Goal: Task Accomplishment & Management: Manage account settings

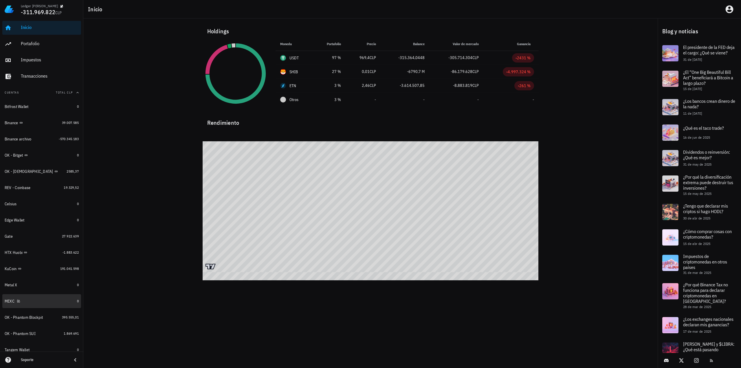
click at [37, 300] on div "MEXC" at bounding box center [40, 302] width 70 height 6
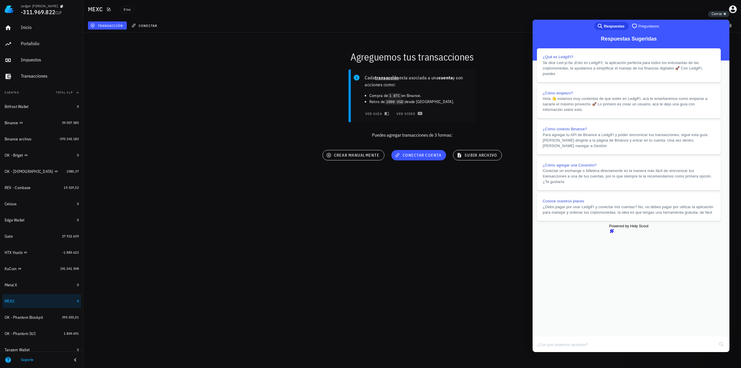
click at [724, 13] on div "Cerrar cross-small" at bounding box center [718, 14] width 21 height 6
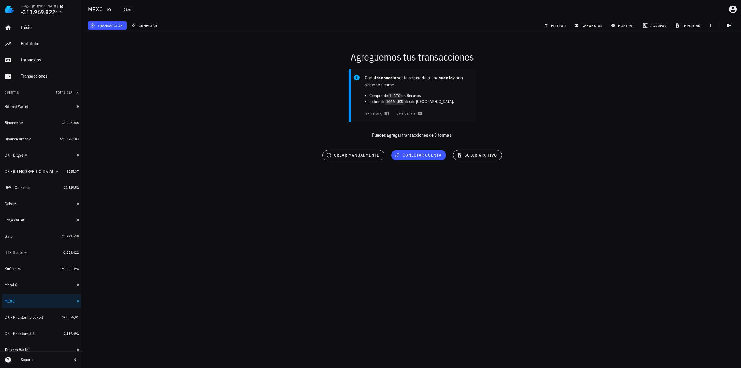
click at [613, 142] on div "Cada transacción esta asociada a una cuenta y son acciones como: Compra de 1 BT…" at bounding box center [412, 106] width 665 height 81
click at [557, 272] on div "Ledger [PERSON_NAME] -311.969.822 CLP Inicio [GEOGRAPHIC_DATA] Impuestos [GEOGR…" at bounding box center [370, 184] width 741 height 368
drag, startPoint x: 591, startPoint y: 138, endPoint x: 587, endPoint y: 137, distance: 4.9
click at [587, 137] on div "Cada transacción esta asociada a una cuenta y son acciones como: Compra de 1 BT…" at bounding box center [412, 106] width 665 height 81
click at [571, 203] on div "Ledger [PERSON_NAME] -311.969.822 CLP Inicio [GEOGRAPHIC_DATA] Impuestos [GEOGR…" at bounding box center [370, 184] width 741 height 368
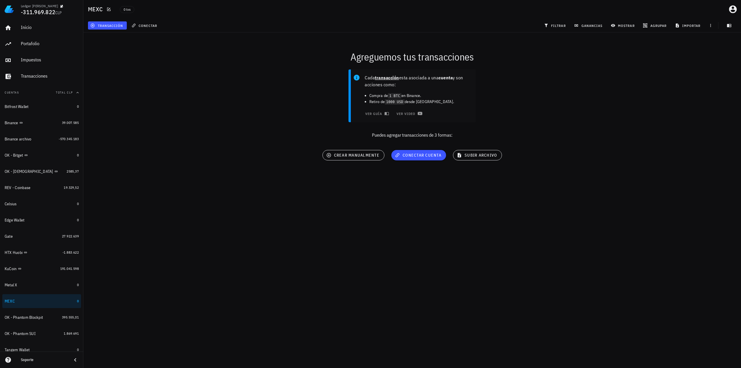
click at [584, 156] on div "Agreguemos tus transacciones Cada transacción esta asociada a una cuenta y son …" at bounding box center [412, 107] width 665 height 157
click at [498, 241] on div "Ledger [PERSON_NAME] -311.969.822 CLP Inicio [GEOGRAPHIC_DATA] Impuestos [GEOGR…" at bounding box center [370, 184] width 741 height 368
click at [48, 125] on div "Binance" at bounding box center [32, 123] width 55 height 6
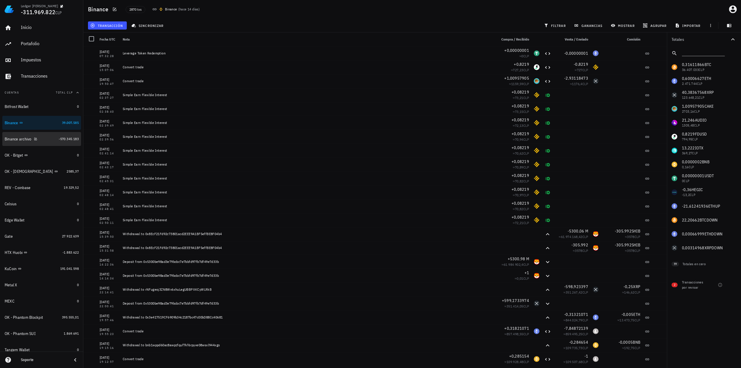
click at [45, 142] on div "Binance archivo" at bounding box center [31, 139] width 52 height 12
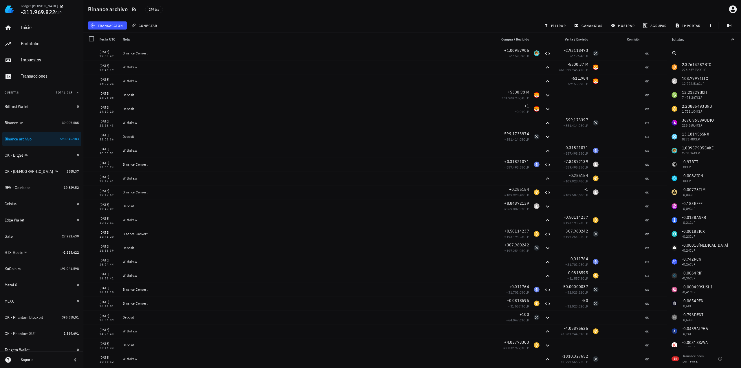
click at [692, 51] on input "text" at bounding box center [703, 52] width 42 height 8
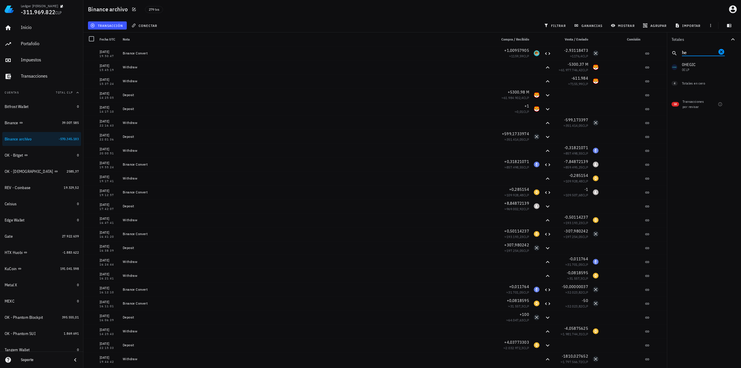
type input "h"
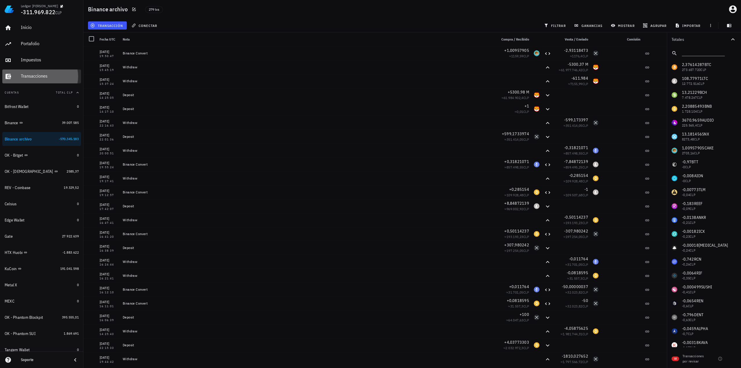
click at [15, 70] on link "Transacciones" at bounding box center [41, 77] width 79 height 14
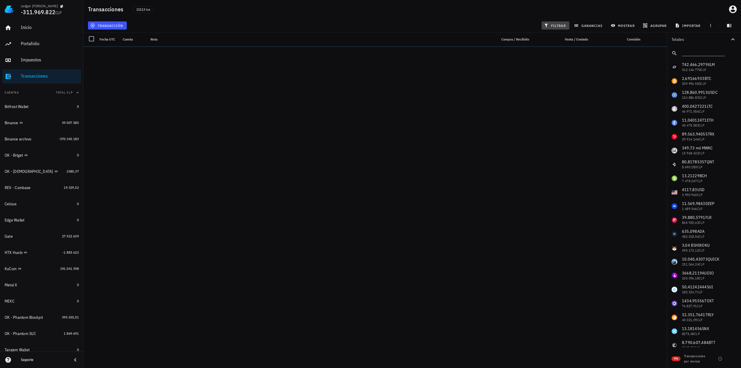
click at [558, 27] on span "filtrar" at bounding box center [555, 25] width 21 height 5
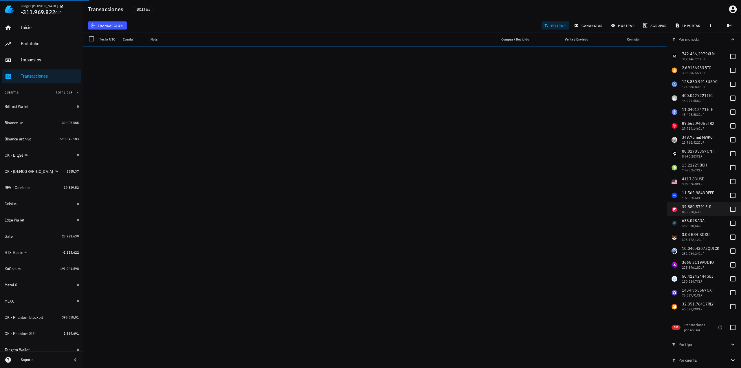
scroll to position [29, 0]
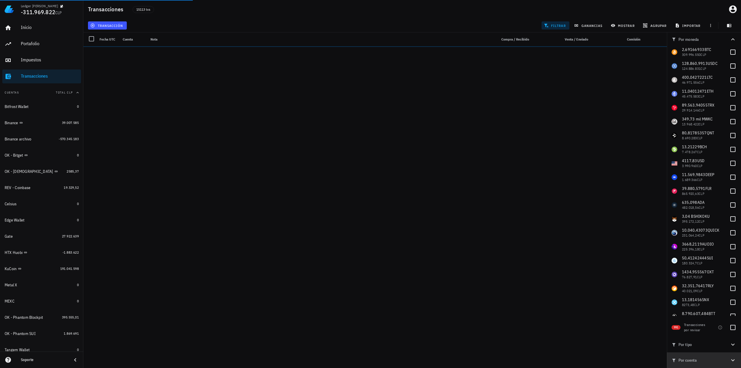
click at [730, 361] on span "Por cuenta" at bounding box center [701, 360] width 58 height 6
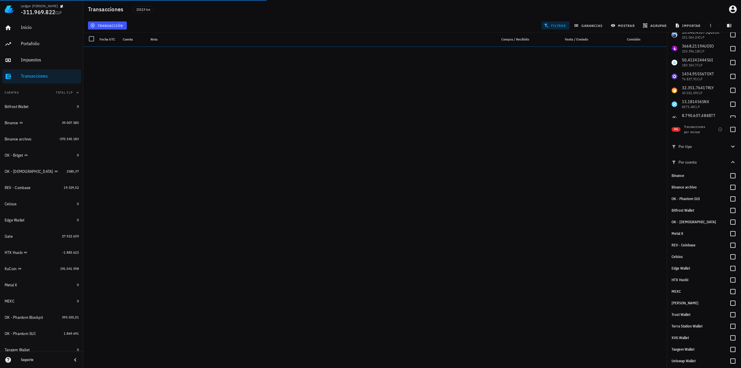
scroll to position [232, 0]
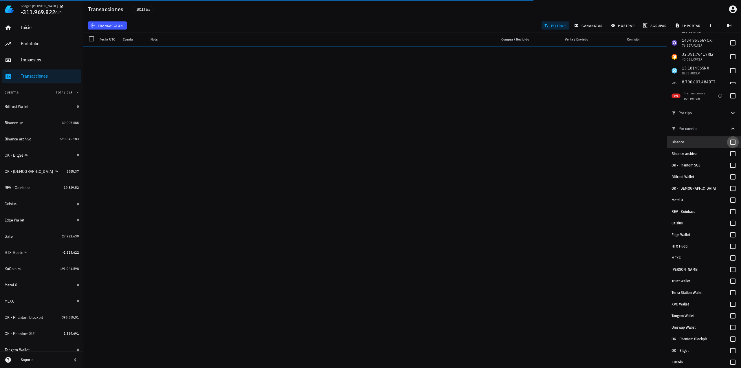
click at [730, 143] on div at bounding box center [733, 142] width 10 height 10
checkbox input "true"
click at [729, 154] on div at bounding box center [733, 154] width 10 height 10
checkbox input "true"
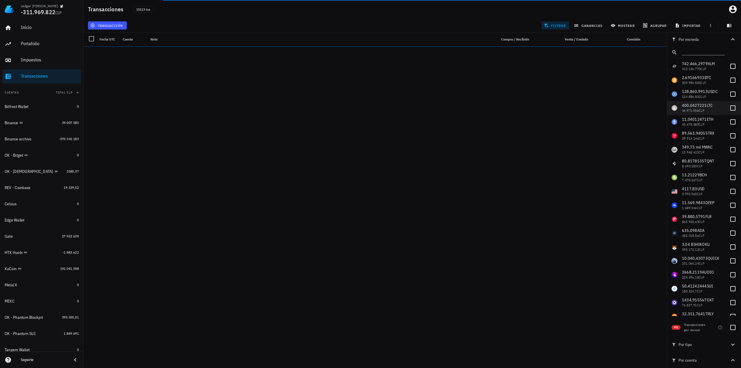
scroll to position [0, 0]
click at [700, 52] on input "text" at bounding box center [703, 52] width 42 height 8
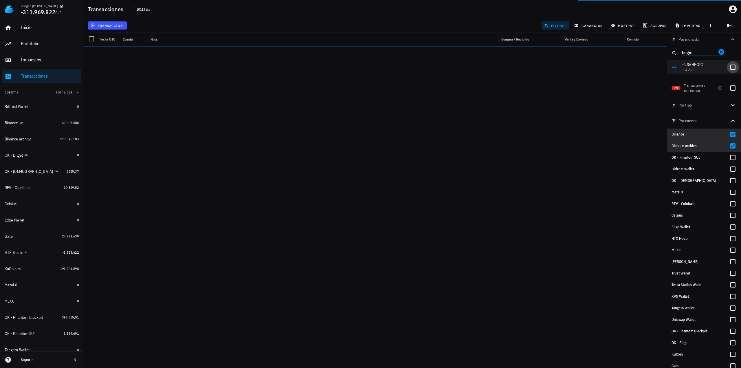
type input "hegic"
click at [732, 66] on div at bounding box center [733, 67] width 10 height 10
checkbox input "true"
click at [503, 15] on div "Transacciones 15113 txs" at bounding box center [412, 9] width 658 height 19
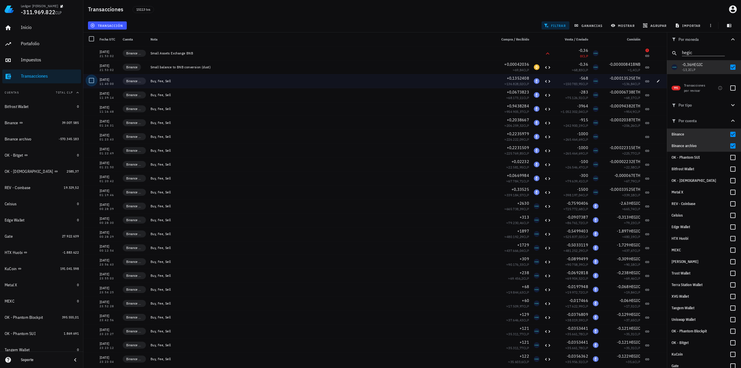
click at [89, 82] on div at bounding box center [92, 81] width 10 height 10
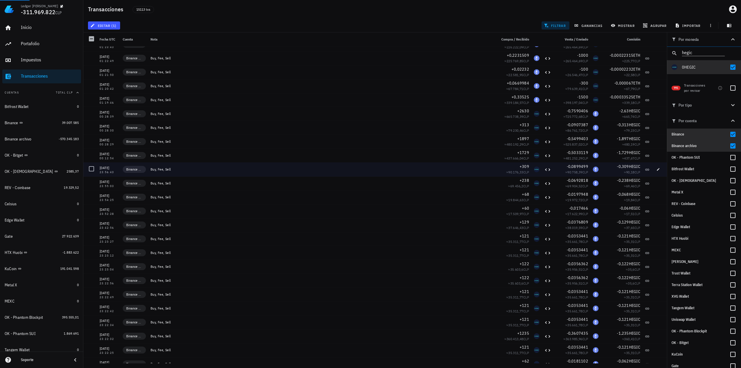
scroll to position [100, 0]
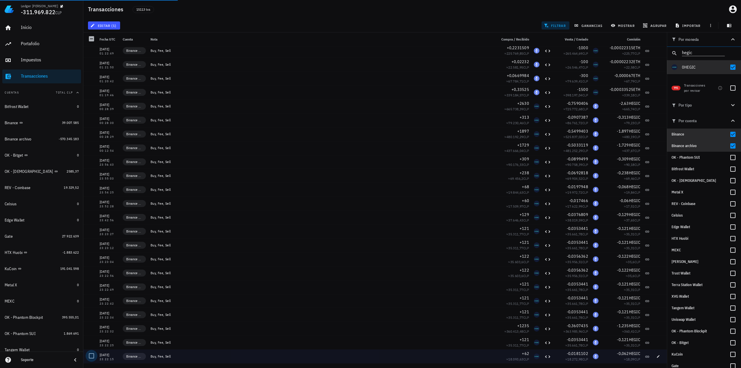
click at [90, 355] on div at bounding box center [92, 356] width 10 height 10
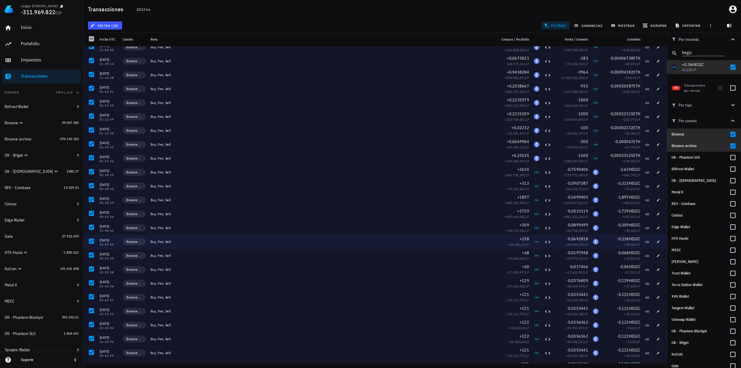
scroll to position [0, 0]
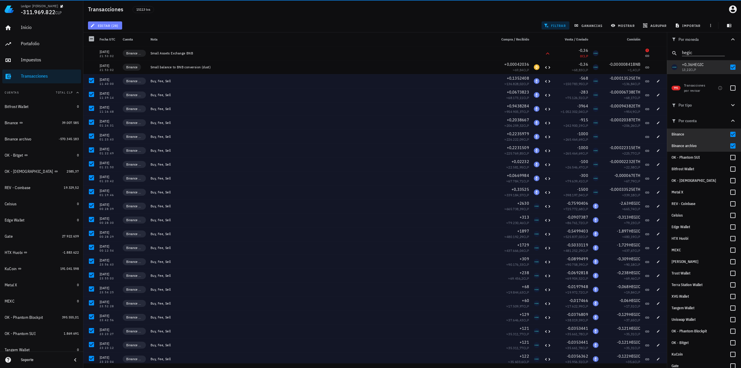
click at [119, 25] on button "editar (28)" at bounding box center [105, 25] width 34 height 8
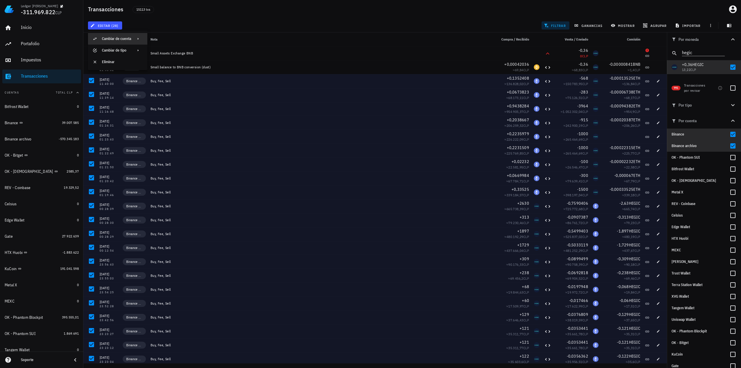
click at [124, 39] on div "Cambiar de cuenta" at bounding box center [116, 38] width 29 height 5
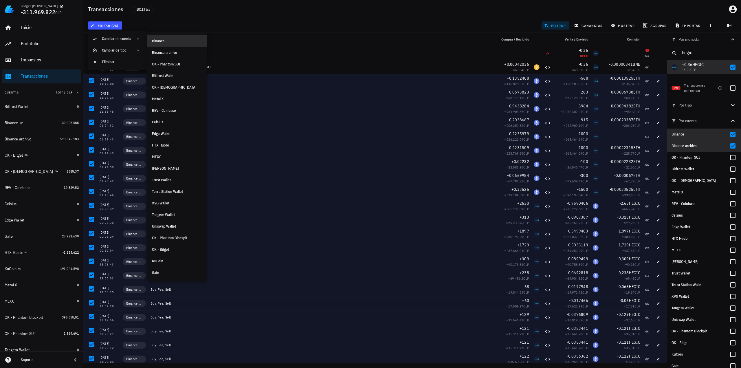
click at [176, 42] on div "Binance" at bounding box center [177, 41] width 50 height 5
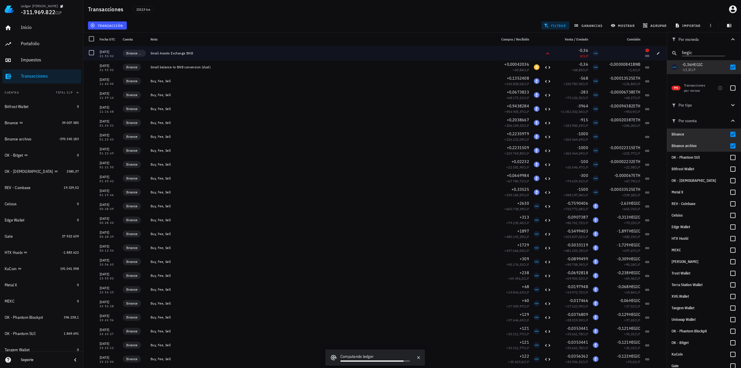
click at [91, 53] on div at bounding box center [92, 53] width 10 height 10
click at [112, 29] on button "editar (1)" at bounding box center [104, 25] width 32 height 8
click at [116, 65] on div "Eliminar" at bounding box center [122, 61] width 41 height 9
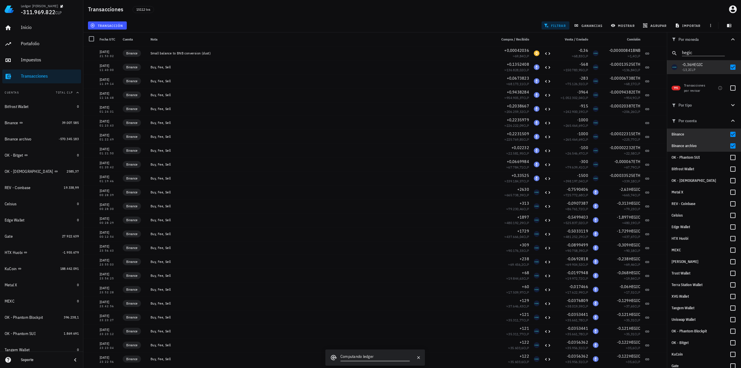
click at [472, 20] on div "transacción filtrar ganancias mostrar agrupar importar" at bounding box center [412, 26] width 651 height 14
click at [729, 66] on div at bounding box center [733, 67] width 10 height 10
checkbox input "false"
click at [719, 54] on icon "Clear" at bounding box center [722, 52] width 6 height 6
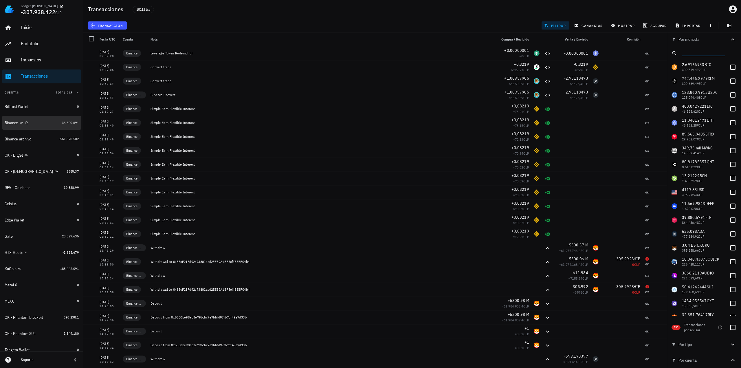
click at [43, 128] on div "Binance" at bounding box center [32, 123] width 55 height 12
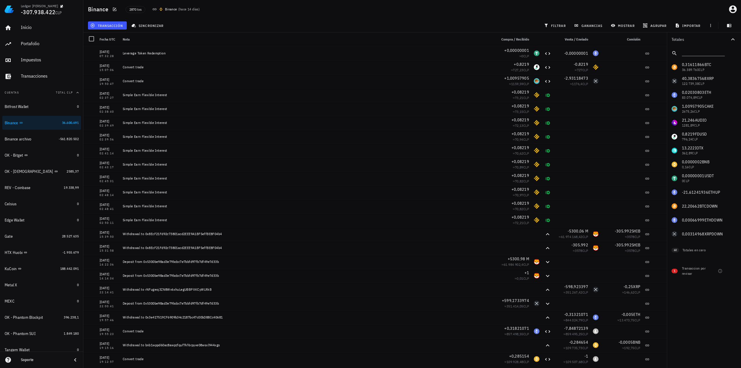
click at [489, 29] on div "transacción sincronizar filtrar ganancias mostrar agrupar importar" at bounding box center [412, 26] width 651 height 14
click at [695, 305] on div "Totales 0,31611866 BTC 36.389.760 CLP 40,38367568 XRP 122.739,38 CLP 0,02030803…" at bounding box center [704, 200] width 74 height 336
drag, startPoint x: 43, startPoint y: 79, endPoint x: 45, endPoint y: 81, distance: 3.1
click at [43, 79] on div "Transacciones" at bounding box center [50, 76] width 58 height 13
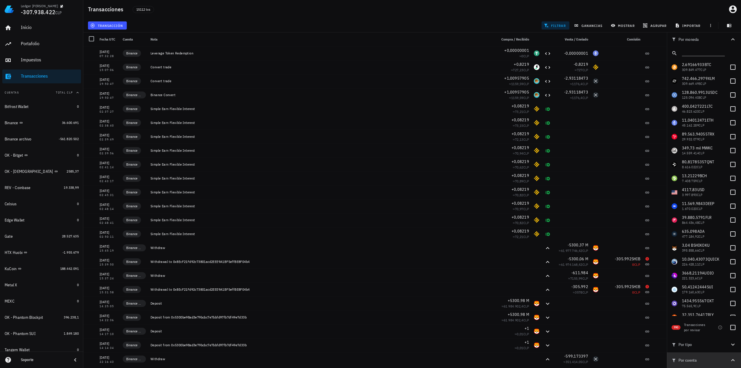
click at [709, 360] on span "Por cuenta" at bounding box center [701, 360] width 58 height 6
click at [731, 364] on button "Por cuenta" at bounding box center [704, 360] width 74 height 16
click at [728, 66] on div at bounding box center [733, 67] width 10 height 10
checkbox input "true"
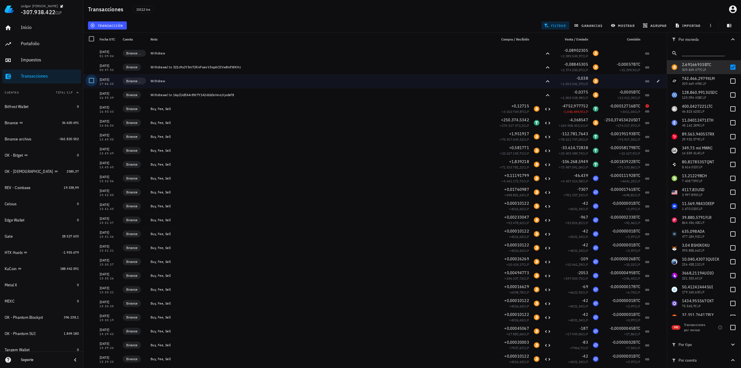
click at [91, 81] on div at bounding box center [92, 81] width 10 height 10
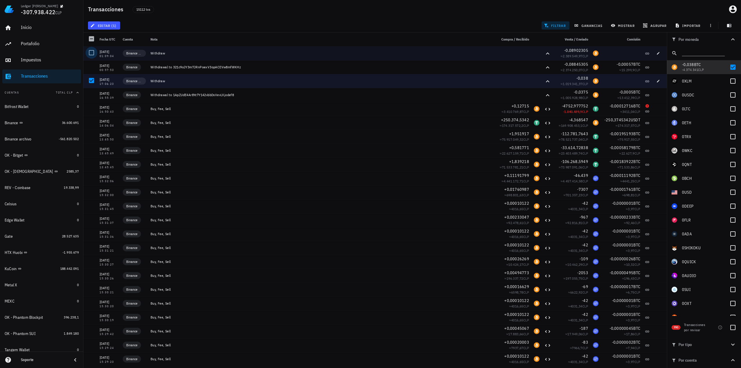
click at [91, 54] on div at bounding box center [92, 53] width 10 height 10
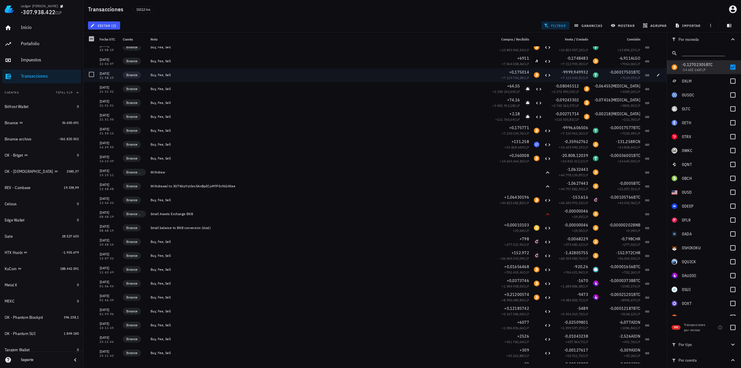
scroll to position [550, 0]
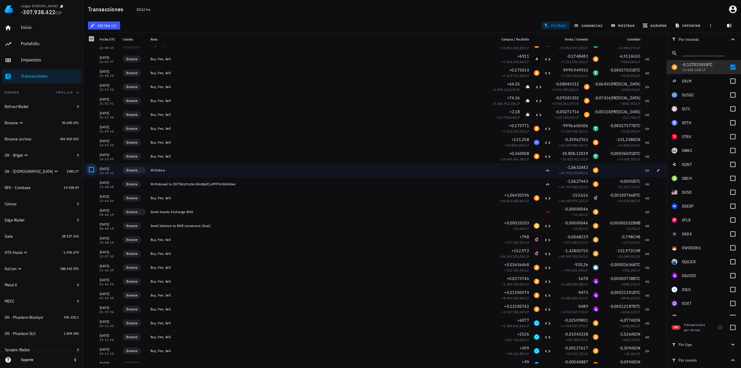
click at [92, 171] on div at bounding box center [92, 170] width 10 height 10
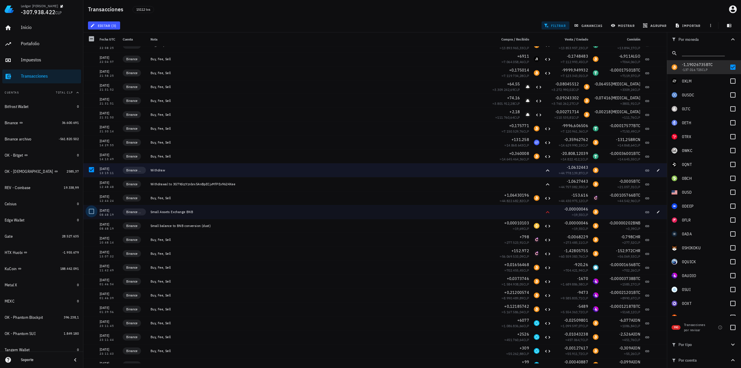
click at [91, 211] on div at bounding box center [92, 212] width 10 height 10
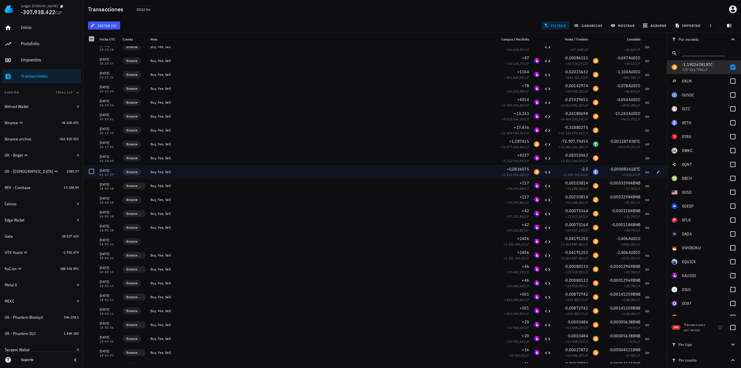
scroll to position [3273, 0]
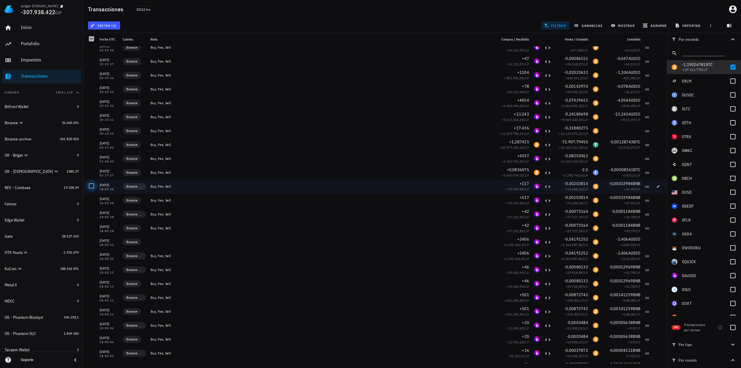
click at [92, 187] on div at bounding box center [92, 186] width 10 height 10
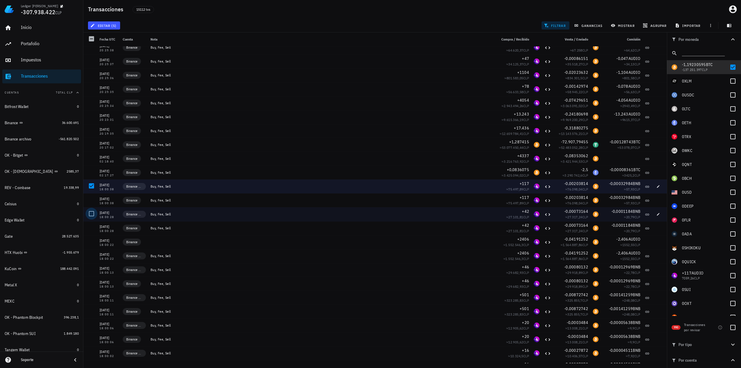
click at [91, 216] on div at bounding box center [92, 214] width 10 height 10
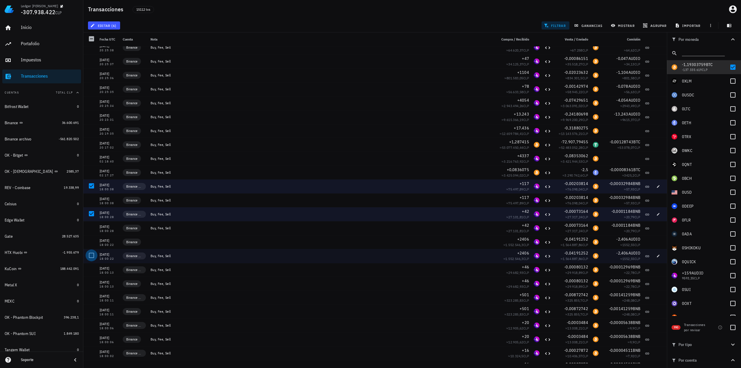
click at [90, 254] on div at bounding box center [92, 256] width 10 height 10
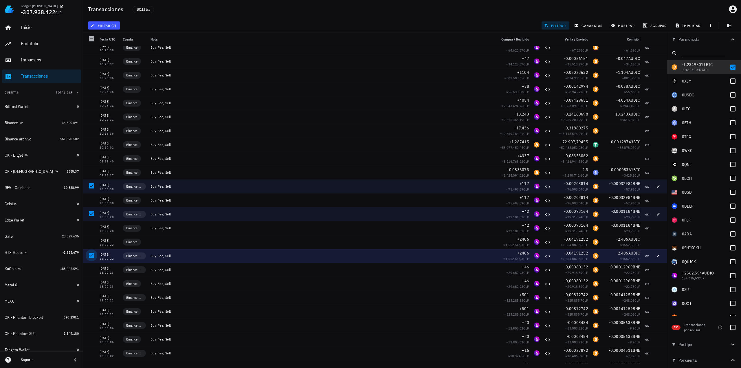
click at [92, 254] on div at bounding box center [92, 256] width 10 height 10
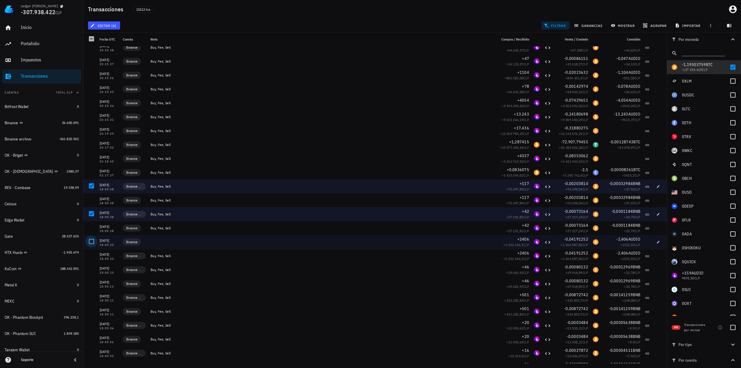
click at [92, 241] on div at bounding box center [92, 242] width 10 height 10
click at [113, 26] on span "editar (7)" at bounding box center [104, 25] width 25 height 5
click at [124, 39] on div "Cambiar de cuenta" at bounding box center [116, 38] width 29 height 5
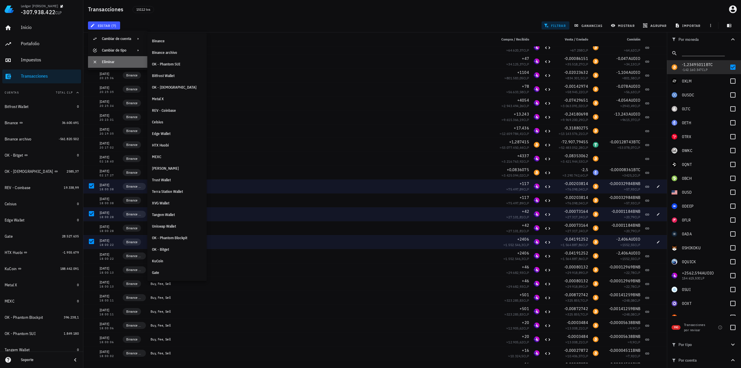
click at [116, 60] on div "Eliminar" at bounding box center [122, 62] width 41 height 5
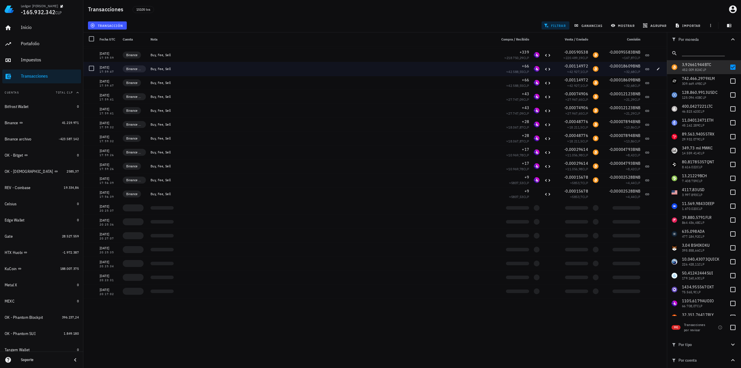
scroll to position [3563, 0]
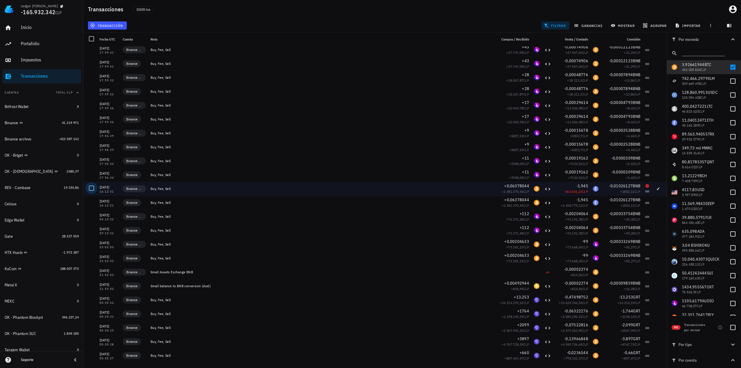
click at [93, 190] on div at bounding box center [92, 188] width 10 height 10
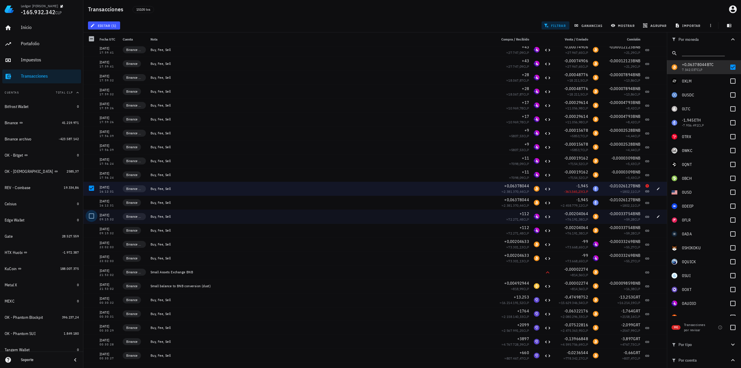
click at [92, 216] on div at bounding box center [92, 216] width 10 height 10
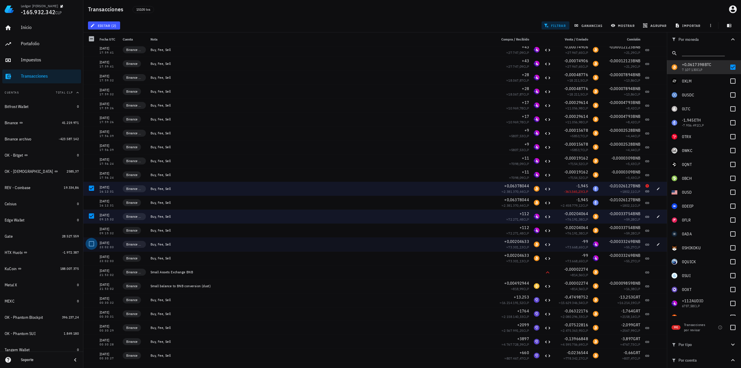
click at [92, 245] on div at bounding box center [92, 244] width 10 height 10
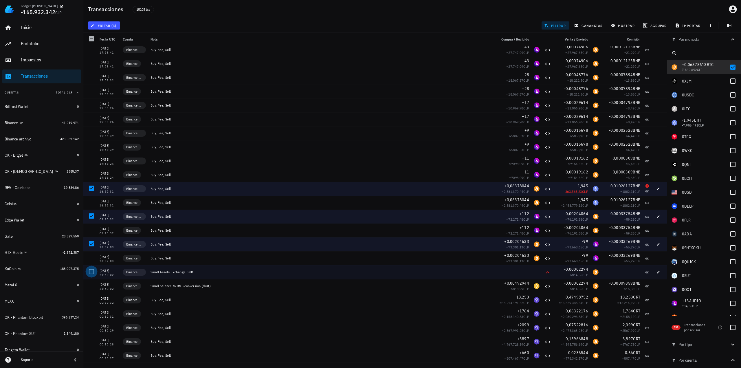
click at [89, 271] on div at bounding box center [92, 272] width 10 height 10
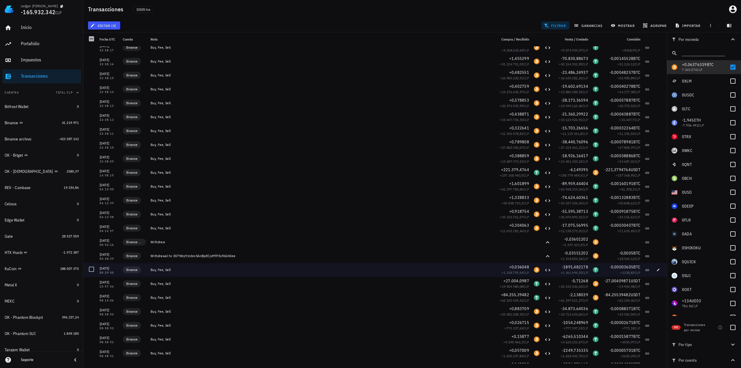
scroll to position [4374, 0]
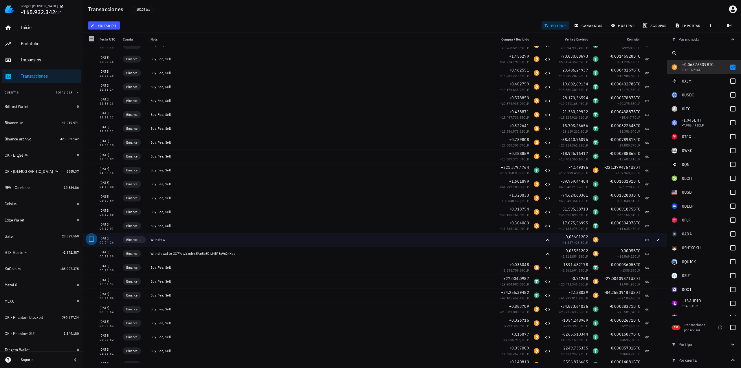
click at [92, 240] on div at bounding box center [92, 239] width 10 height 10
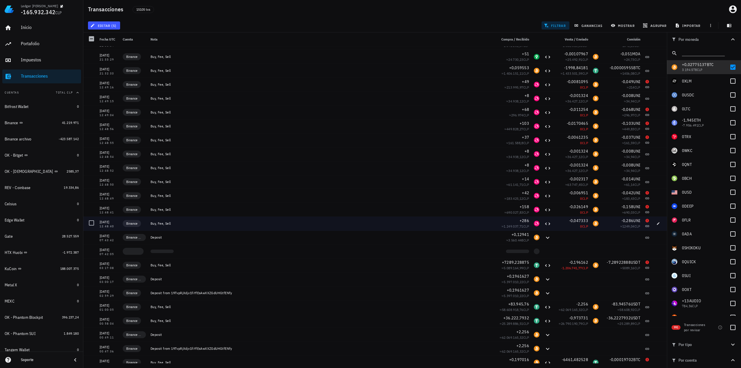
scroll to position [6575, 0]
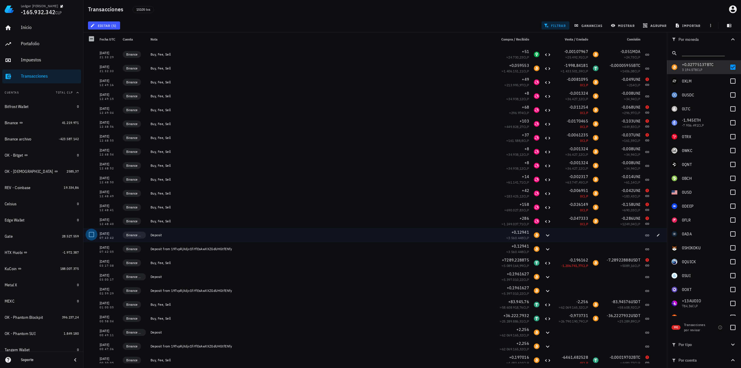
click at [93, 235] on div at bounding box center [92, 235] width 10 height 10
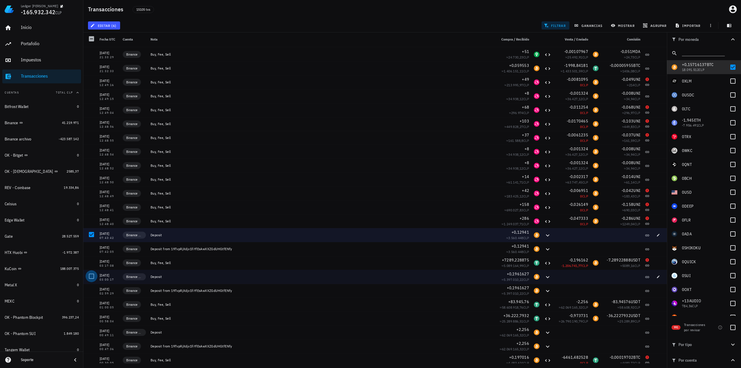
click at [91, 275] on div at bounding box center [92, 276] width 10 height 10
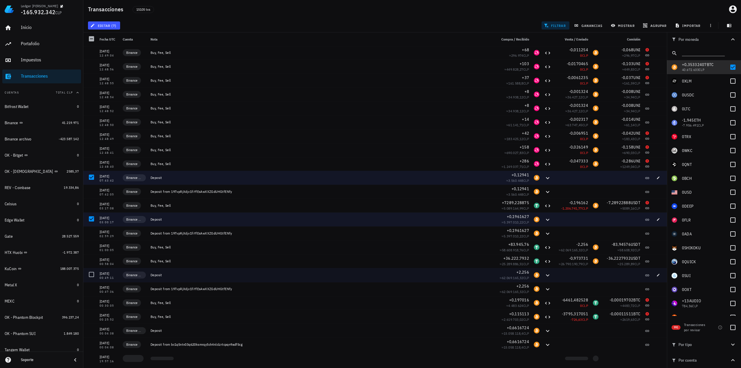
scroll to position [6662, 0]
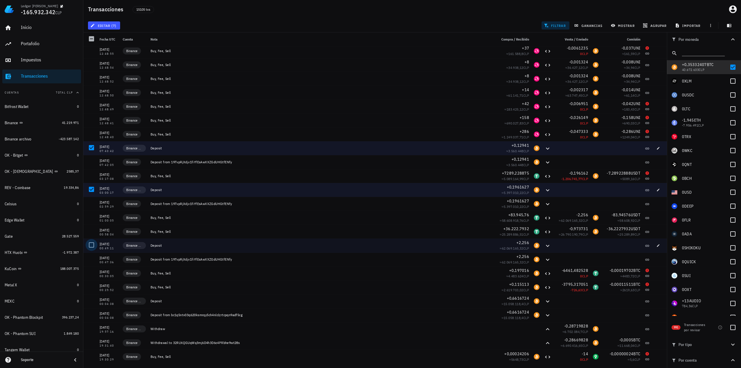
click at [89, 247] on div at bounding box center [92, 245] width 10 height 10
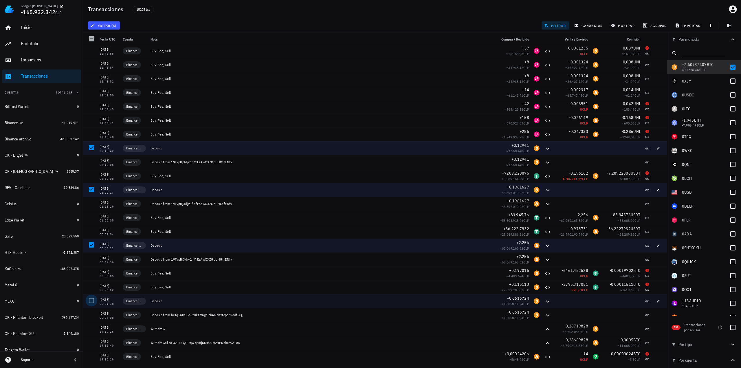
click at [90, 300] on div at bounding box center [92, 301] width 10 height 10
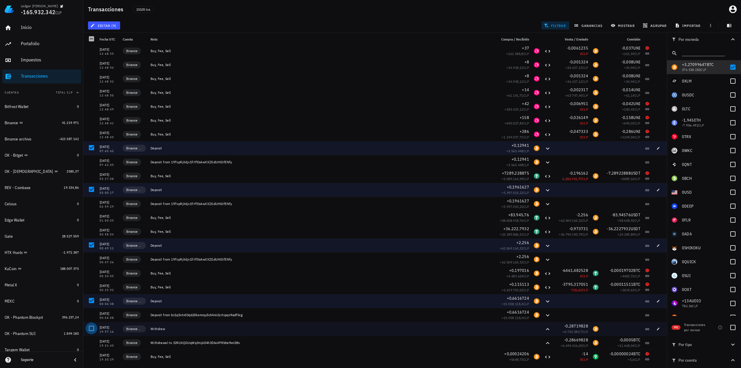
click at [92, 329] on div at bounding box center [92, 329] width 10 height 10
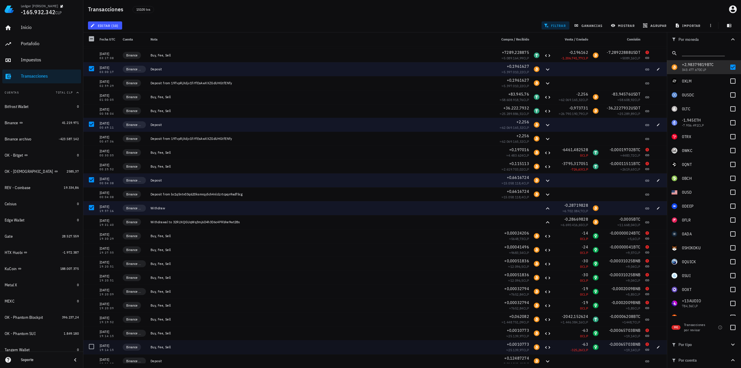
scroll to position [6807, 0]
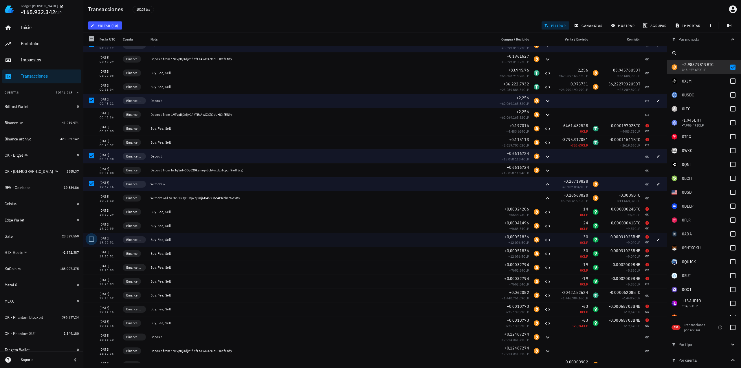
click at [92, 241] on div at bounding box center [92, 239] width 10 height 10
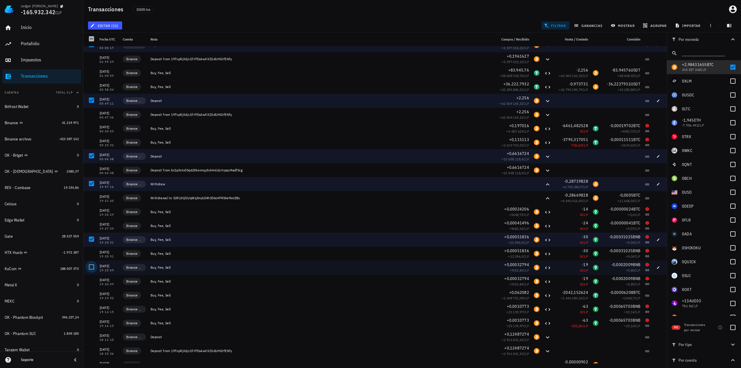
click at [92, 266] on div at bounding box center [92, 267] width 10 height 10
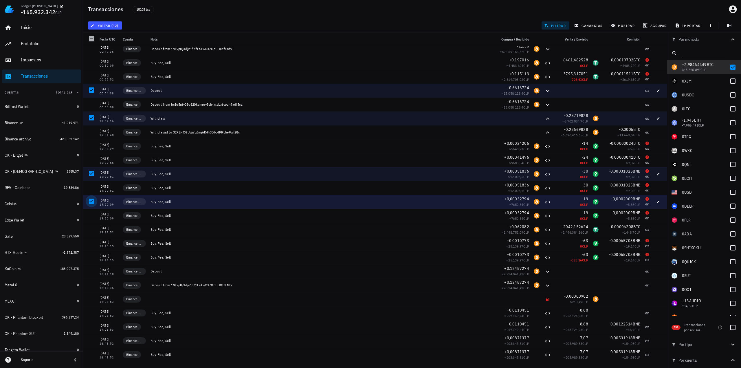
scroll to position [6893, 0]
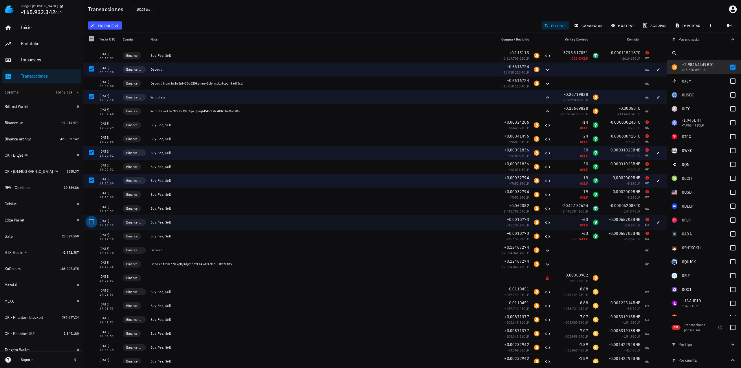
click at [92, 220] on div at bounding box center [92, 222] width 10 height 10
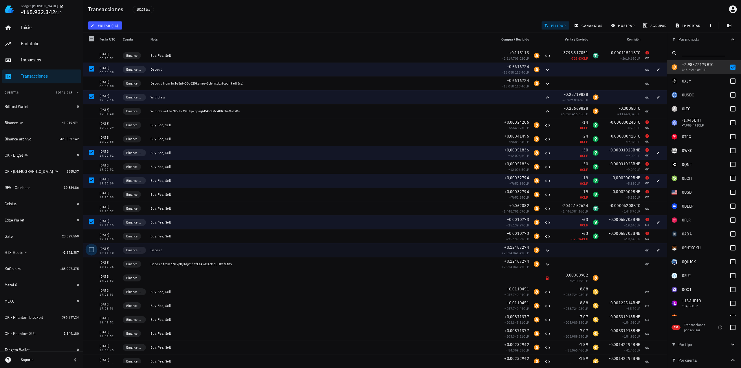
click at [90, 249] on div at bounding box center [92, 250] width 10 height 10
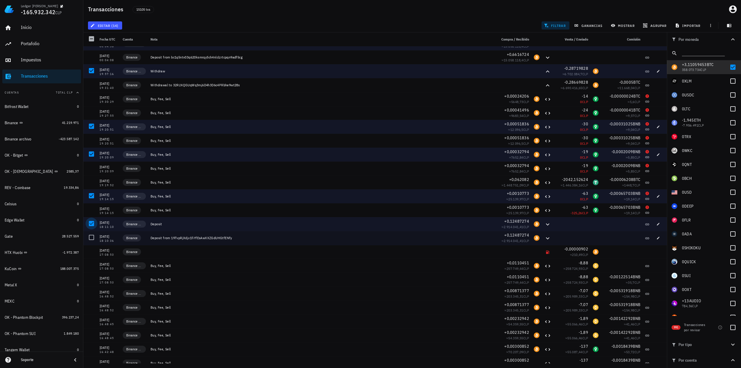
scroll to position [6922, 0]
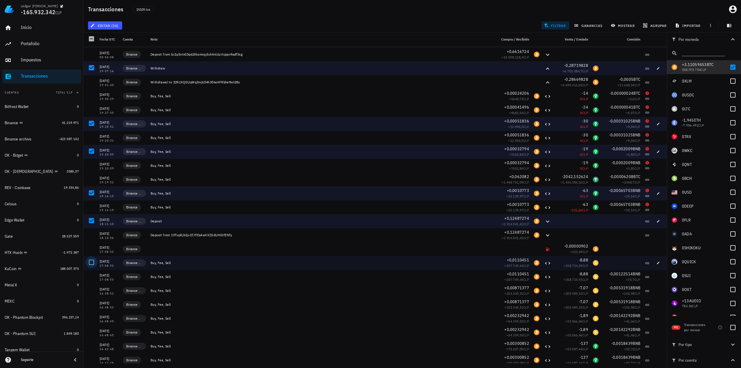
click at [91, 261] on div at bounding box center [92, 262] width 10 height 10
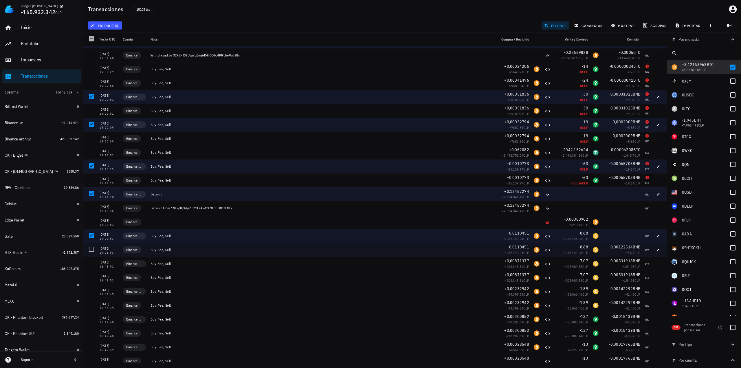
scroll to position [6951, 0]
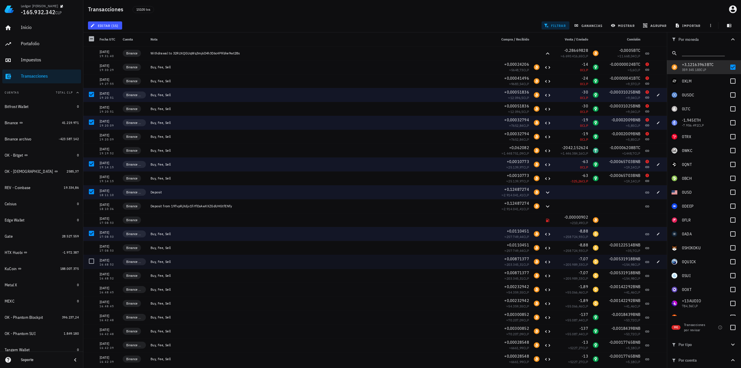
click at [93, 261] on div at bounding box center [92, 261] width 10 height 10
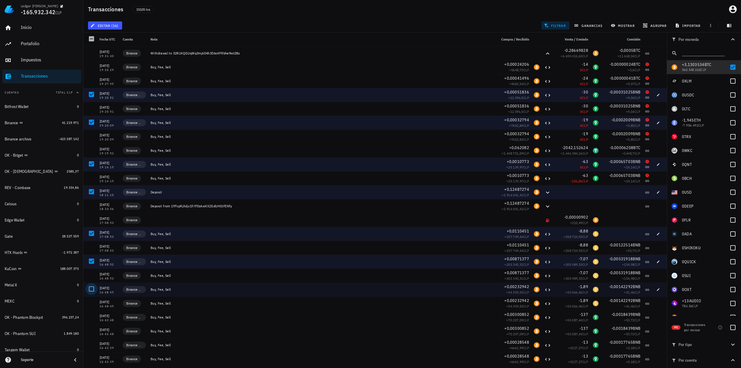
click at [89, 291] on div at bounding box center [92, 289] width 10 height 10
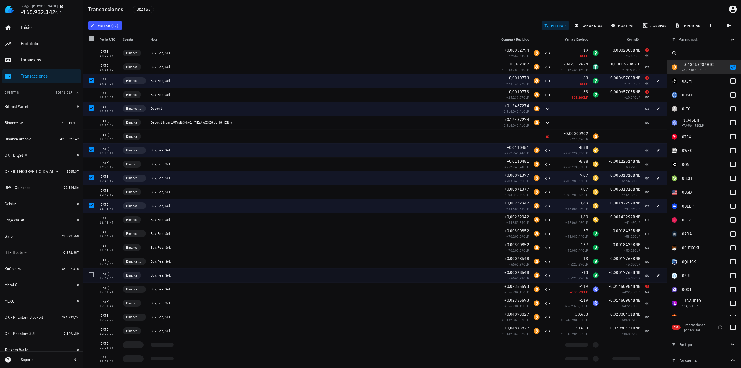
scroll to position [7038, 0]
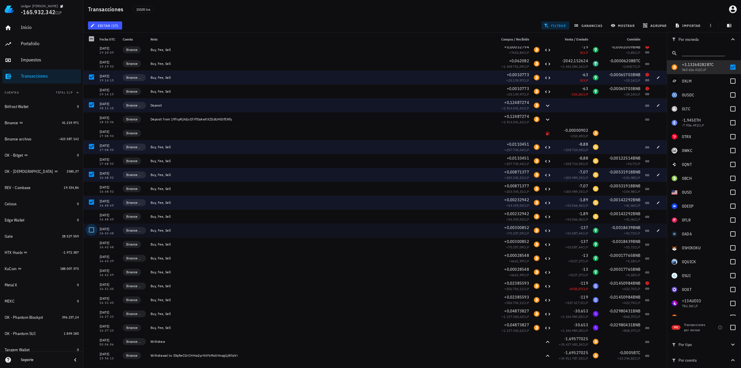
click at [92, 230] on div at bounding box center [92, 230] width 10 height 10
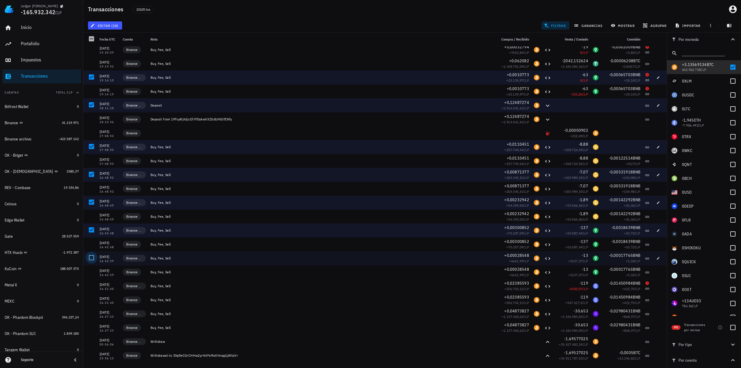
click at [92, 258] on div at bounding box center [92, 258] width 10 height 10
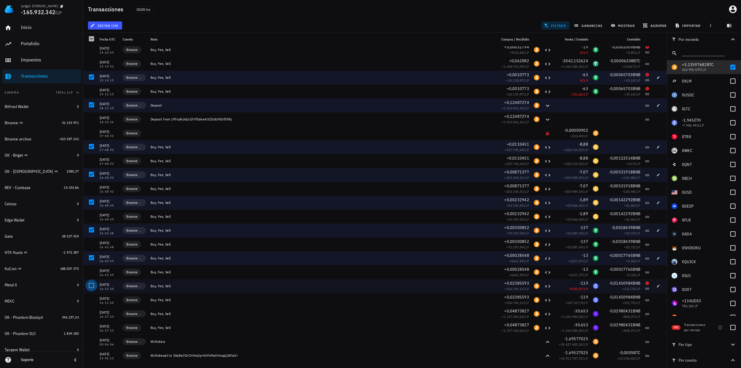
click at [92, 286] on div at bounding box center [92, 286] width 10 height 10
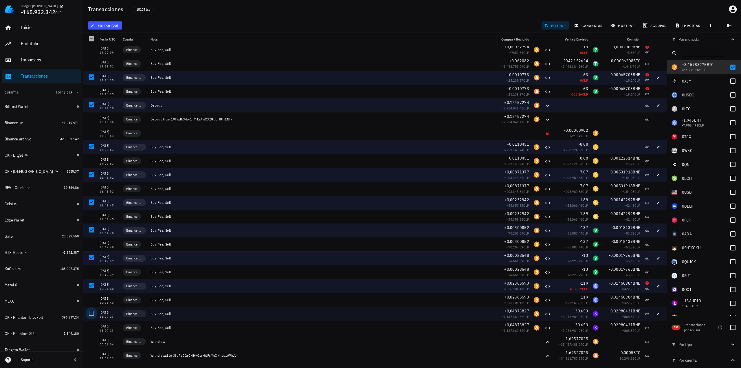
click at [91, 315] on div at bounding box center [92, 313] width 10 height 10
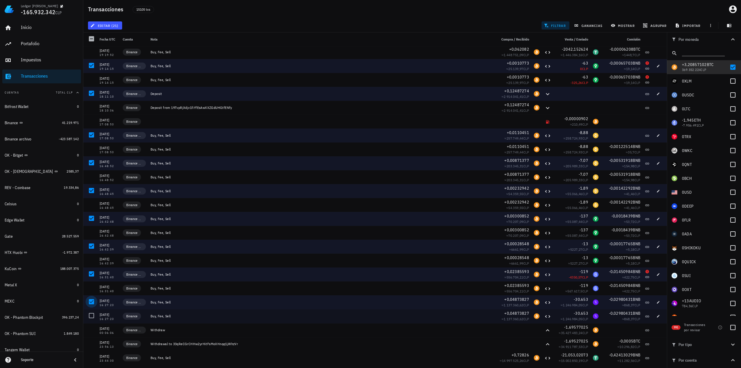
scroll to position [7096, 0]
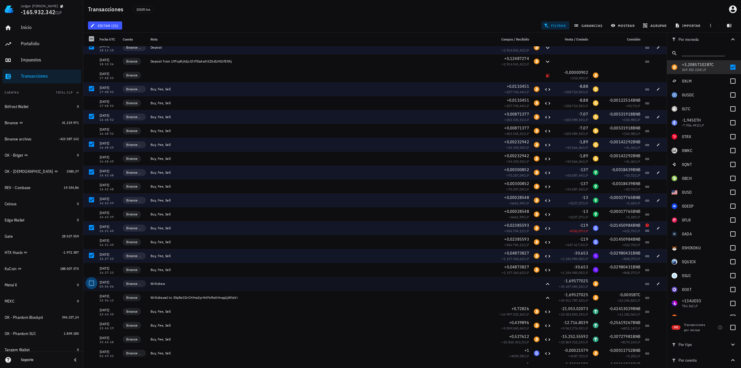
click at [91, 285] on div at bounding box center [92, 283] width 10 height 10
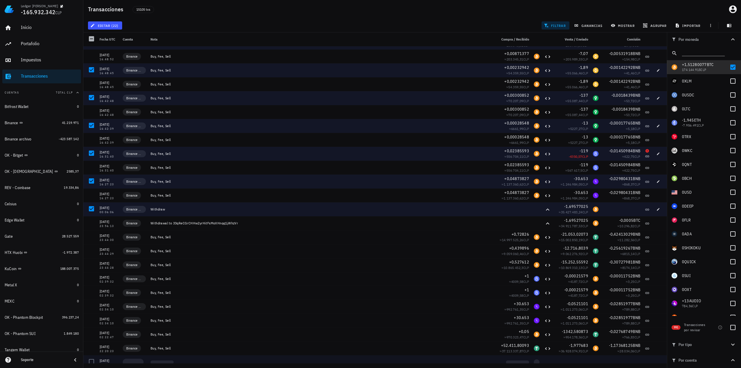
scroll to position [7183, 0]
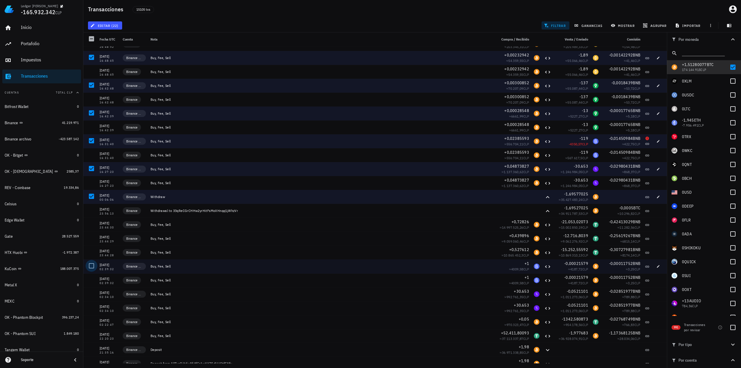
click at [93, 268] on div at bounding box center [92, 266] width 10 height 10
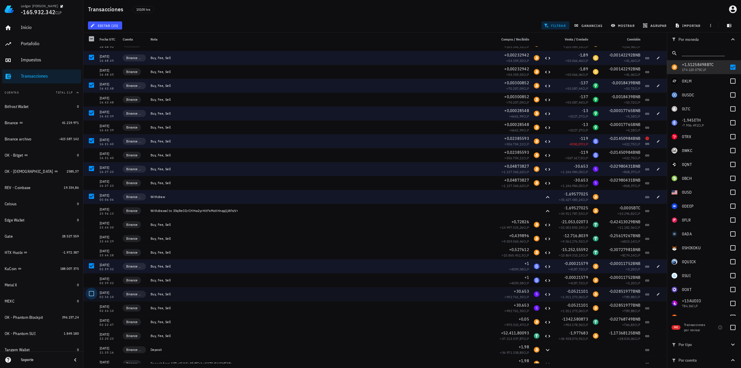
click at [92, 293] on div at bounding box center [92, 294] width 10 height 10
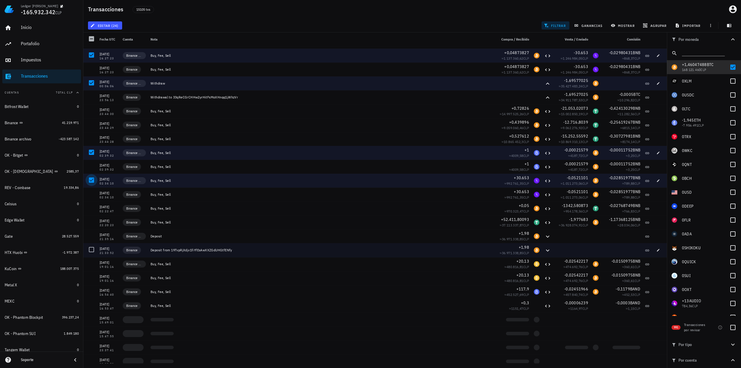
scroll to position [7299, 0]
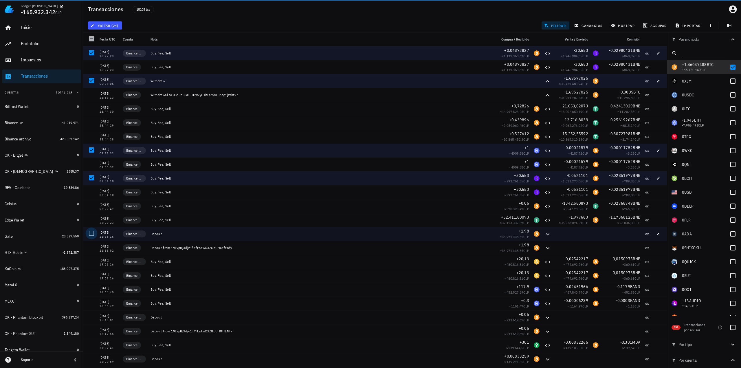
click at [92, 233] on div at bounding box center [92, 234] width 10 height 10
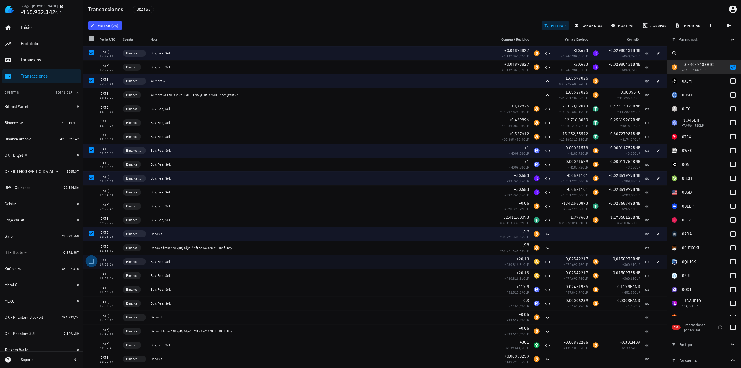
click at [92, 260] on div at bounding box center [92, 261] width 10 height 10
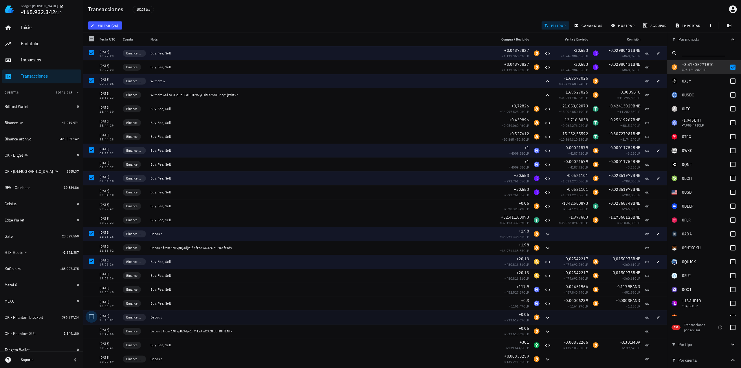
click at [90, 319] on div at bounding box center [92, 317] width 10 height 10
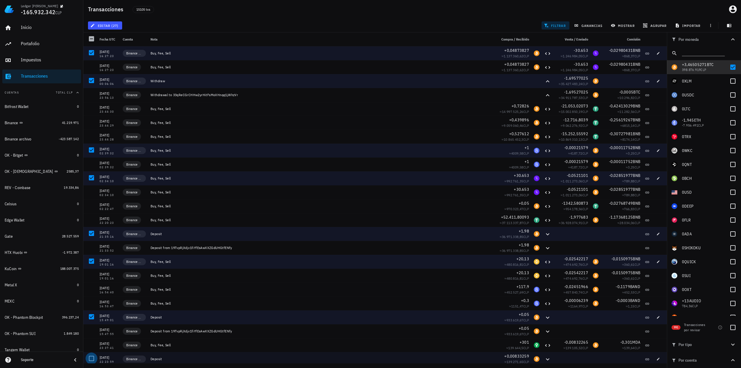
click at [90, 357] on div at bounding box center [92, 359] width 10 height 10
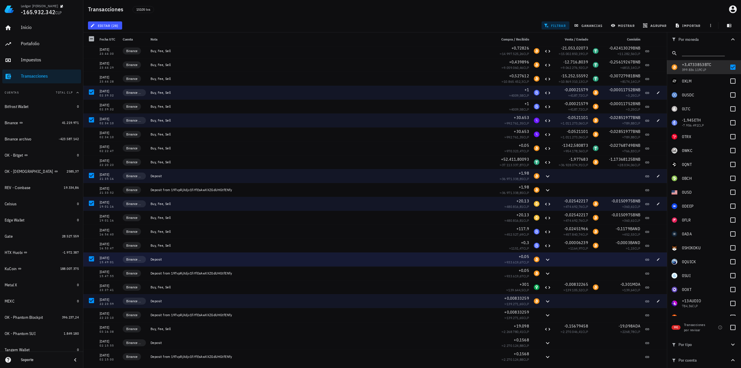
scroll to position [7357, 0]
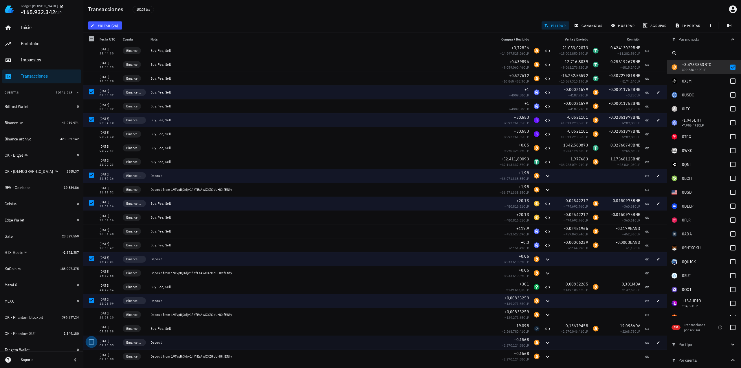
click at [92, 343] on div at bounding box center [92, 342] width 10 height 10
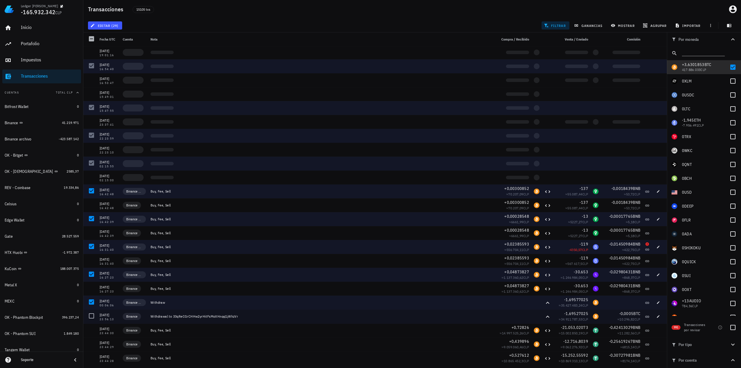
scroll to position [7068, 0]
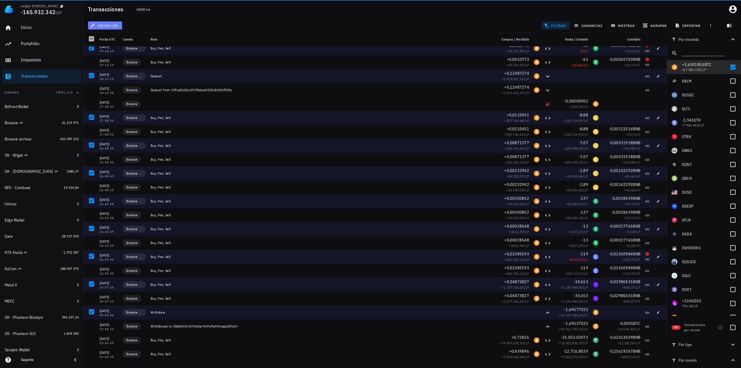
click at [116, 25] on span "editar (29)" at bounding box center [105, 25] width 27 height 5
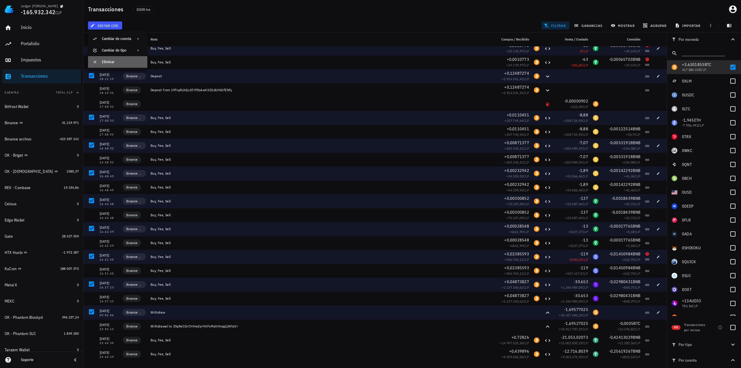
click at [122, 60] on div "Eliminar" at bounding box center [122, 62] width 41 height 5
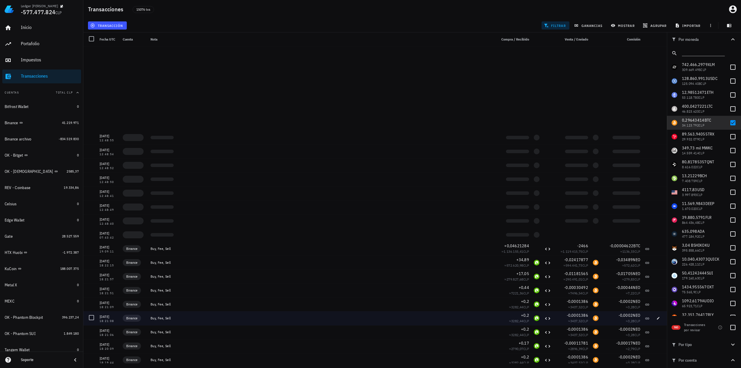
scroll to position [6027, 0]
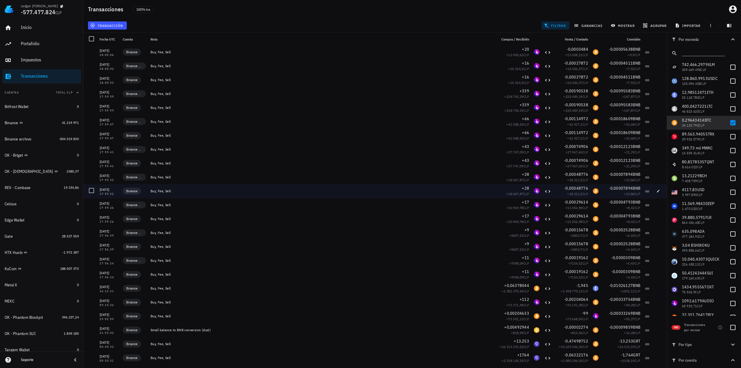
scroll to position [3449, 0]
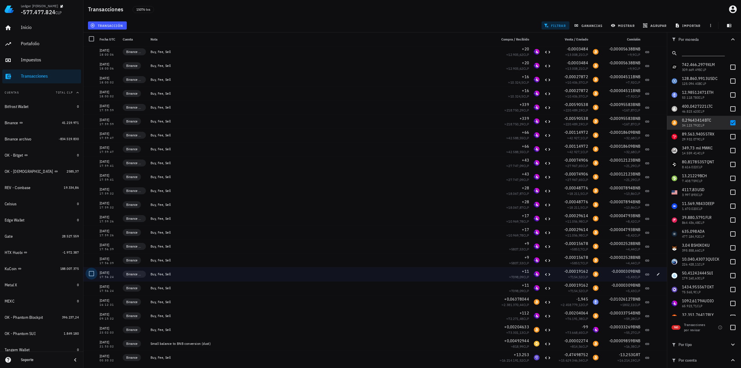
click at [92, 273] on div at bounding box center [92, 274] width 10 height 10
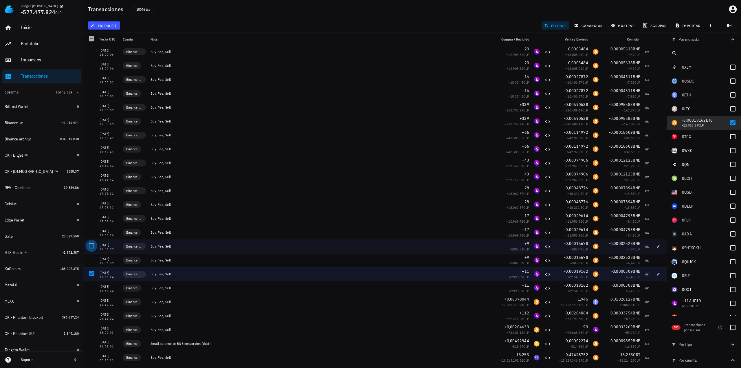
click at [92, 246] on div at bounding box center [92, 246] width 10 height 10
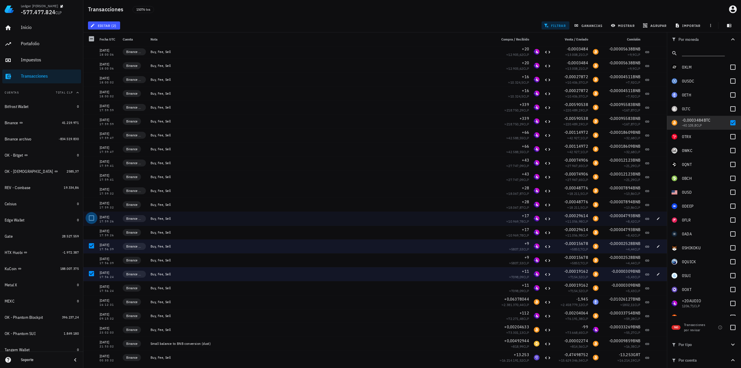
click at [92, 217] on div at bounding box center [92, 218] width 10 height 10
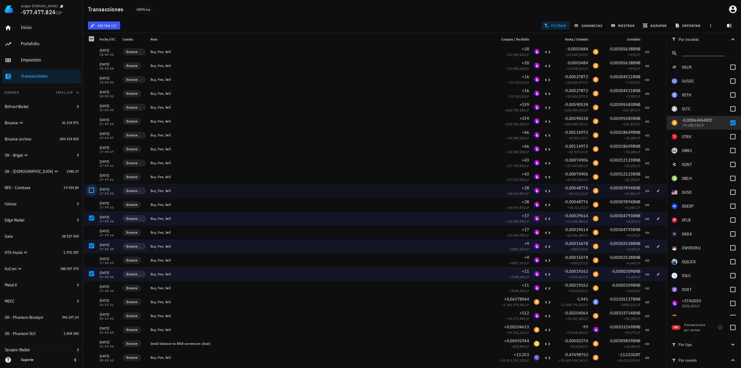
click at [91, 190] on div at bounding box center [92, 190] width 10 height 10
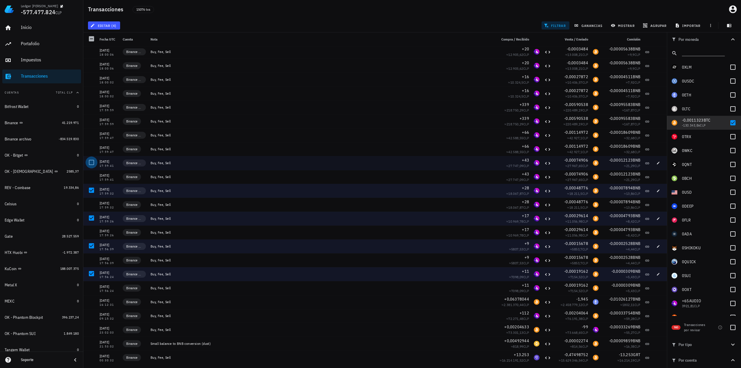
click at [89, 162] on div at bounding box center [92, 163] width 10 height 10
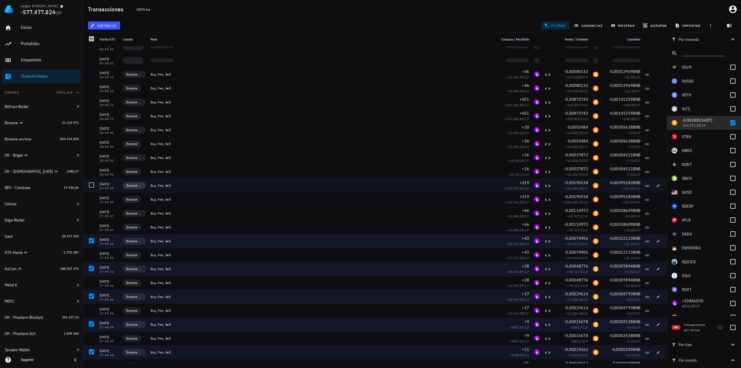
scroll to position [3362, 0]
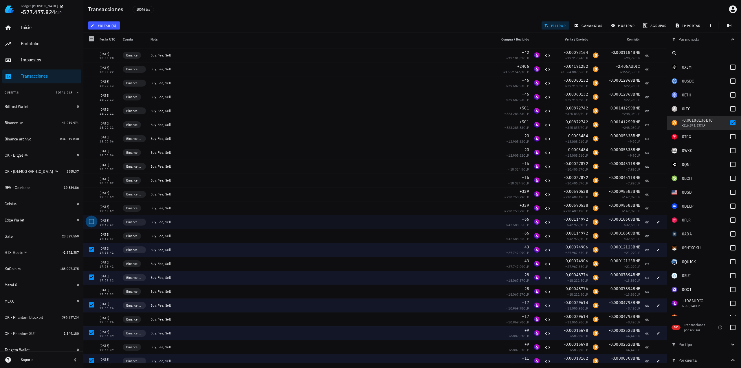
click at [89, 219] on div at bounding box center [92, 222] width 10 height 10
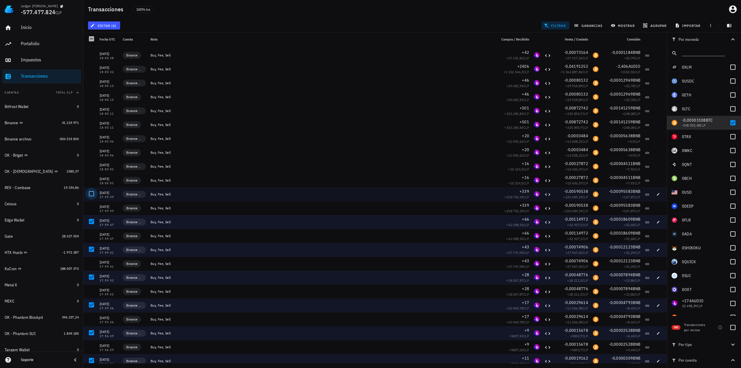
click at [89, 192] on div at bounding box center [92, 194] width 10 height 10
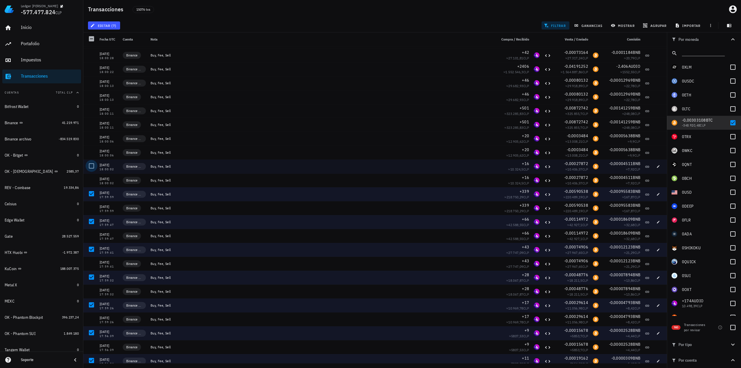
click at [90, 166] on div at bounding box center [92, 166] width 10 height 10
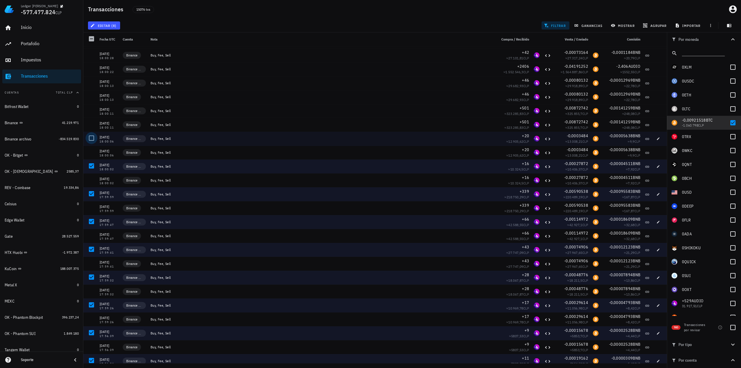
click at [92, 136] on div at bounding box center [92, 138] width 10 height 10
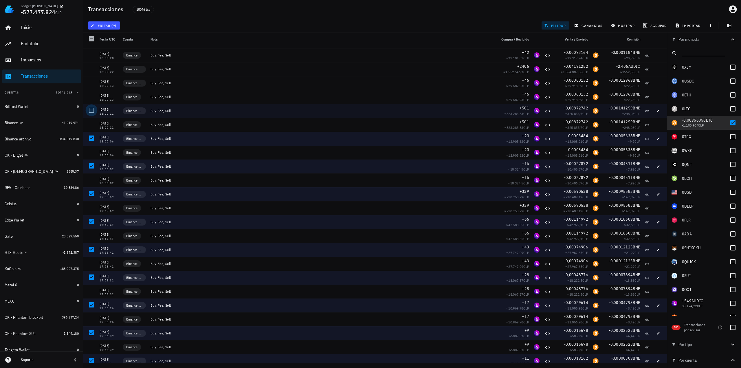
click at [91, 111] on div at bounding box center [92, 110] width 10 height 10
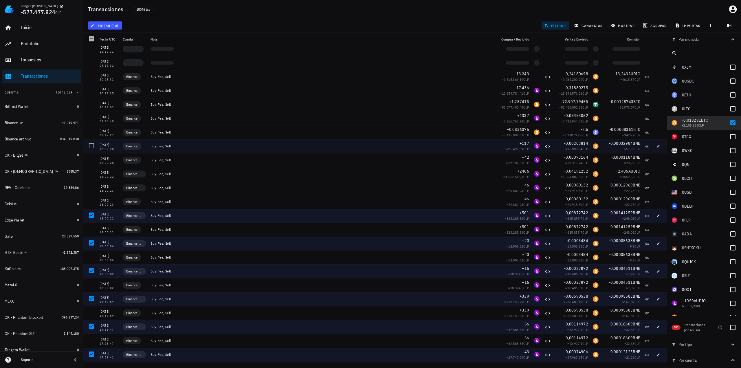
scroll to position [3247, 0]
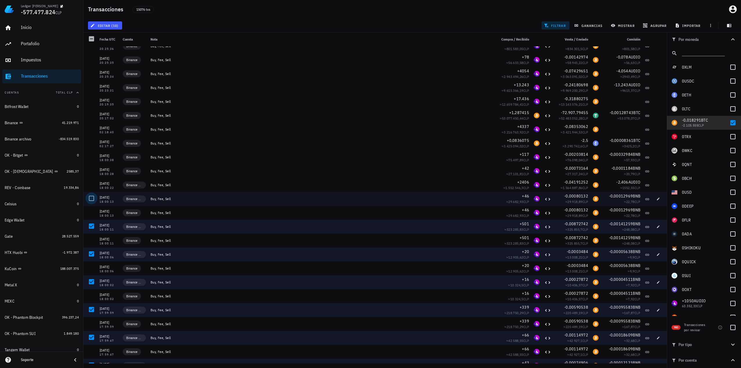
click at [89, 197] on div at bounding box center [92, 198] width 10 height 10
click at [101, 28] on button "editar (11)" at bounding box center [105, 25] width 34 height 8
click at [124, 61] on div "Eliminar" at bounding box center [122, 62] width 41 height 5
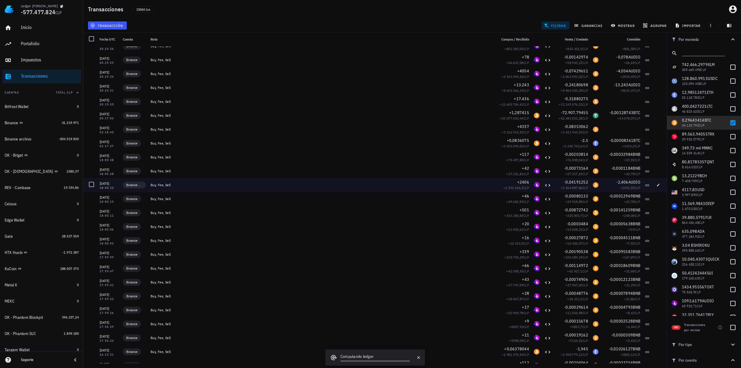
click at [192, 191] on div "Buy, Fee, Sell" at bounding box center [321, 185] width 346 height 14
drag, startPoint x: 171, startPoint y: 185, endPoint x: 150, endPoint y: 185, distance: 21.4
click at [150, 185] on div "Buy, Fee, Sell" at bounding box center [321, 185] width 346 height 14
click at [92, 186] on div at bounding box center [92, 185] width 10 height 10
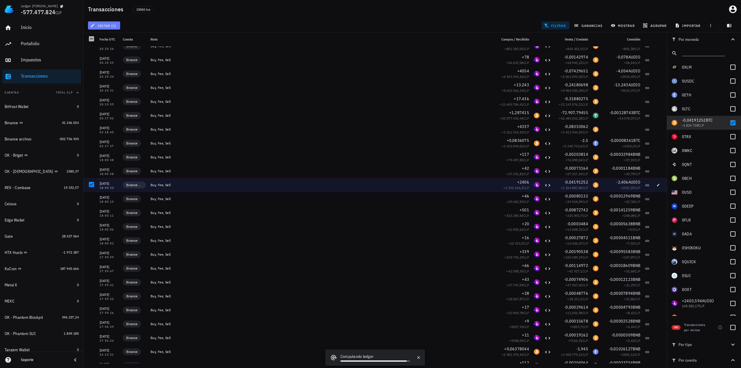
click at [114, 27] on span "editar (1)" at bounding box center [104, 25] width 25 height 5
click at [123, 40] on div "Cambiar de cuenta" at bounding box center [116, 38] width 29 height 5
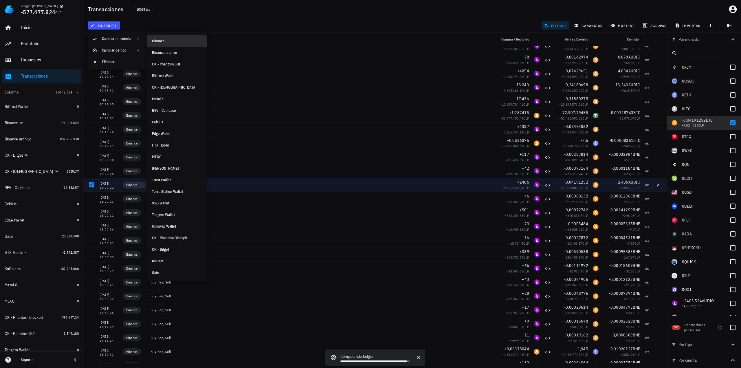
click at [163, 41] on div "Binance" at bounding box center [177, 41] width 50 height 5
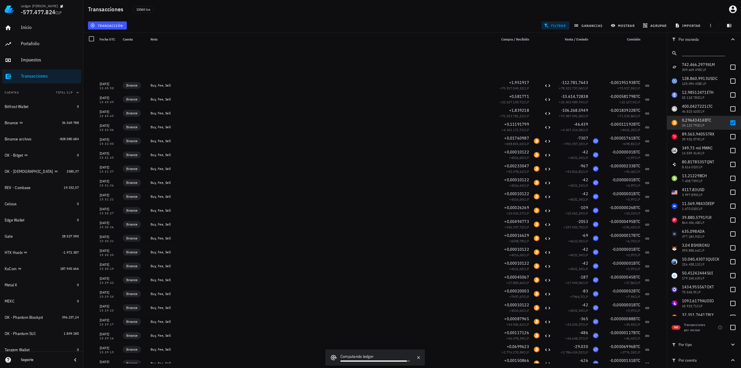
scroll to position [0, 0]
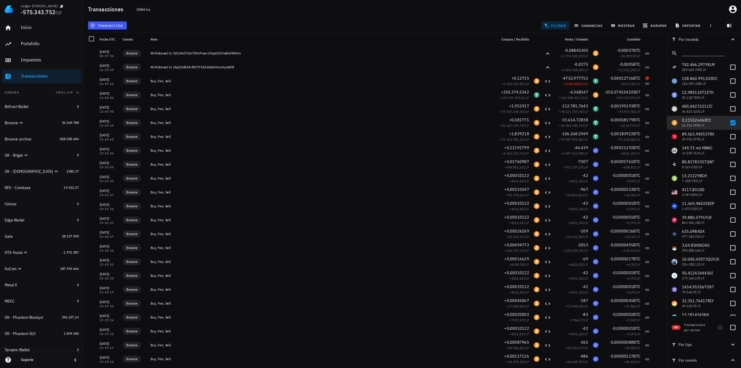
click at [472, 16] on div "Transacciones 15065 txs" at bounding box center [412, 9] width 658 height 19
click at [623, 24] on span "mostrar" at bounding box center [623, 25] width 23 height 5
click at [634, 103] on input "text" at bounding box center [641, 99] width 49 height 9
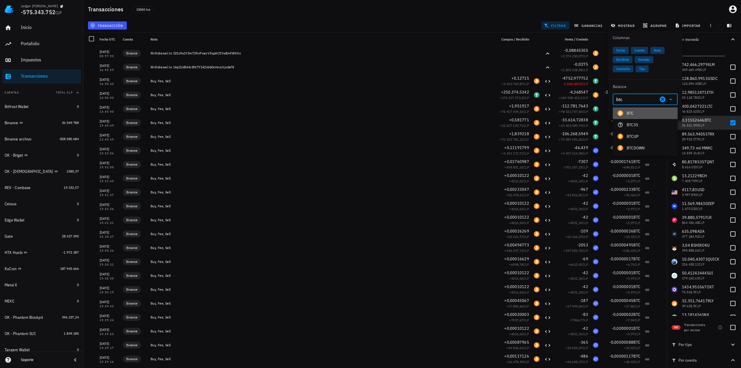
click at [643, 116] on div "BTC" at bounding box center [645, 113] width 65 height 12
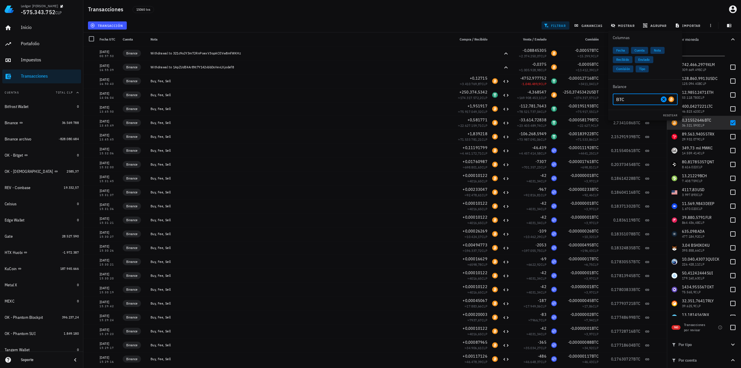
type input "BTC"
click at [463, 20] on div "transacción filtrar ganancias mostrar agrupar importar" at bounding box center [412, 26] width 651 height 14
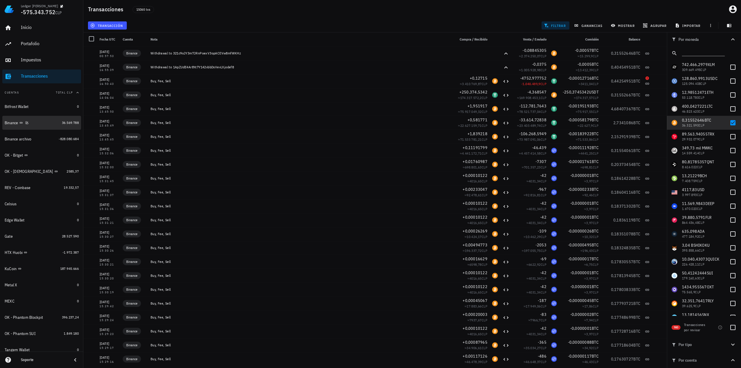
click at [45, 123] on div "Binance" at bounding box center [32, 123] width 55 height 6
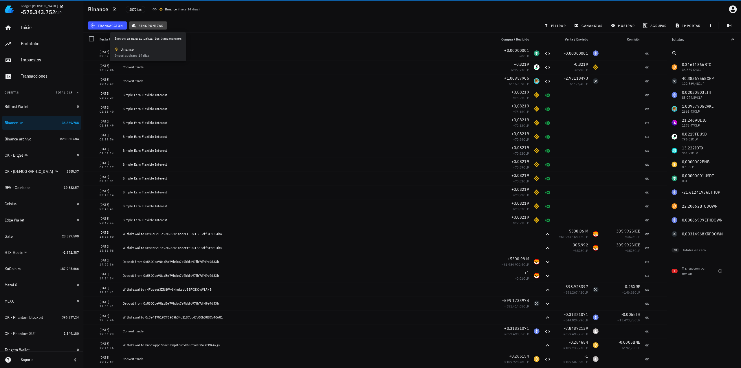
click at [155, 27] on span "sincronizar" at bounding box center [148, 25] width 31 height 5
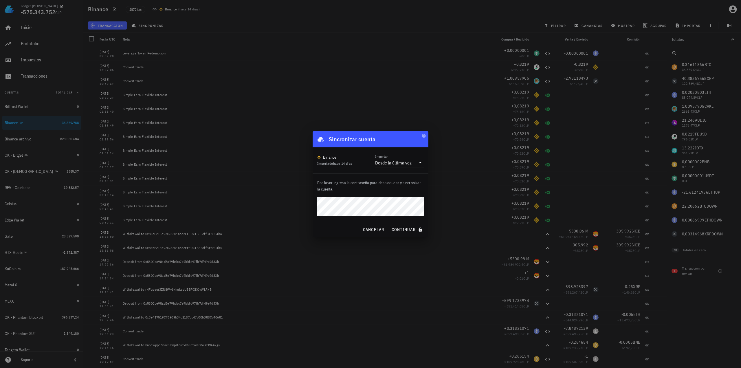
click at [405, 158] on div "Desde la última vez" at bounding box center [395, 163] width 41 height 10
click at [404, 180] on div "Toda la historia" at bounding box center [399, 181] width 39 height 6
click at [404, 230] on span "continuar" at bounding box center [408, 229] width 32 height 5
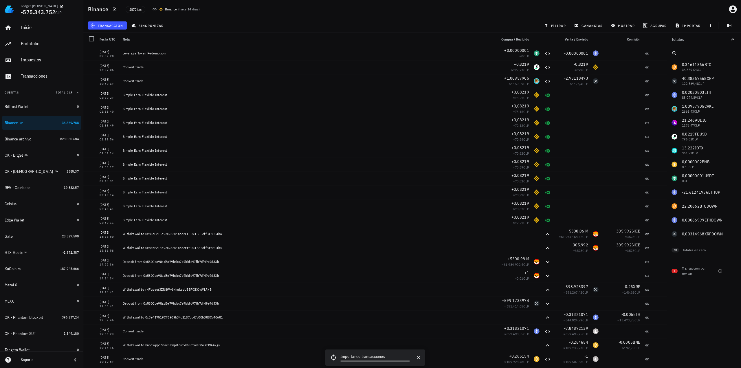
click at [636, 14] on div "Binance 2870 txs Binance ( hace 14 días )" at bounding box center [412, 9] width 658 height 19
click at [697, 65] on div "0,31611866 BTC 36.359.043 CLP 40,38367568 XRP 122.569,48 CLP 0,02030803 ETH 83.…" at bounding box center [704, 150] width 74 height 181
copy span "0,31611866"
click at [443, 11] on div "2870 txs Binance ( hace 14 días )" at bounding box center [294, 9] width 344 height 14
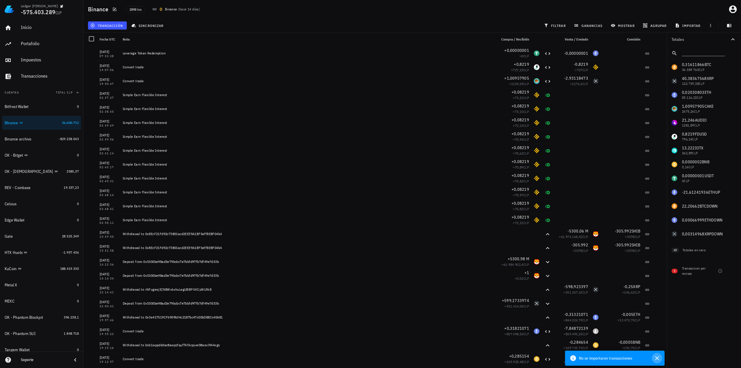
click at [657, 360] on icon "button" at bounding box center [657, 358] width 7 height 7
click at [46, 77] on div "Transacciones" at bounding box center [50, 76] width 58 height 6
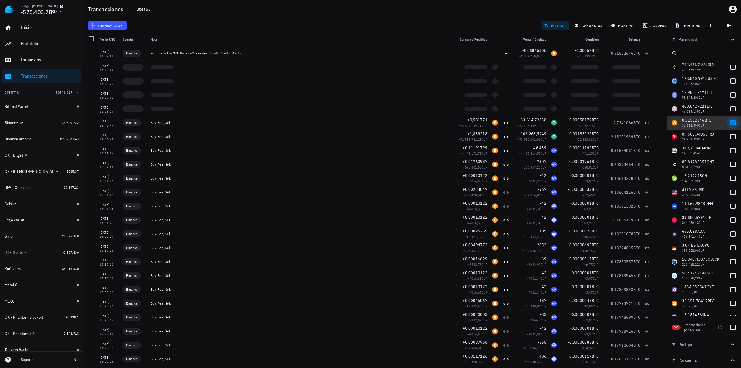
click at [728, 124] on div at bounding box center [733, 123] width 10 height 10
checkbox input "false"
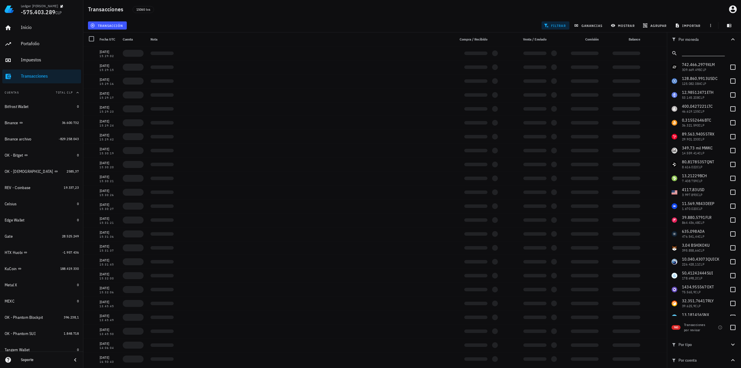
click at [696, 53] on input "text" at bounding box center [703, 52] width 42 height 8
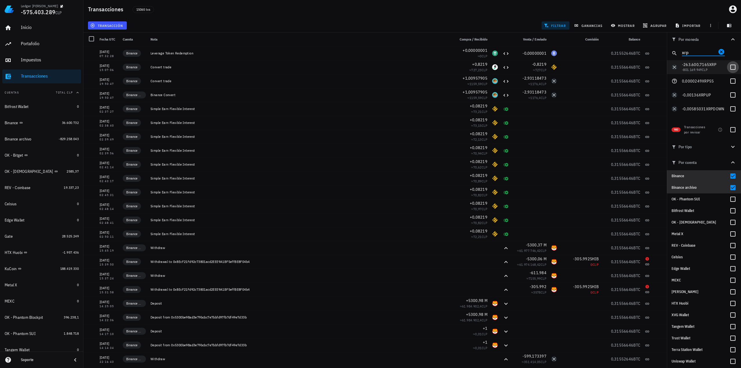
type input "xrp"
click at [733, 68] on div at bounding box center [733, 67] width 10 height 10
checkbox input "true"
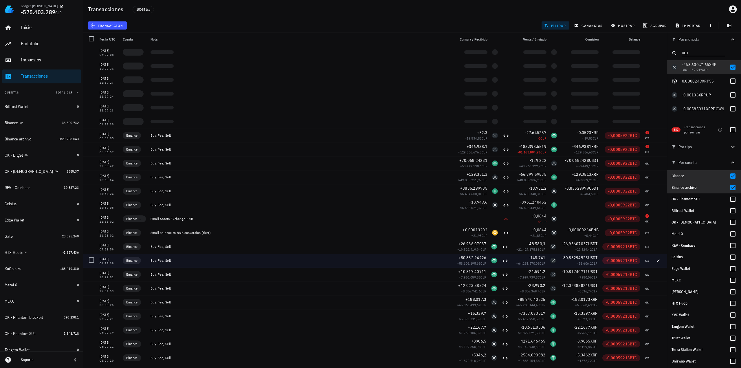
scroll to position [2624, 0]
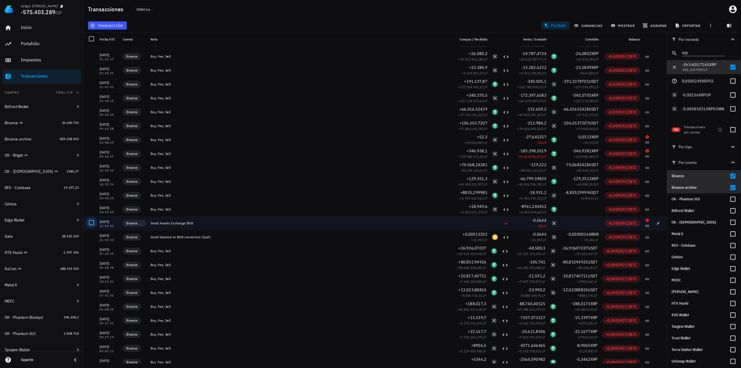
click at [92, 222] on div at bounding box center [92, 223] width 10 height 10
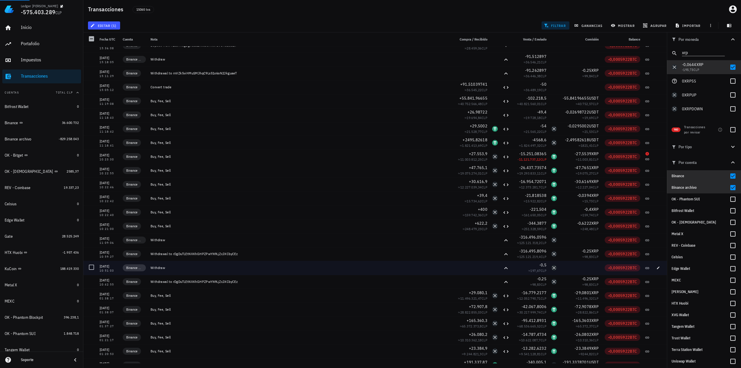
scroll to position [2335, 0]
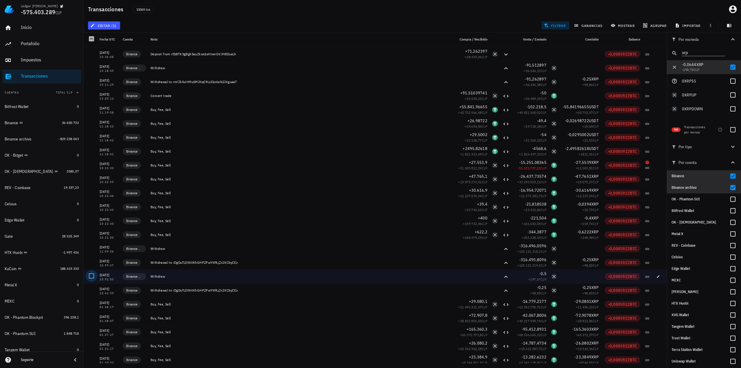
click at [92, 274] on div at bounding box center [92, 276] width 10 height 10
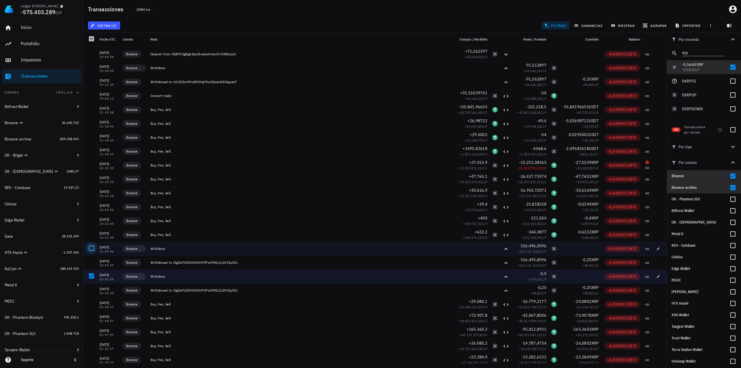
click at [91, 248] on div at bounding box center [92, 248] width 10 height 10
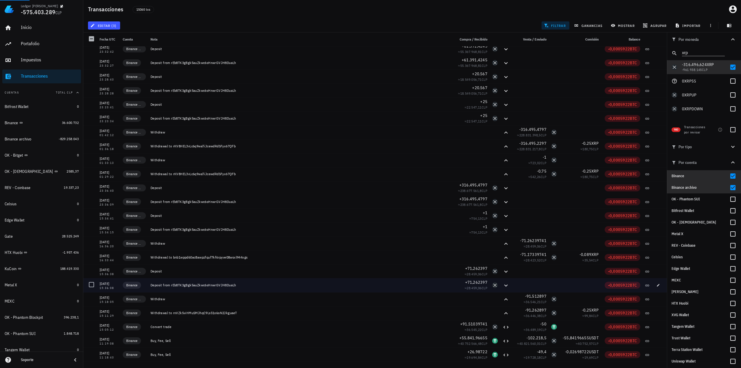
scroll to position [2103, 0]
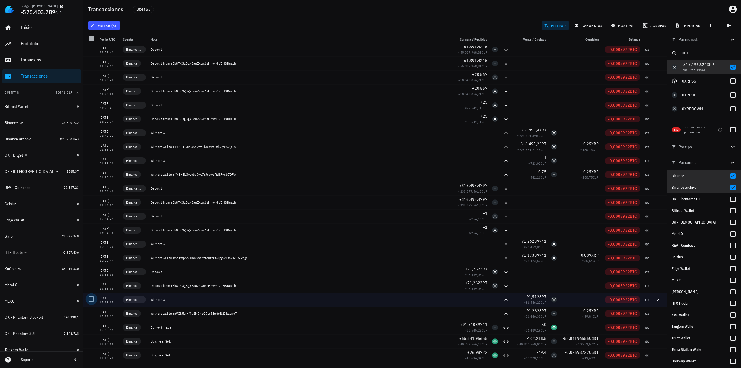
click at [92, 298] on div at bounding box center [92, 299] width 10 height 10
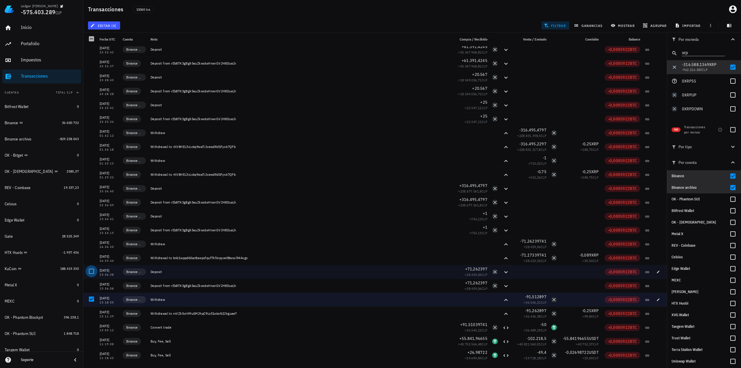
click at [93, 274] on div at bounding box center [92, 271] width 10 height 10
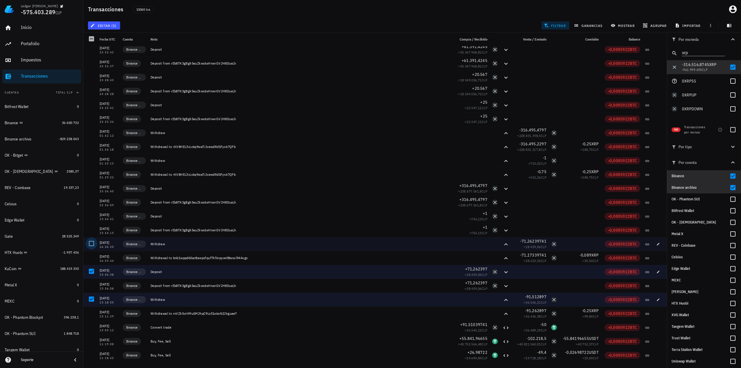
click at [89, 245] on div at bounding box center [92, 244] width 10 height 10
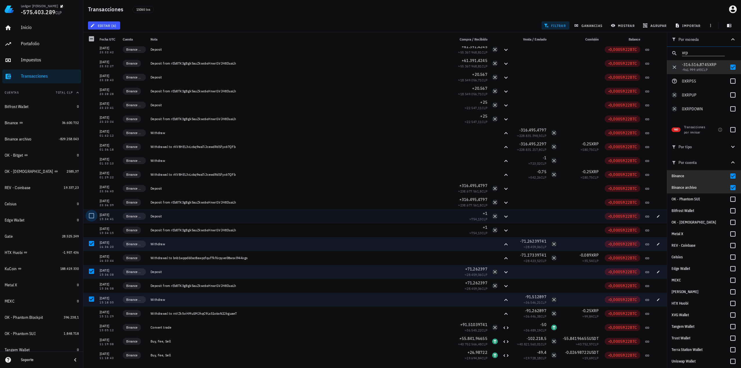
click at [89, 214] on div at bounding box center [92, 216] width 10 height 10
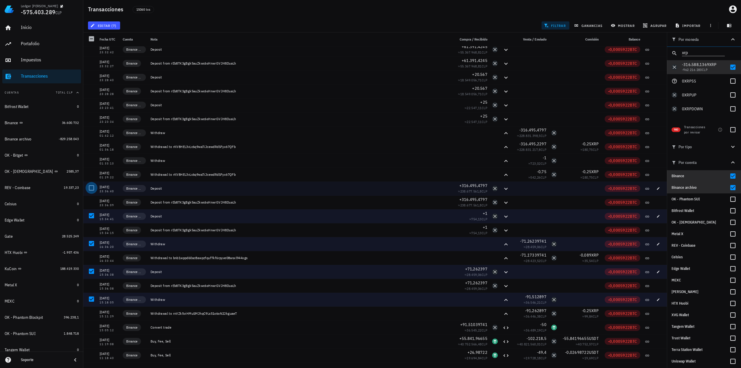
click at [91, 185] on div at bounding box center [92, 188] width 10 height 10
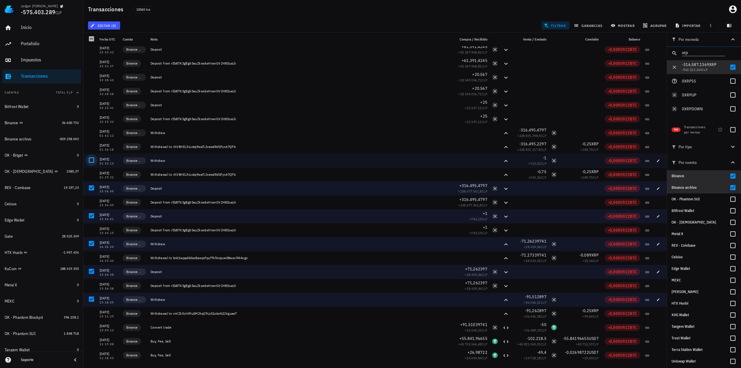
click at [90, 159] on div at bounding box center [92, 160] width 10 height 10
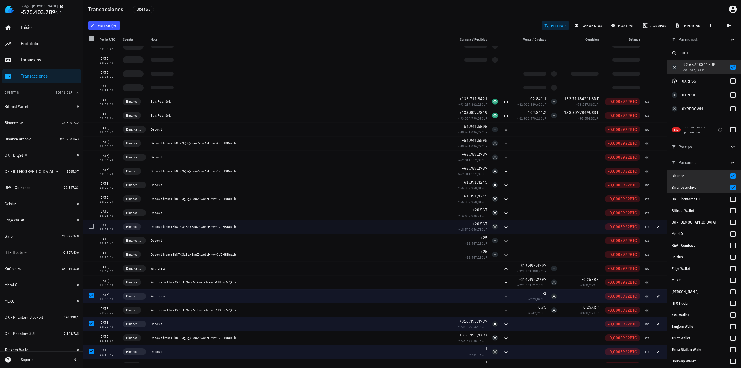
scroll to position [1958, 0]
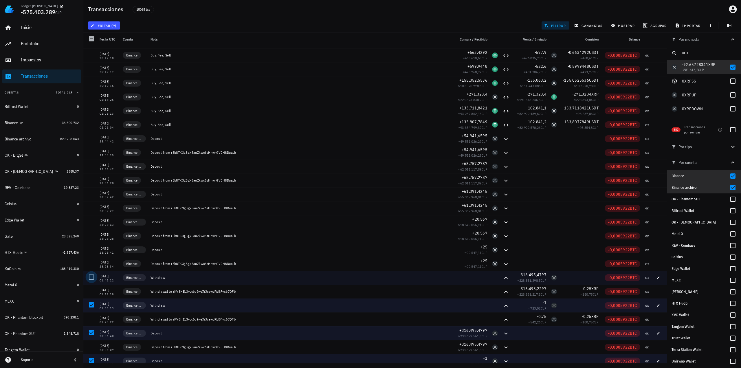
click at [90, 275] on div at bounding box center [92, 277] width 10 height 10
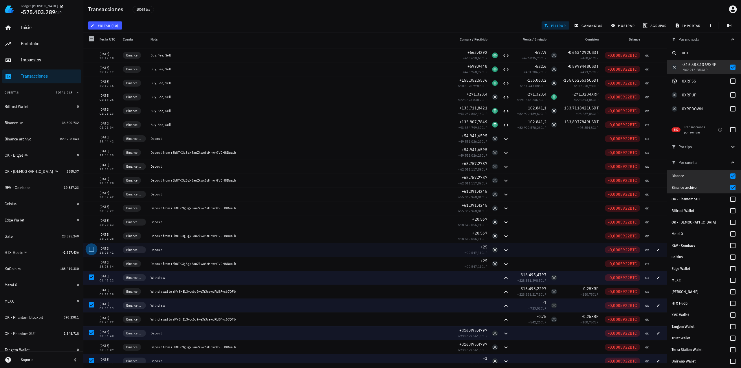
click at [93, 251] on div at bounding box center [92, 249] width 10 height 10
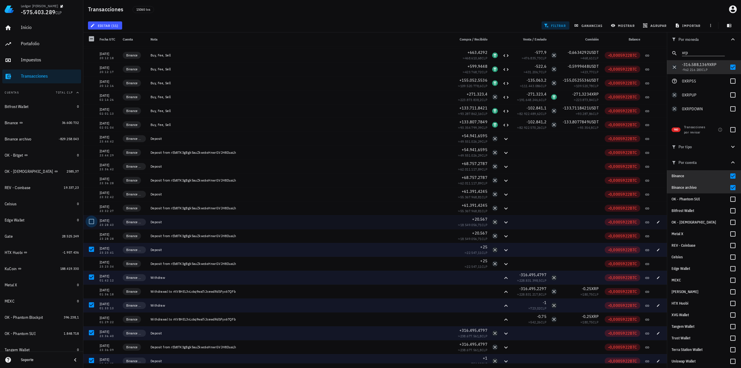
click at [95, 219] on div at bounding box center [92, 222] width 10 height 10
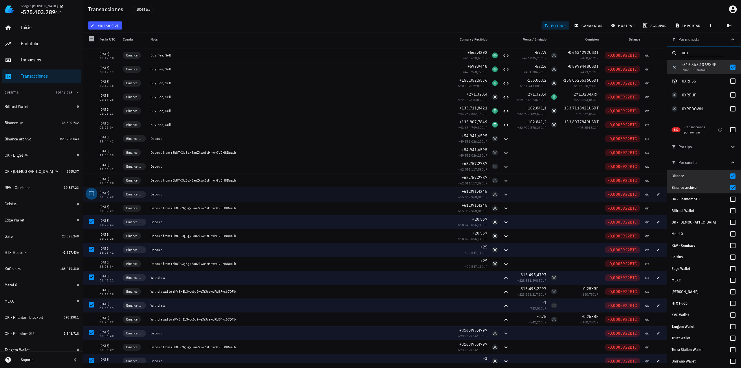
click at [91, 194] on div at bounding box center [92, 194] width 10 height 10
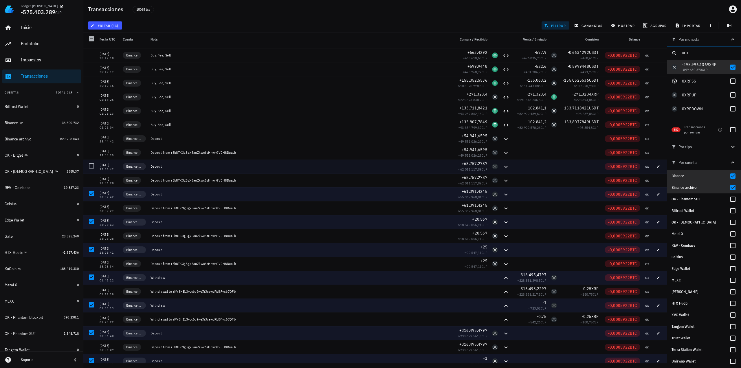
click at [92, 164] on div at bounding box center [92, 166] width 10 height 10
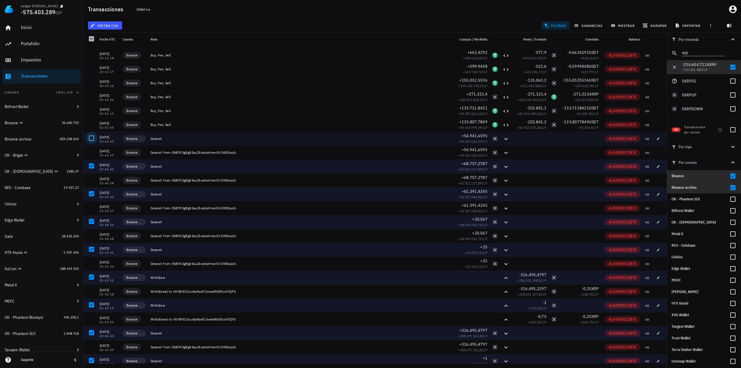
click at [94, 136] on div at bounding box center [92, 138] width 10 height 10
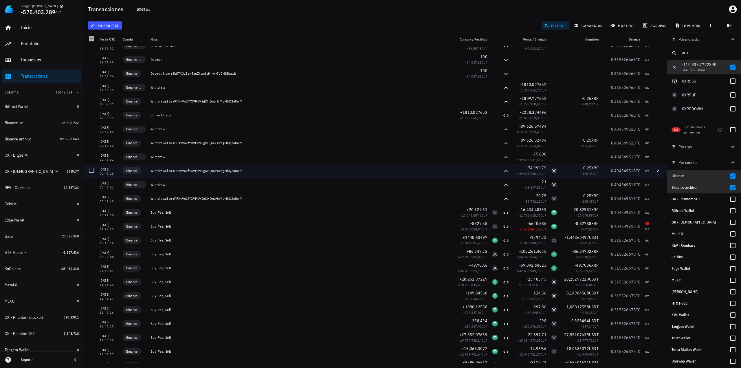
scroll to position [162, 0]
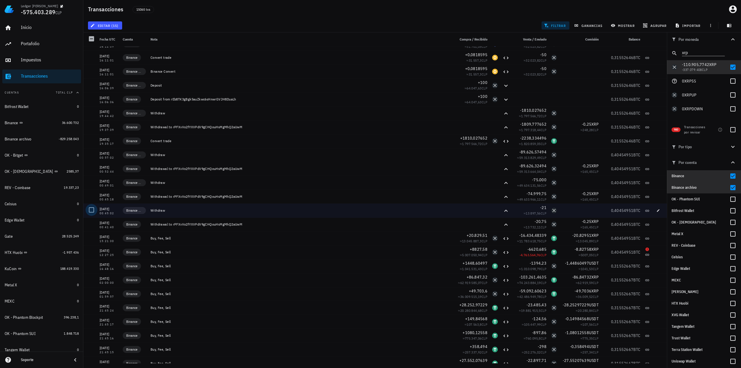
click at [92, 211] on div at bounding box center [92, 210] width 10 height 10
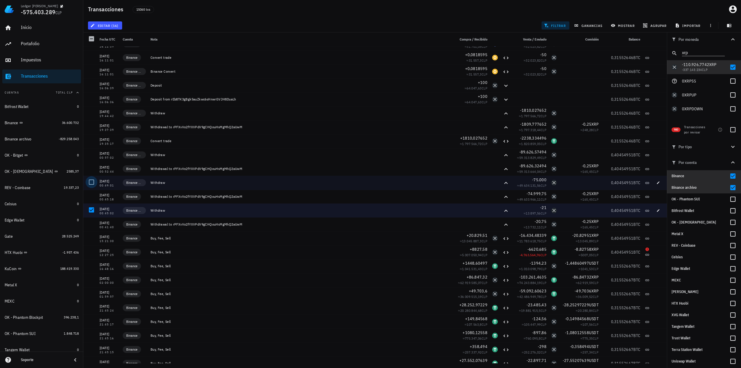
click at [91, 184] on div at bounding box center [92, 182] width 10 height 10
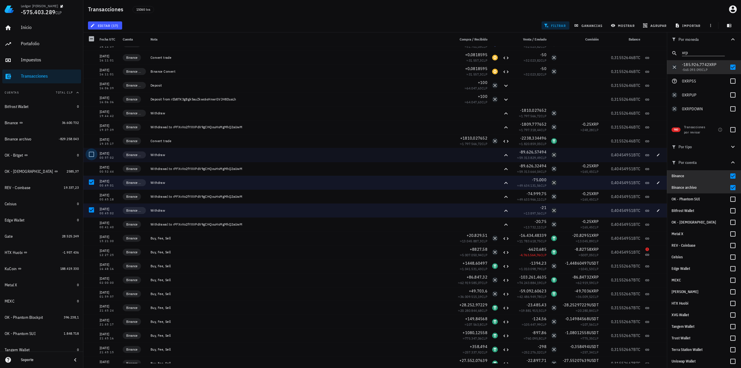
click at [88, 154] on div at bounding box center [92, 154] width 10 height 10
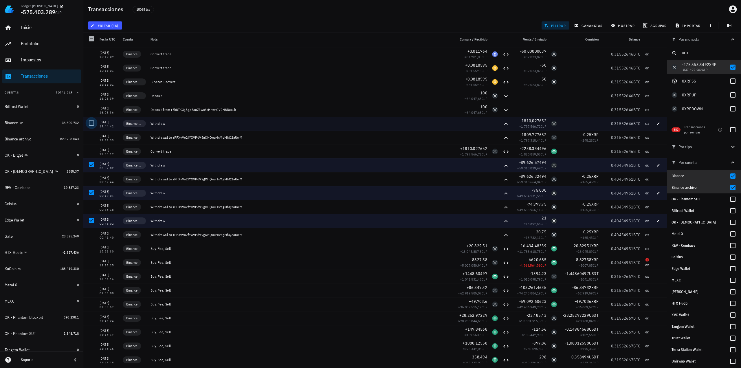
scroll to position [134, 0]
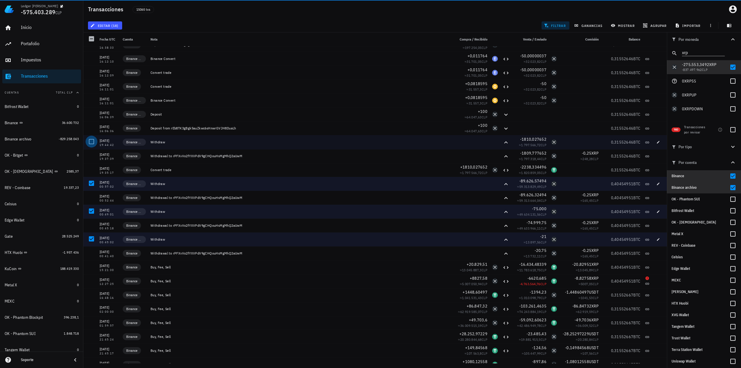
click at [91, 141] on div at bounding box center [92, 142] width 10 height 10
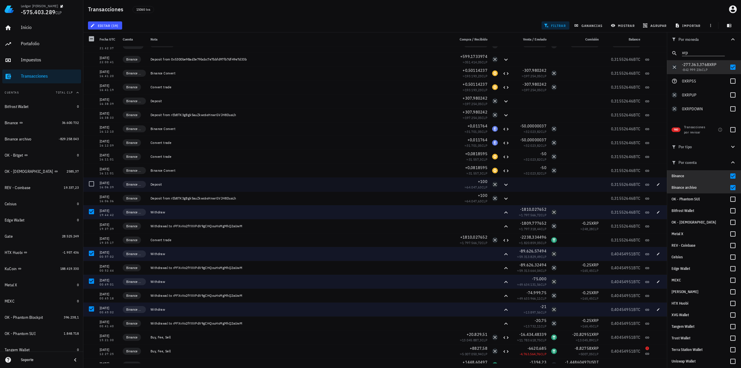
scroll to position [47, 0]
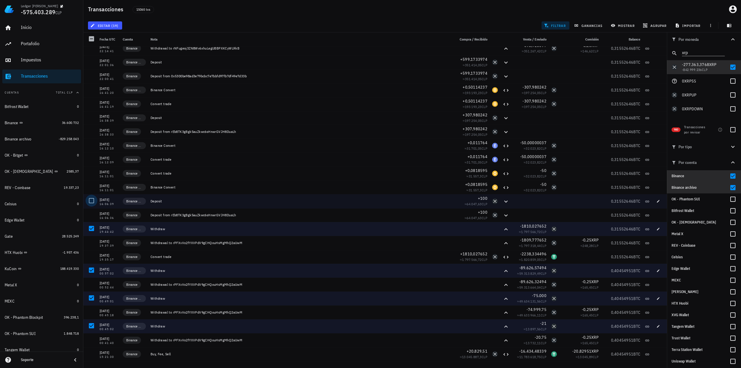
click at [89, 201] on div at bounding box center [92, 201] width 10 height 10
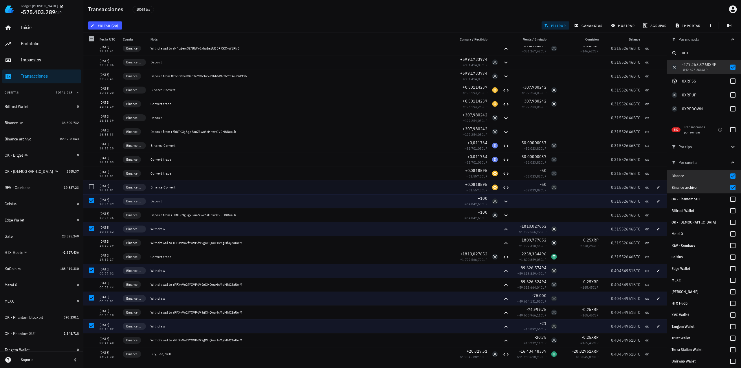
click at [87, 183] on div at bounding box center [90, 187] width 14 height 14
click at [90, 185] on div at bounding box center [92, 187] width 10 height 10
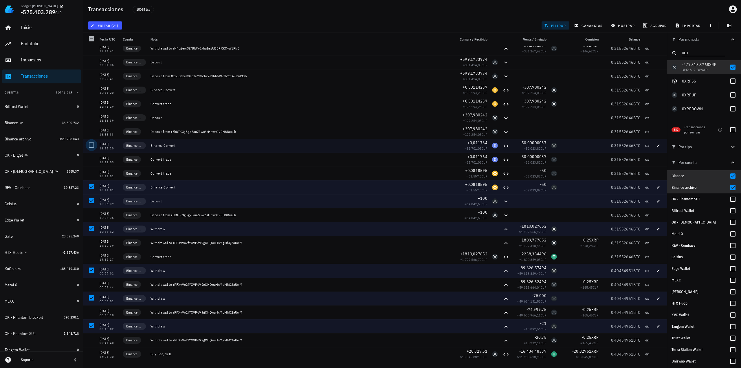
click at [90, 145] on div at bounding box center [92, 145] width 10 height 10
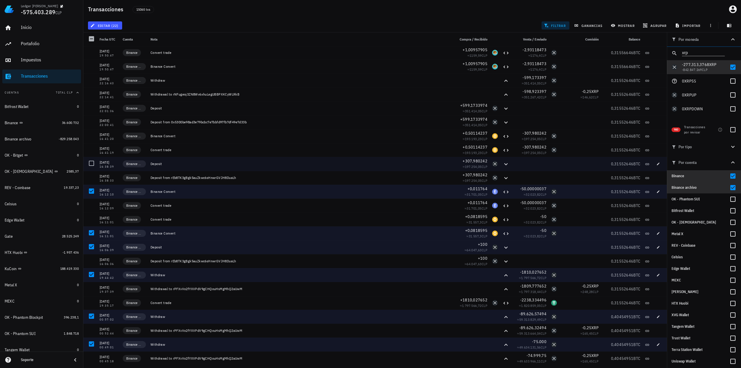
scroll to position [0, 0]
click at [93, 163] on div at bounding box center [92, 164] width 10 height 10
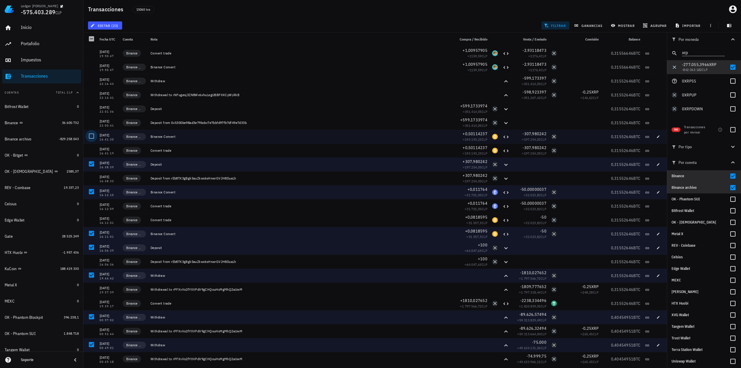
click at [90, 137] on div at bounding box center [92, 136] width 10 height 10
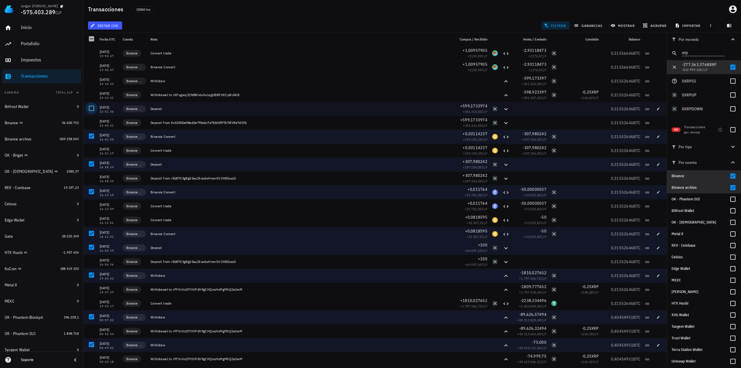
click at [90, 109] on div at bounding box center [92, 108] width 10 height 10
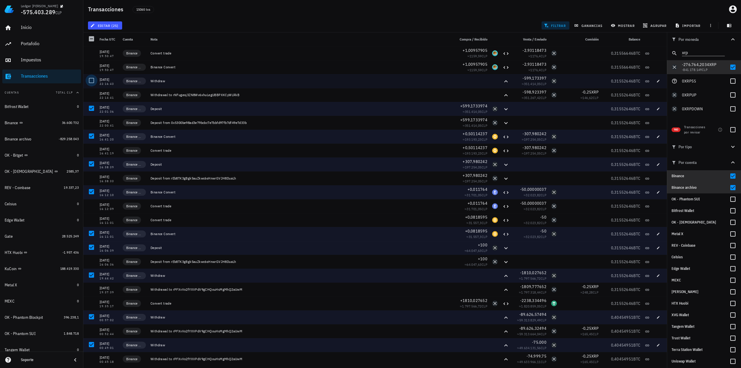
click at [91, 81] on div at bounding box center [92, 81] width 10 height 10
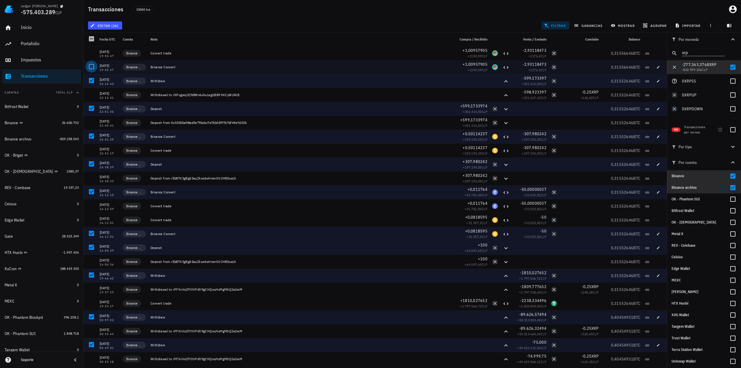
click at [90, 66] on div at bounding box center [92, 67] width 10 height 10
click at [116, 25] on span "editar (27)" at bounding box center [105, 25] width 27 height 5
click at [115, 62] on div "Eliminar" at bounding box center [122, 62] width 41 height 5
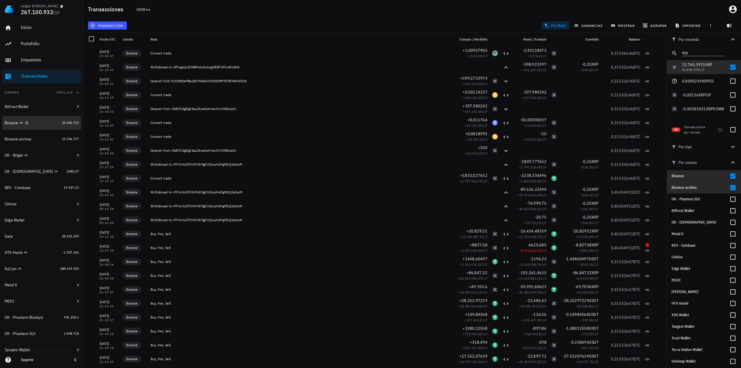
click at [39, 121] on div "Binance" at bounding box center [32, 123] width 55 height 6
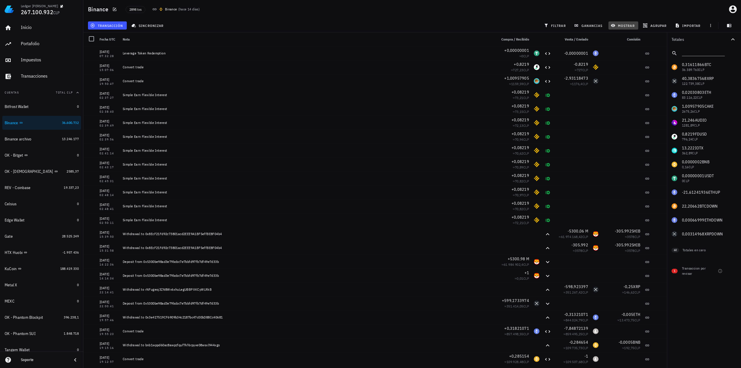
click at [617, 28] on button "mostrar" at bounding box center [624, 25] width 30 height 8
click at [629, 93] on input "text" at bounding box center [641, 89] width 49 height 9
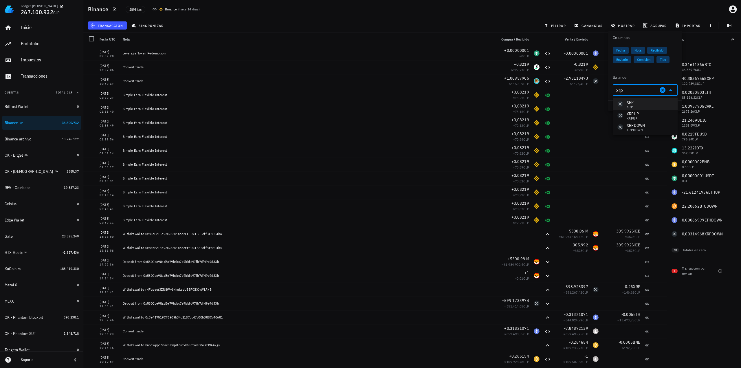
click at [641, 103] on div "XRP XRP" at bounding box center [645, 104] width 65 height 12
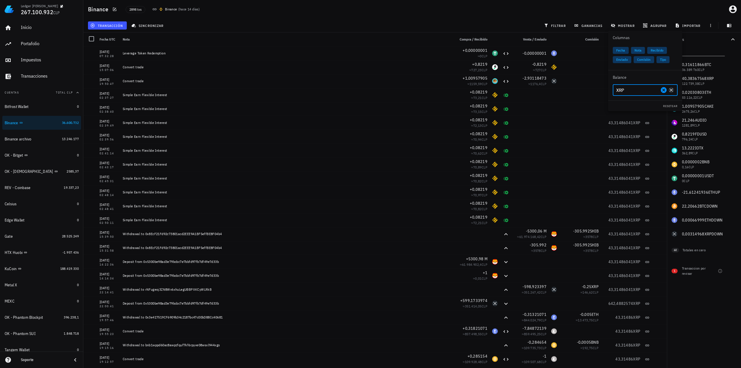
type input "XRP"
click at [518, 22] on div "transacción sincronizar filtrar ganancias mostrar [GEOGRAPHIC_DATA] importar" at bounding box center [412, 26] width 651 height 14
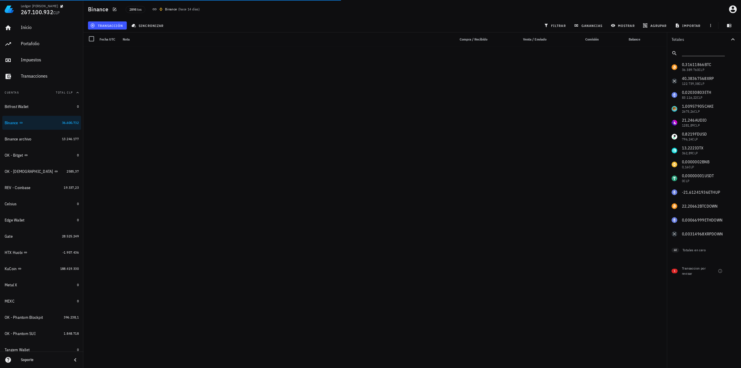
scroll to position [24353, 0]
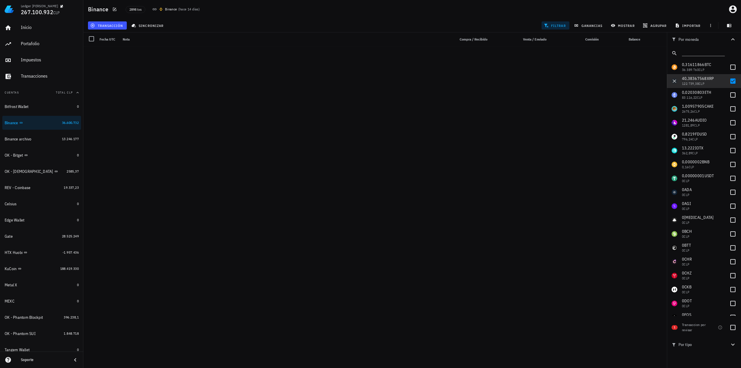
scroll to position [2307, 0]
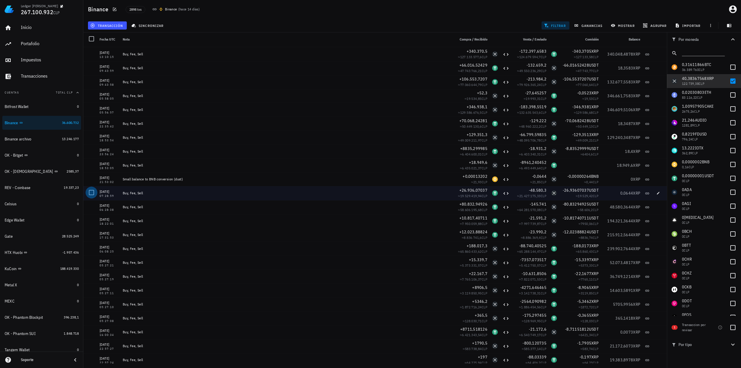
click at [94, 195] on div at bounding box center [92, 193] width 10 height 10
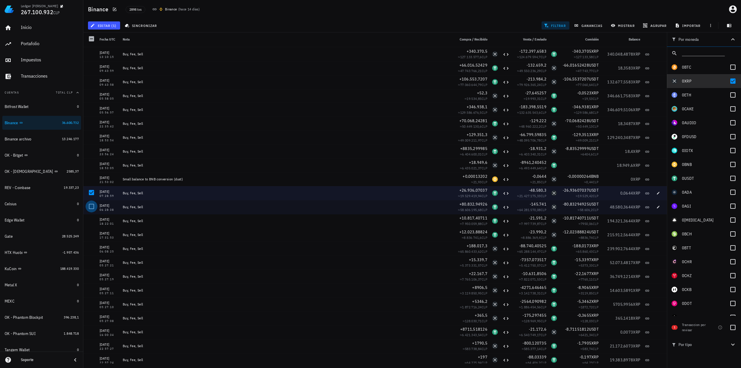
click at [90, 206] on div at bounding box center [92, 207] width 10 height 10
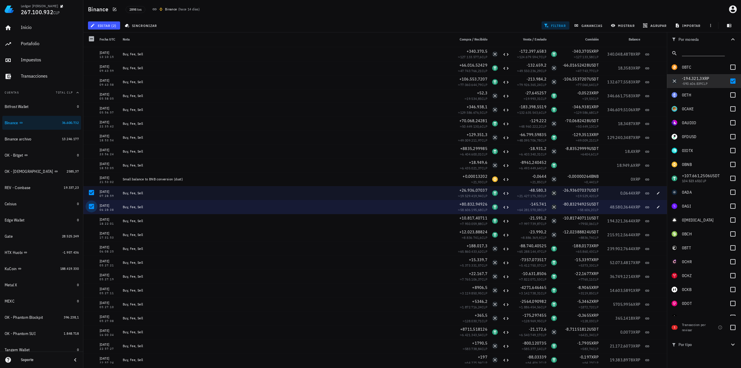
click at [90, 206] on div at bounding box center [92, 207] width 10 height 10
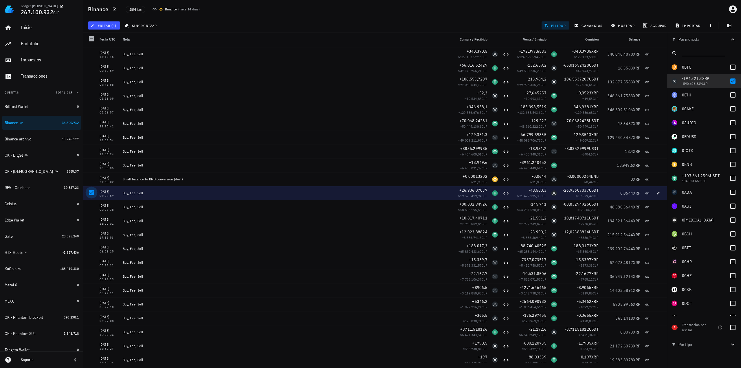
click at [92, 194] on div at bounding box center [92, 193] width 10 height 10
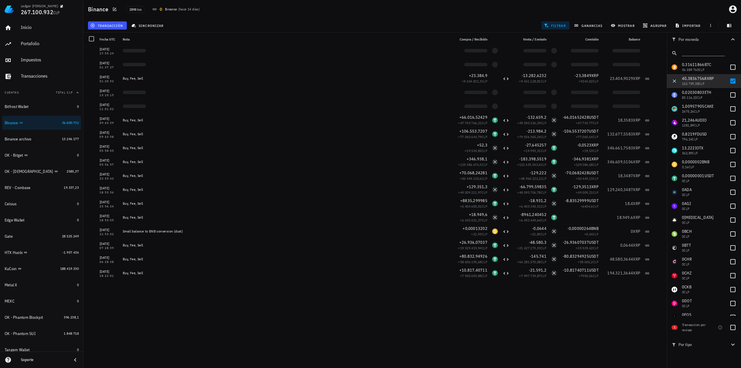
scroll to position [2104, 0]
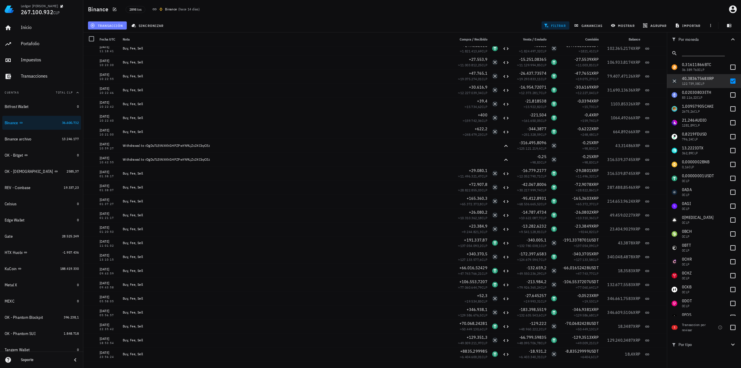
click at [119, 27] on span "transacción" at bounding box center [108, 25] width 32 height 5
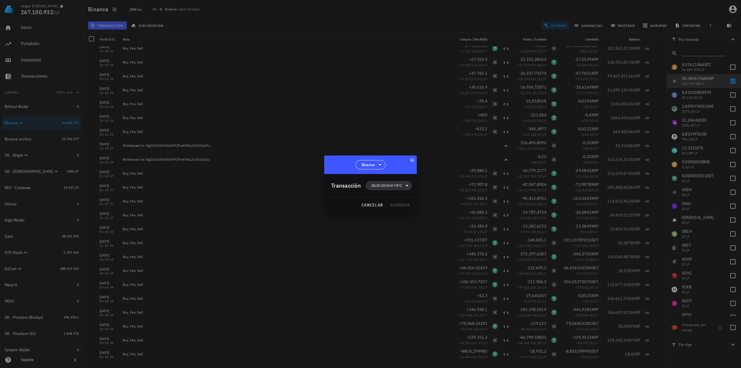
click at [390, 187] on span "Seleccionar tipo" at bounding box center [387, 186] width 30 height 6
click at [389, 222] on div "Egreso" at bounding box center [392, 222] width 23 height 5
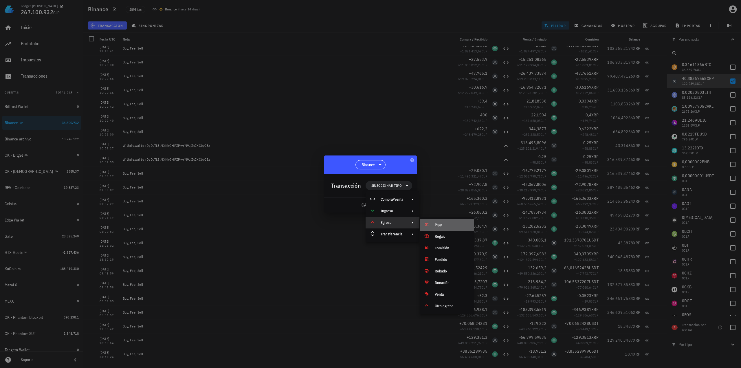
click at [456, 227] on div "Pago" at bounding box center [452, 225] width 34 height 5
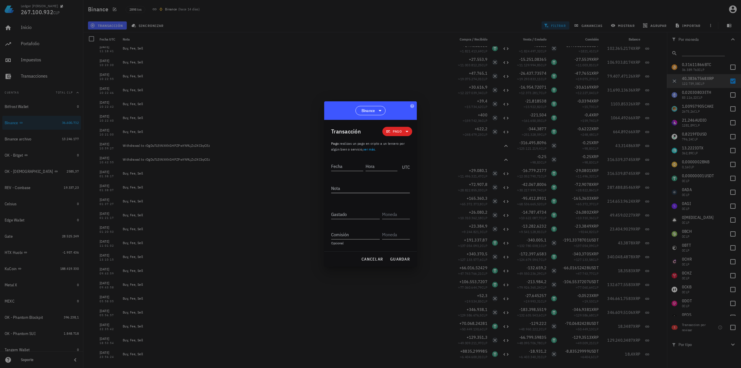
click at [342, 190] on textarea "Nota" at bounding box center [370, 188] width 79 height 9
type textarea "Margin Repayment"
paste input "16,66664"
type input "16,66664"
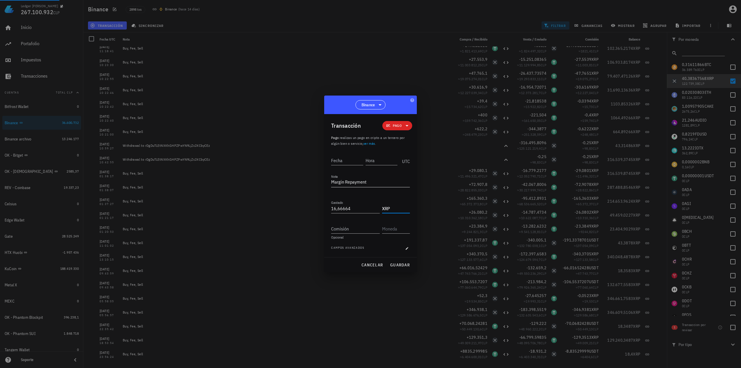
type input "XRP"
click at [353, 162] on input "Fecha" at bounding box center [347, 160] width 32 height 9
type input "2021-03-21"
type input "17:17:49"
click at [407, 264] on span "guardar" at bounding box center [400, 264] width 20 height 5
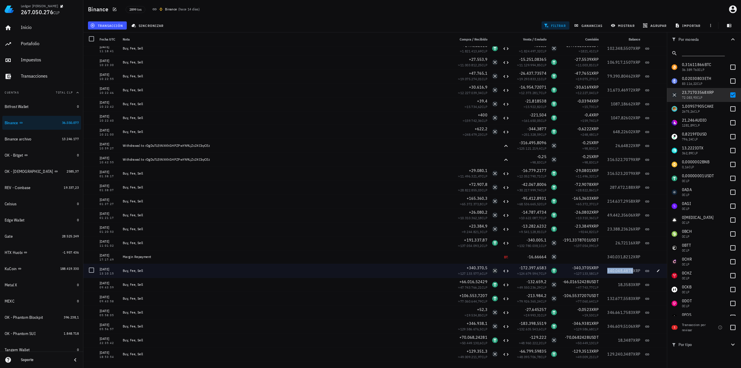
click at [609, 269] on span "340.048,4878" at bounding box center [621, 270] width 26 height 5
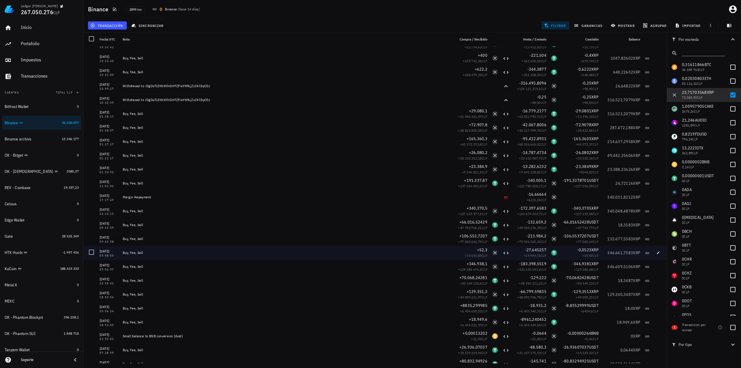
scroll to position [2162, 0]
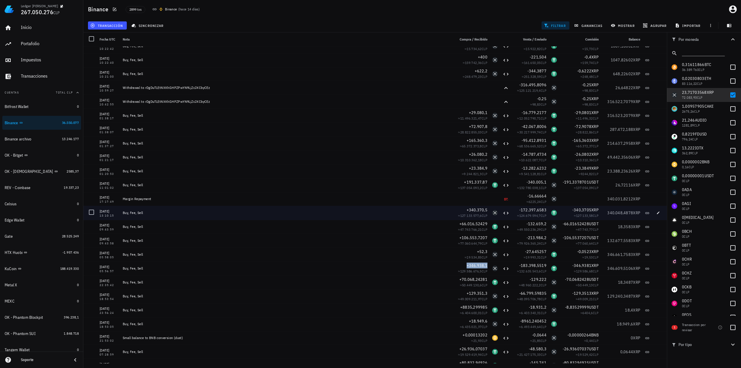
drag, startPoint x: 103, startPoint y: 216, endPoint x: 112, endPoint y: 216, distance: 9.0
click at [112, 216] on div "13:10:15" at bounding box center [109, 215] width 19 height 3
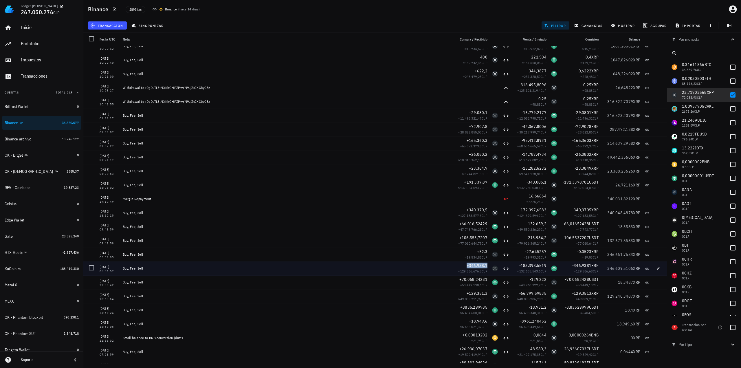
drag, startPoint x: 110, startPoint y: 270, endPoint x: 614, endPoint y: 267, distance: 503.4
click at [614, 267] on div "21/03/2021 05:56:57 Buy, Fee, Sell +346.938,1 ≈ 129.586.676,5 CLP -183.398,5519…" at bounding box center [375, 269] width 584 height 14
click at [618, 270] on span "346.609,5106" at bounding box center [621, 268] width 26 height 5
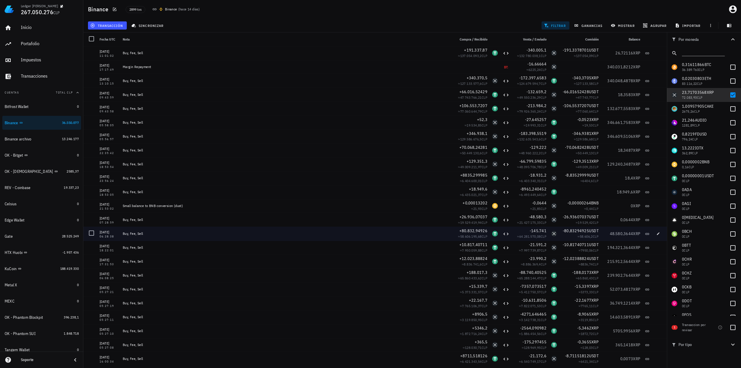
scroll to position [2292, 0]
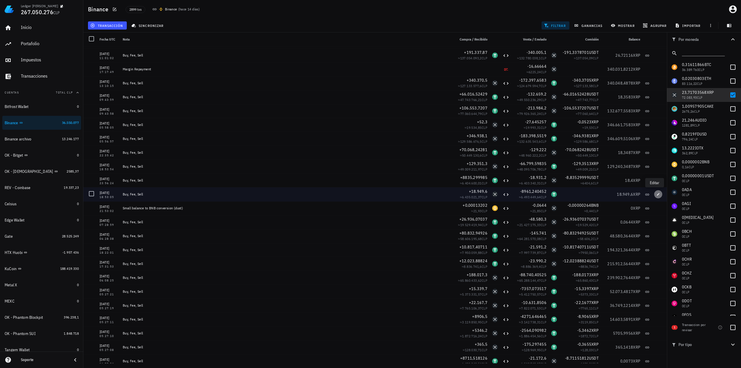
click at [657, 194] on icon "button" at bounding box center [658, 194] width 3 height 3
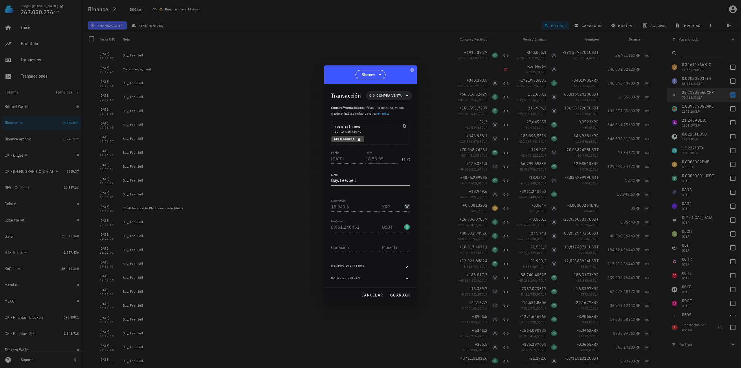
click at [360, 138] on icon "button" at bounding box center [358, 139] width 3 height 3
click at [359, 247] on input "Comisión" at bounding box center [355, 247] width 49 height 9
type input "18,3149"
type input "XRP"
click at [405, 294] on span "guardar" at bounding box center [400, 295] width 20 height 5
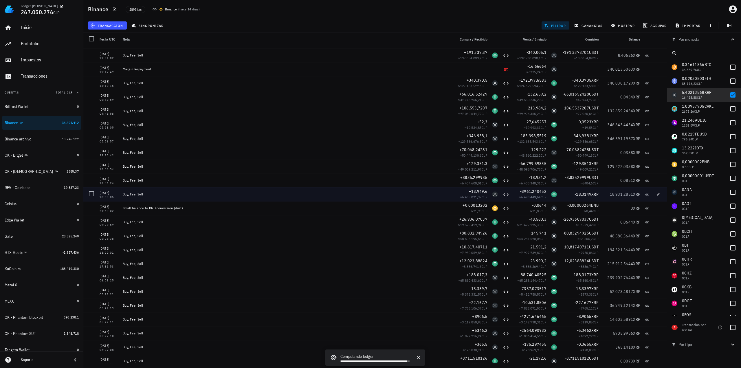
click at [606, 196] on div "18.931,2851 XRP" at bounding box center [622, 194] width 37 height 6
click at [611, 195] on span "18.931,2851" at bounding box center [621, 194] width 23 height 5
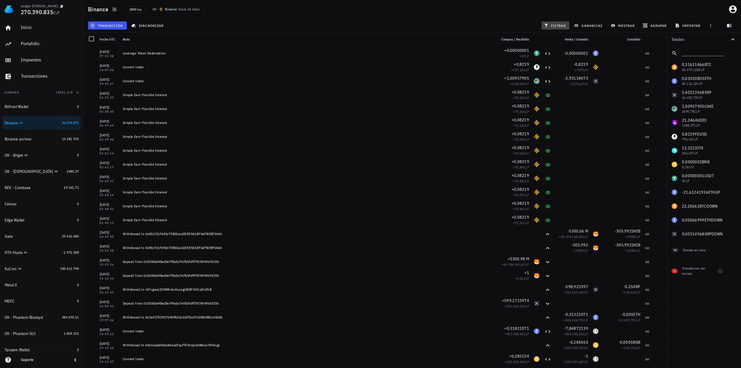
click at [562, 25] on span "filtrar" at bounding box center [555, 25] width 21 height 5
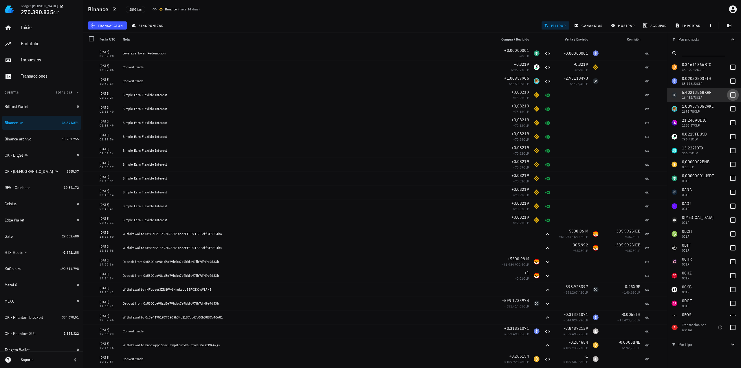
click at [731, 98] on div at bounding box center [733, 95] width 10 height 10
checkbox input "true"
click at [620, 24] on span "mostrar" at bounding box center [623, 25] width 23 height 5
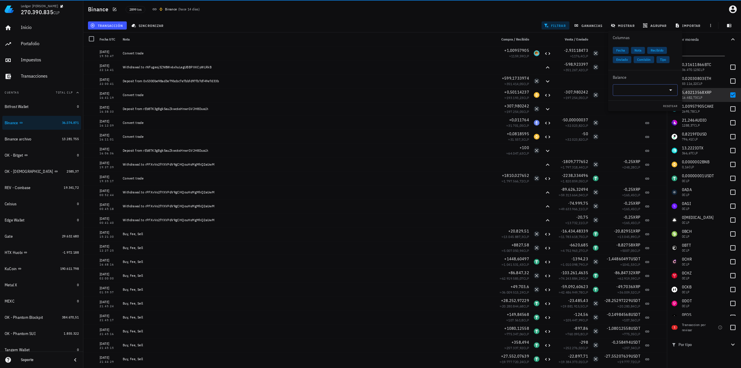
click at [624, 86] on input "text" at bounding box center [641, 89] width 49 height 9
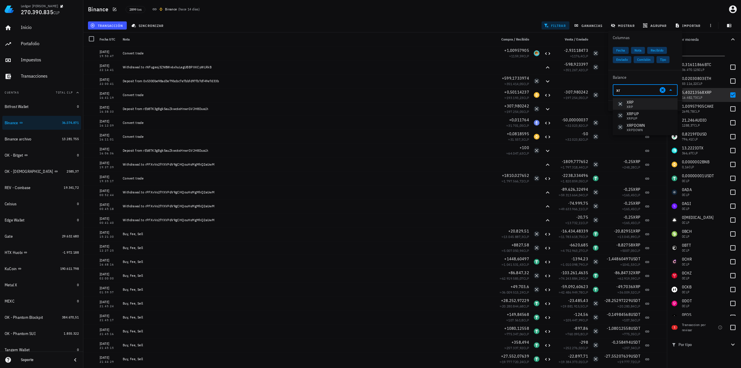
click at [638, 103] on div "XRP XRP" at bounding box center [645, 104] width 65 height 12
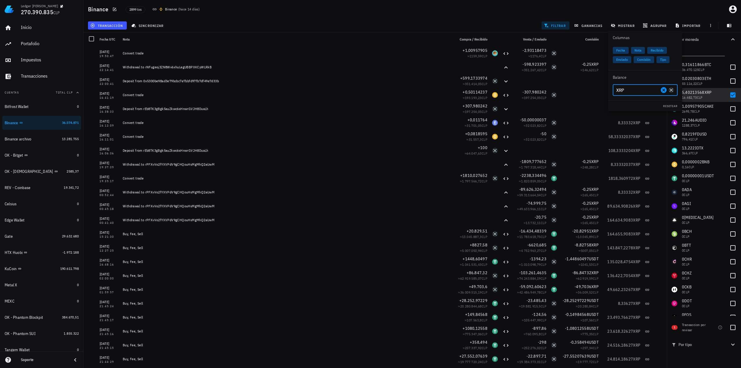
type input "XRP"
click at [519, 14] on div "Binance 2899 txs Binance ( hace 14 días )" at bounding box center [412, 9] width 658 height 19
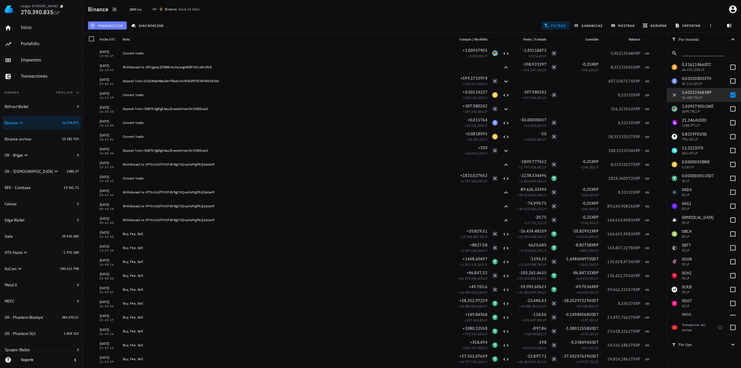
click at [108, 27] on span "transacción" at bounding box center [108, 25] width 32 height 5
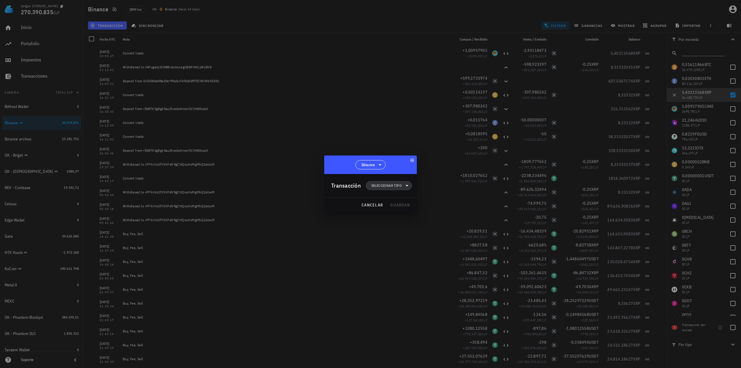
click at [400, 183] on span "Seleccionar tipo" at bounding box center [387, 186] width 30 height 6
click at [398, 220] on div "Egreso" at bounding box center [393, 223] width 54 height 12
click at [449, 223] on div "Pago" at bounding box center [452, 225] width 34 height 5
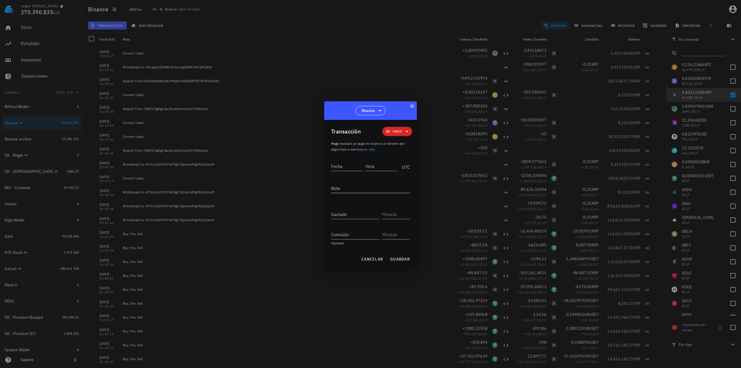
click at [358, 186] on textarea "Nota" at bounding box center [370, 188] width 79 height 9
type textarea "Margin Repayment"
paste input "5,40213568"
type input "5,40213568"
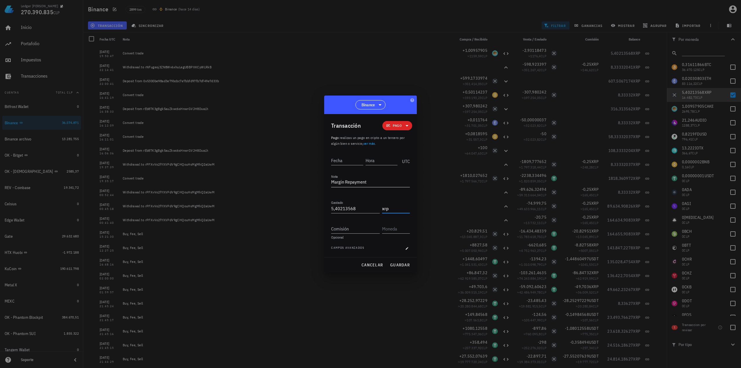
type input "XRP"
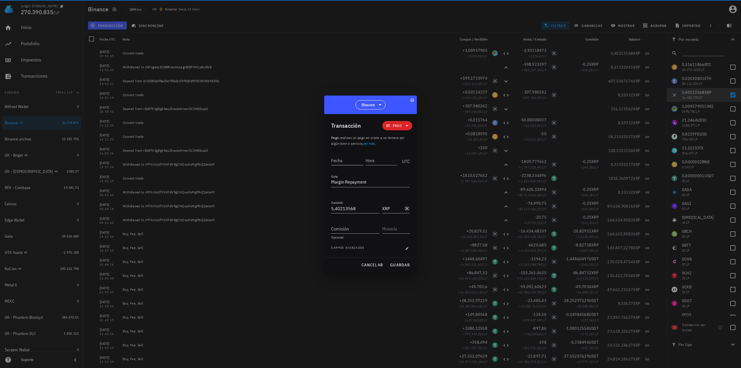
click at [353, 166] on div "Fecha" at bounding box center [348, 159] width 34 height 14
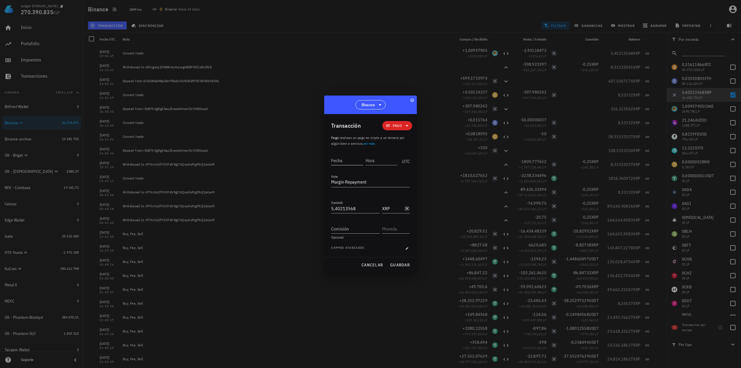
click at [355, 162] on input "Fecha" at bounding box center [347, 160] width 32 height 9
type input "2023-06-22"
type input "13:45:12"
click at [395, 266] on span "guardar" at bounding box center [400, 264] width 20 height 5
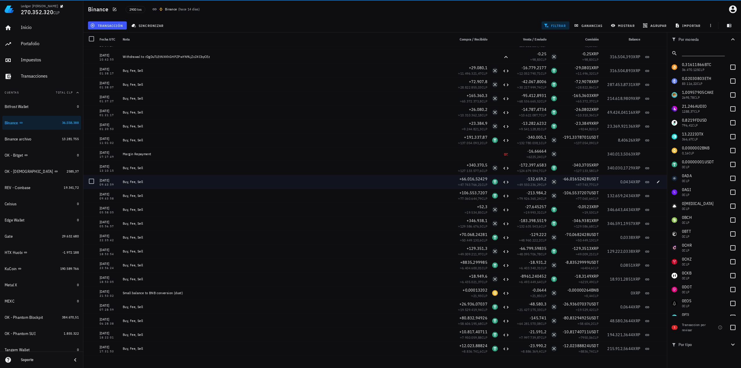
scroll to position [2241, 0]
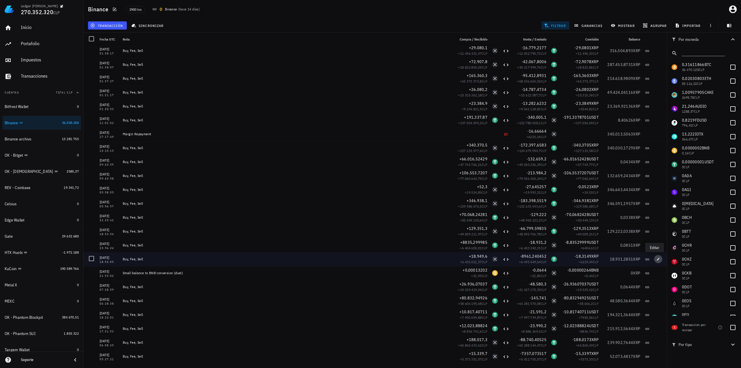
click at [657, 259] on icon "button" at bounding box center [658, 258] width 3 height 3
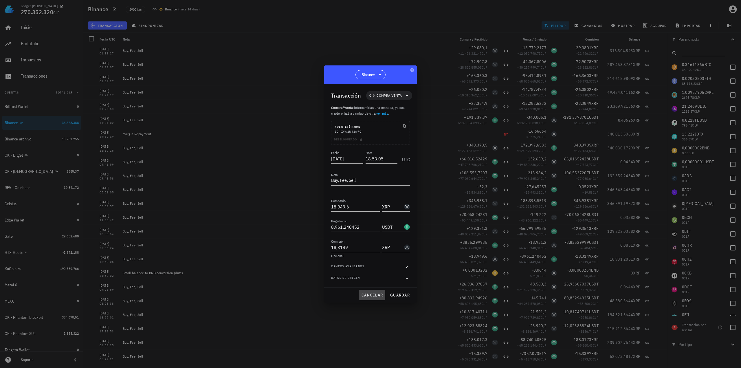
click at [368, 294] on span "cancelar" at bounding box center [372, 295] width 22 height 5
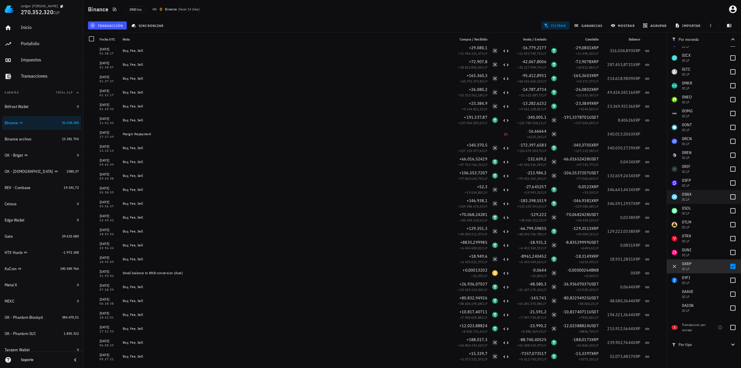
scroll to position [290, 0]
click at [730, 262] on div at bounding box center [733, 264] width 10 height 10
checkbox input "false"
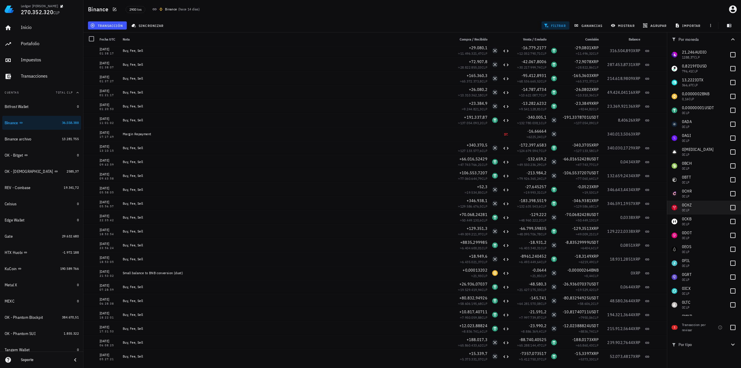
scroll to position [0, 0]
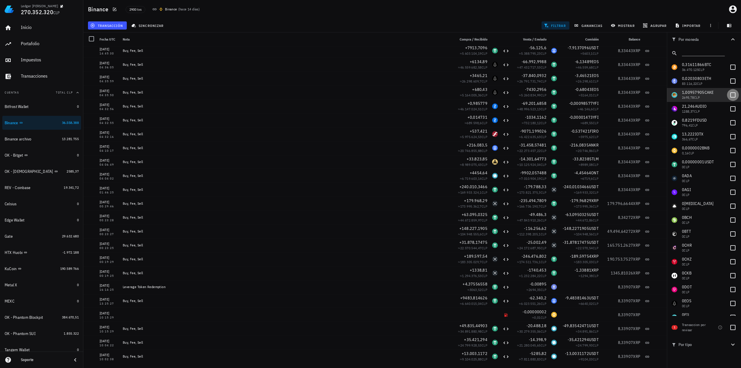
click at [731, 96] on div at bounding box center [733, 95] width 10 height 10
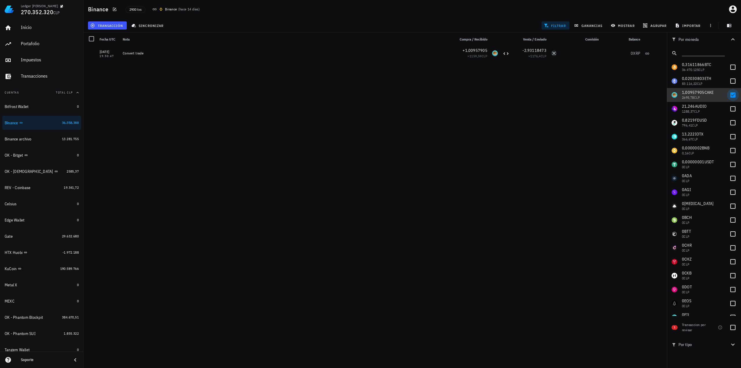
click at [730, 95] on div at bounding box center [733, 95] width 10 height 10
checkbox input "false"
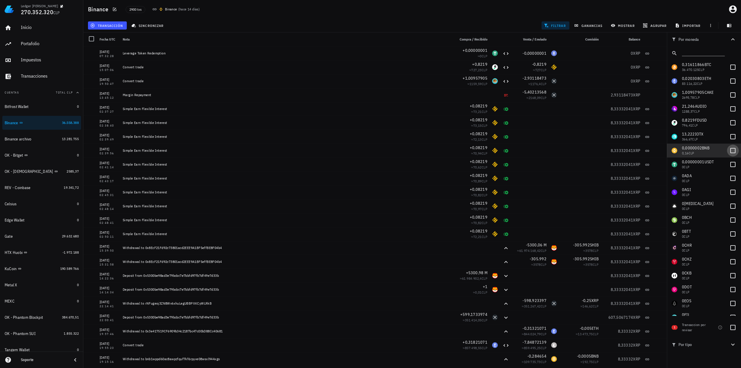
click at [729, 151] on div at bounding box center [733, 151] width 10 height 10
checkbox input "true"
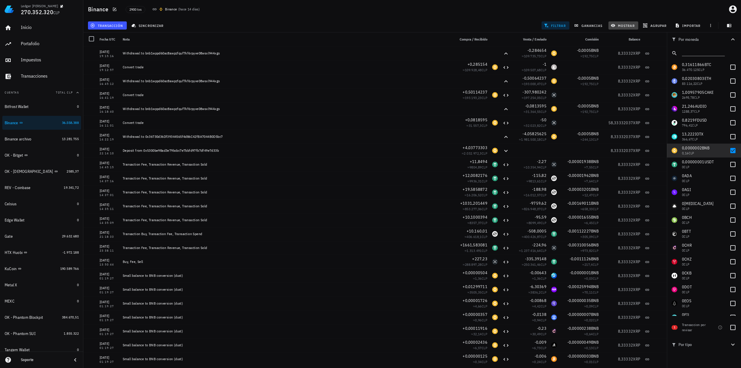
click at [624, 26] on span "mostrar" at bounding box center [623, 25] width 23 height 5
click at [632, 86] on input "XRP" at bounding box center [638, 89] width 43 height 9
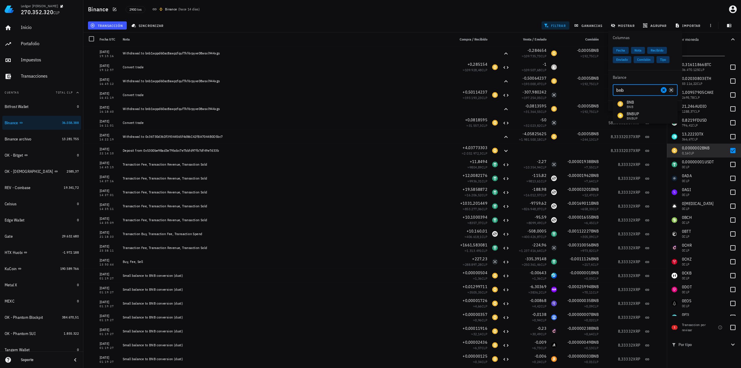
click at [637, 102] on div "BNB BNB" at bounding box center [645, 104] width 65 height 12
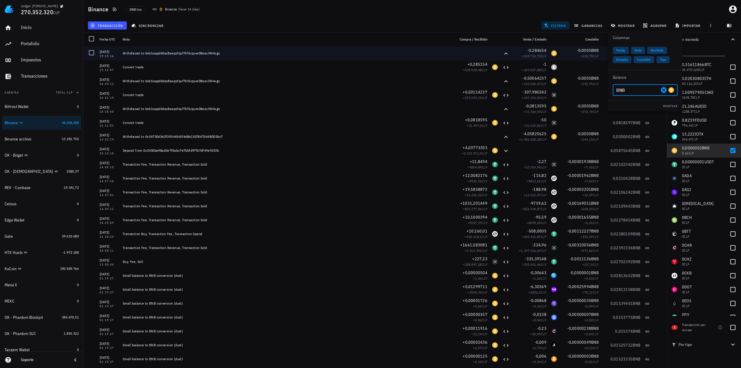
type input "BNB"
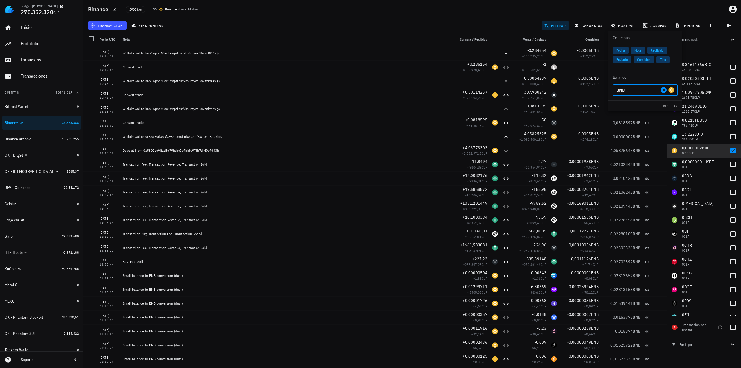
click at [504, 21] on div "transacción sincronizar filtrar ganancias mostrar agrupar importar" at bounding box center [412, 26] width 651 height 14
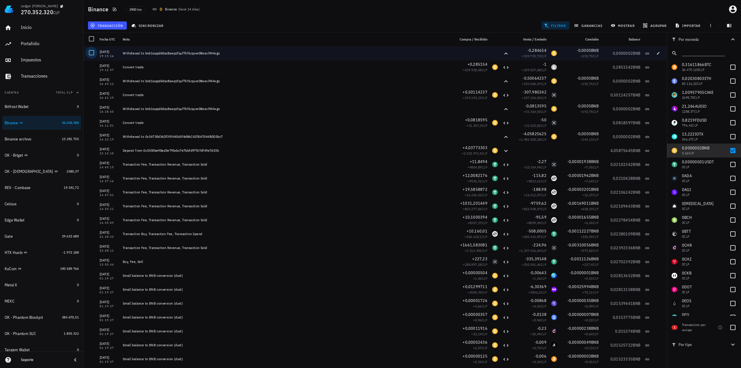
drag, startPoint x: 87, startPoint y: 54, endPoint x: 91, endPoint y: 54, distance: 3.2
click at [89, 54] on div at bounding box center [92, 53] width 10 height 10
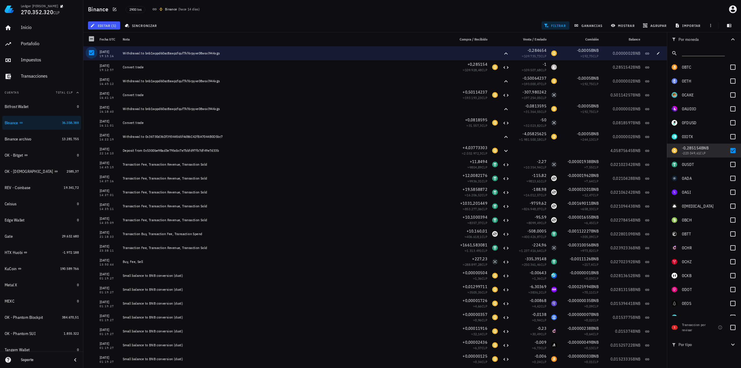
click at [91, 54] on div at bounding box center [92, 53] width 10 height 10
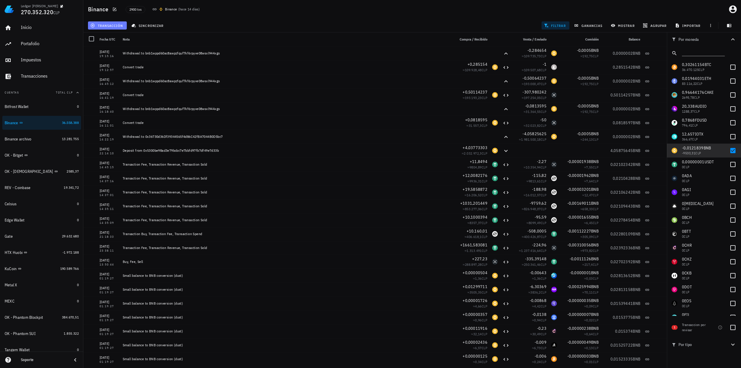
click at [105, 26] on span "transacción" at bounding box center [108, 25] width 32 height 5
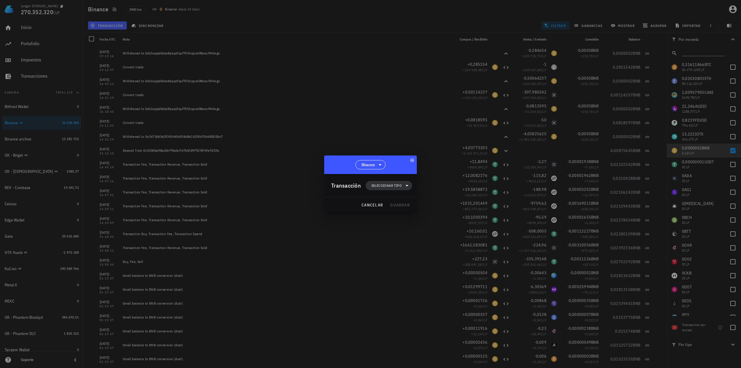
click at [395, 189] on span "Seleccionar tipo" at bounding box center [389, 185] width 40 height 9
click at [393, 220] on div "Egreso" at bounding box center [392, 222] width 23 height 5
click at [447, 306] on div "Otro egreso" at bounding box center [452, 306] width 34 height 5
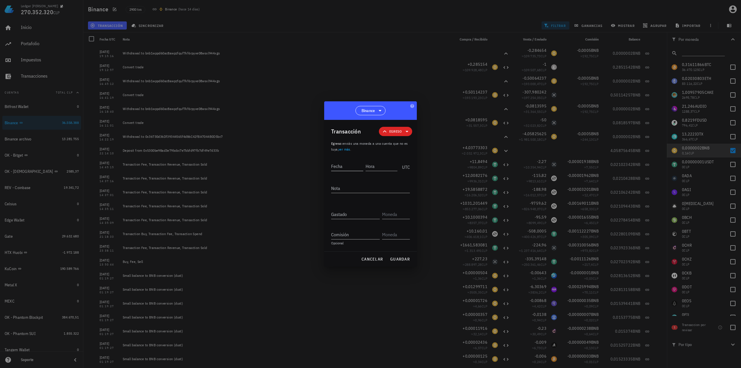
click at [349, 166] on input "Fecha" at bounding box center [347, 166] width 32 height 9
type input "2022-01-11"
type input "19:15:17"
type textarea "Ajuste de balance"
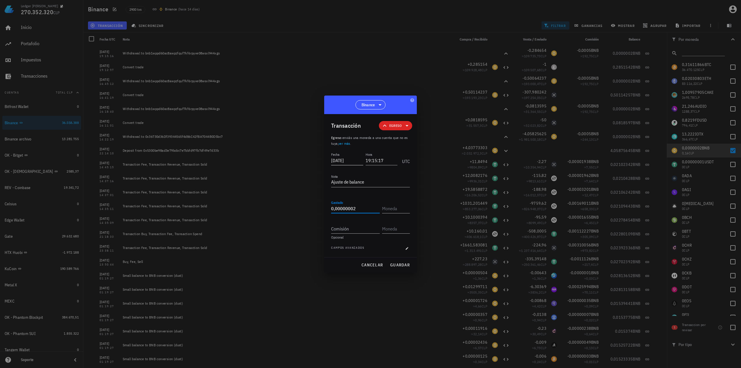
type input "0,00000002"
type input "BNB"
click at [401, 265] on span "guardar" at bounding box center [400, 264] width 20 height 5
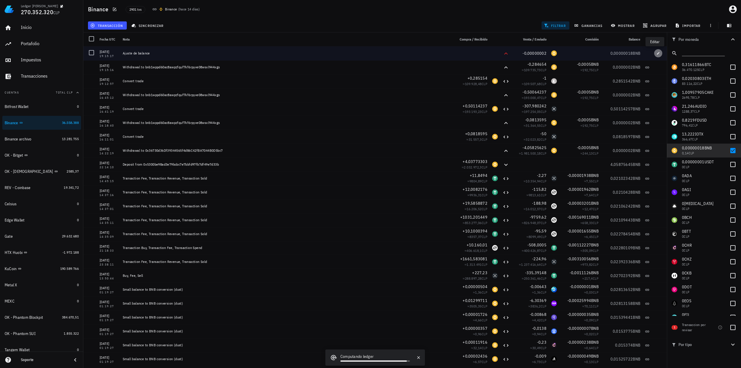
click at [657, 53] on span "button" at bounding box center [659, 53] width 8 height 3
type input "2022-01-11"
type input "19:15:17"
type textarea "Ajuste de balance"
type input "0,00000002"
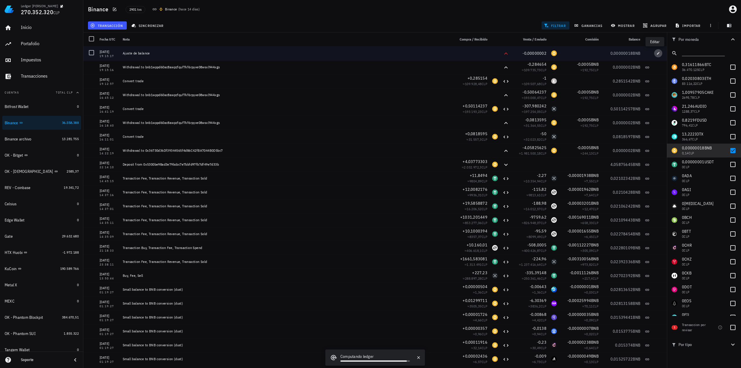
type input "BNB"
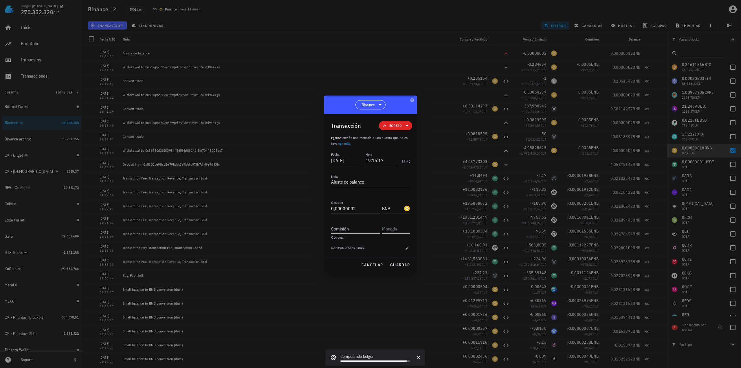
click at [352, 209] on input "0,00000002" at bounding box center [355, 208] width 49 height 9
click at [397, 263] on span "guardar" at bounding box center [400, 264] width 20 height 5
type input "0,00000002"
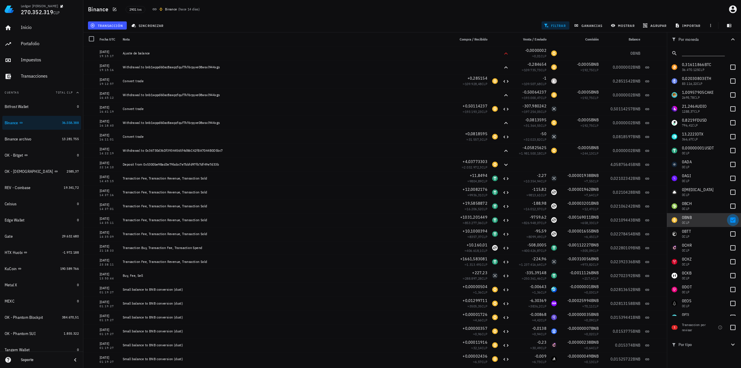
click at [729, 220] on div at bounding box center [733, 220] width 10 height 10
checkbox input "false"
click at [729, 138] on div at bounding box center [733, 137] width 10 height 10
checkbox input "true"
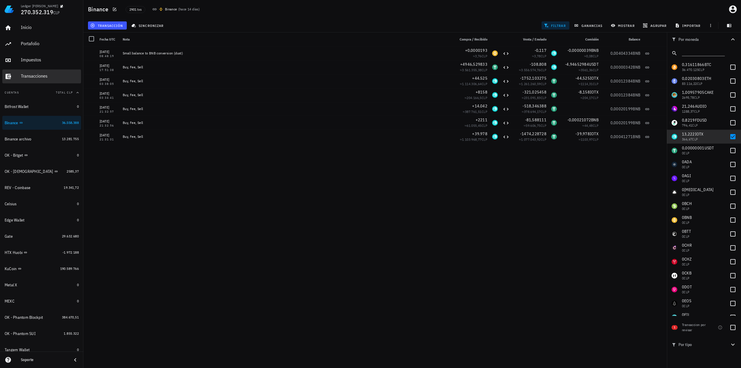
click at [39, 77] on div "Transacciones" at bounding box center [50, 76] width 58 height 6
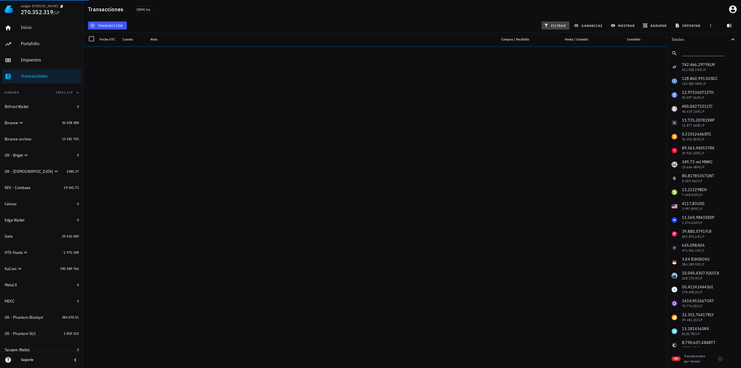
click at [555, 23] on span "filtrar" at bounding box center [555, 25] width 21 height 5
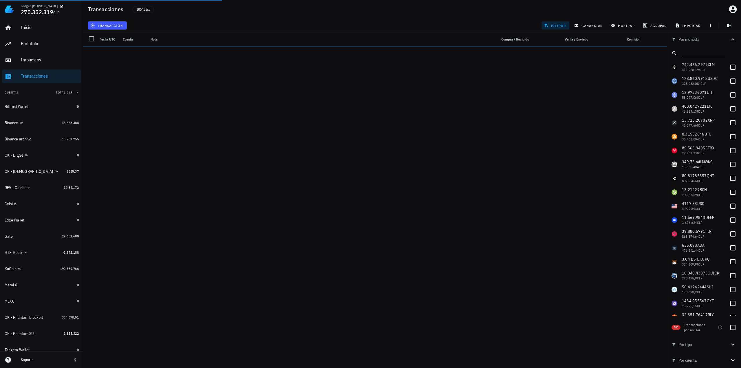
click at [702, 51] on input "text" at bounding box center [703, 52] width 42 height 8
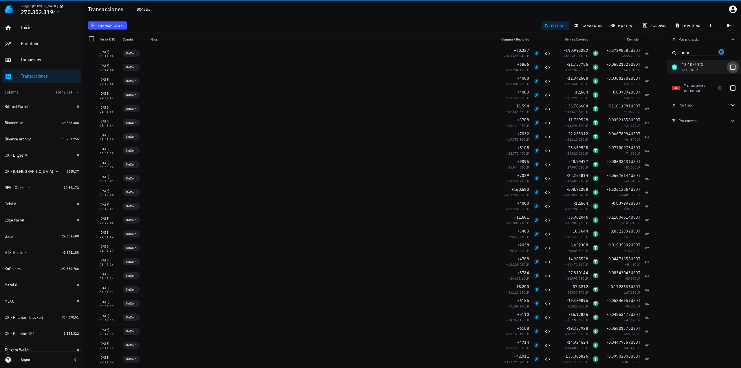
type input "iotx"
click at [732, 66] on div at bounding box center [733, 67] width 10 height 10
checkbox input "true"
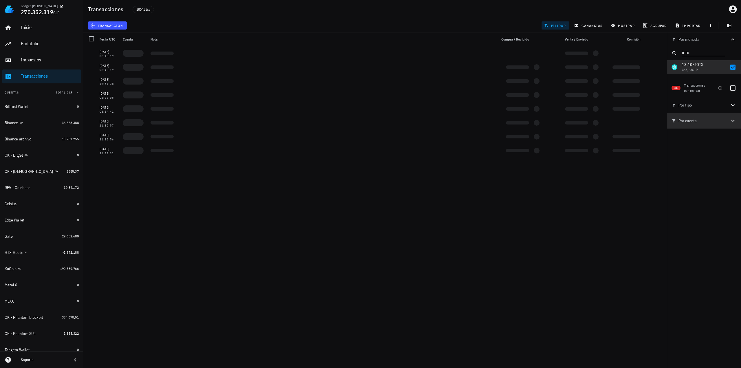
click at [733, 121] on icon "button" at bounding box center [733, 120] width 7 height 7
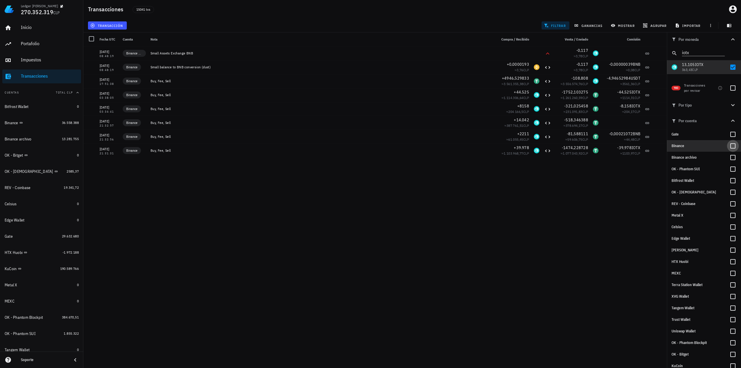
click at [732, 148] on div at bounding box center [733, 146] width 10 height 10
checkbox input "true"
click at [731, 158] on div at bounding box center [733, 158] width 10 height 10
checkbox input "true"
click at [595, 26] on span "ganancias" at bounding box center [589, 25] width 27 height 5
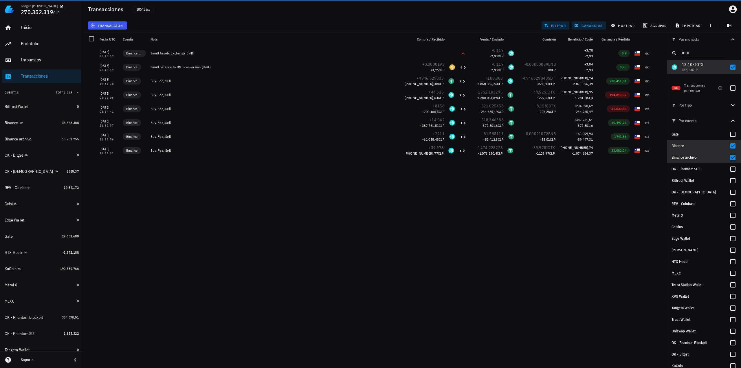
click at [598, 27] on span "ganancias" at bounding box center [589, 25] width 27 height 5
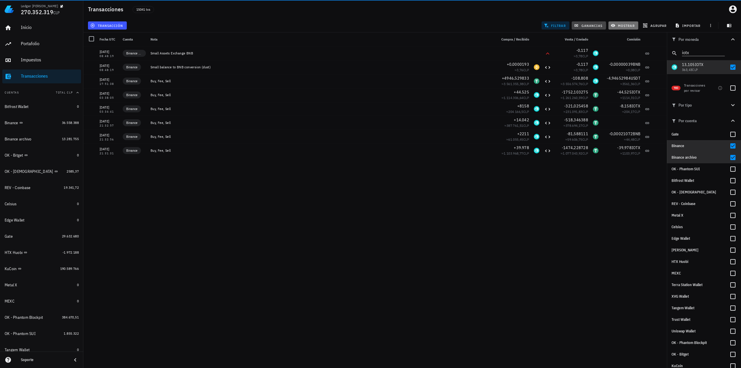
click at [619, 29] on button "mostrar" at bounding box center [624, 25] width 30 height 8
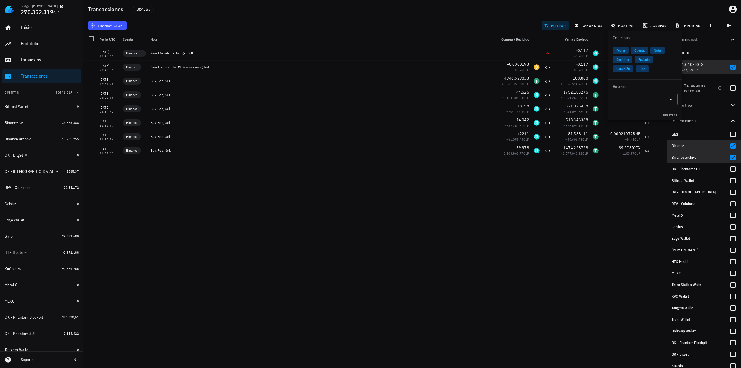
click at [633, 101] on input "text" at bounding box center [641, 99] width 49 height 9
click at [636, 129] on div "IOTX" at bounding box center [645, 125] width 65 height 12
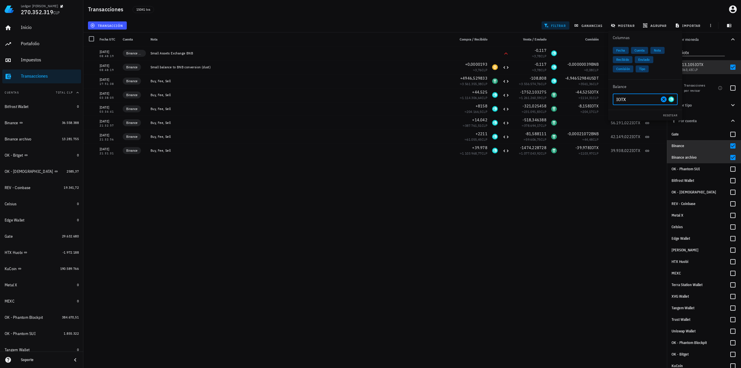
type input "IOTX"
click at [598, 217] on div "08/08/2025 08:44:26 KuCoin +60.327 ≈ 169.436,84 CLP -190,995282 ≈ 185.415,92 CL…" at bounding box center [375, 204] width 584 height 317
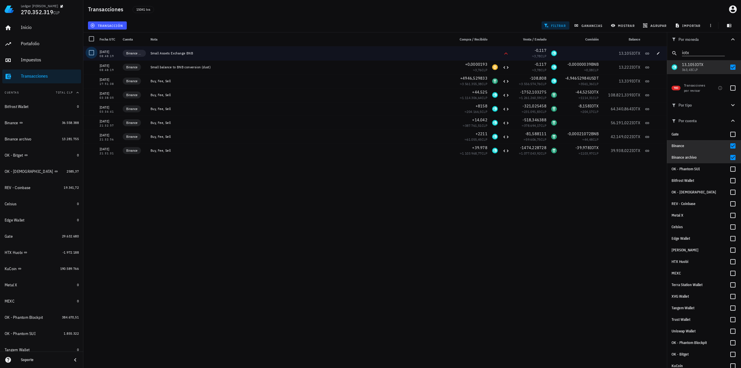
click at [89, 54] on div at bounding box center [92, 53] width 10 height 10
click at [109, 26] on span "editar (1)" at bounding box center [104, 25] width 25 height 5
click at [121, 64] on div "Eliminar" at bounding box center [122, 62] width 41 height 5
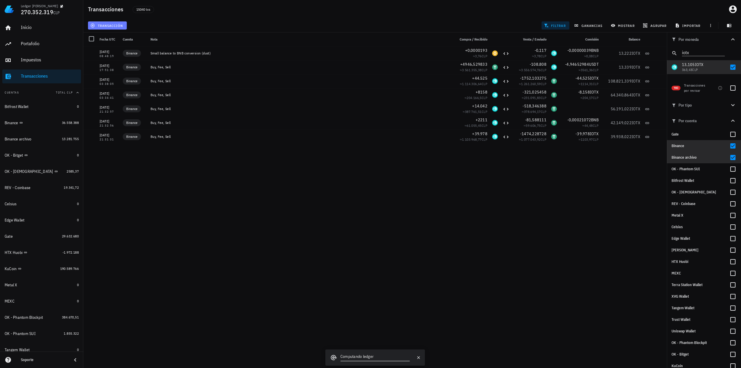
click at [117, 27] on span "transacción" at bounding box center [108, 25] width 32 height 5
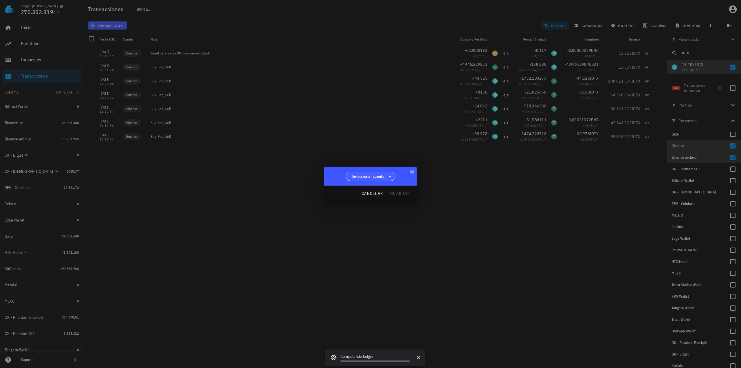
click at [377, 178] on span "Seleccionar cuenta" at bounding box center [368, 176] width 33 height 6
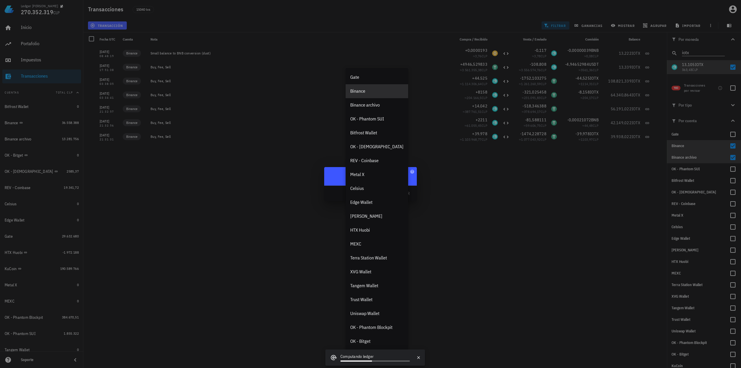
click at [369, 93] on div "Binance" at bounding box center [376, 91] width 53 height 6
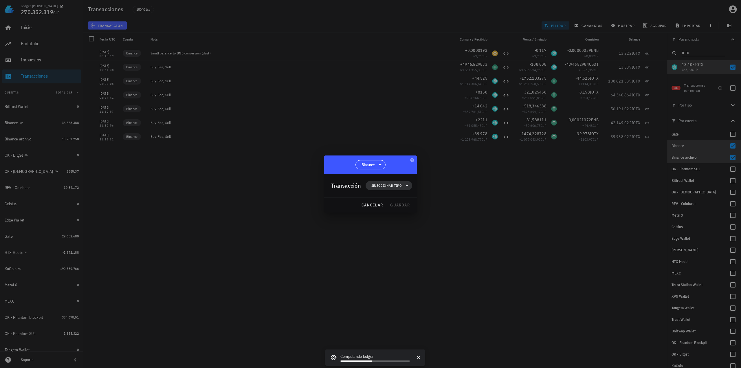
click at [386, 183] on span "Seleccionar tipo" at bounding box center [387, 186] width 30 height 6
click at [573, 198] on div at bounding box center [370, 184] width 741 height 368
click at [367, 204] on span "cancelar" at bounding box center [372, 204] width 22 height 5
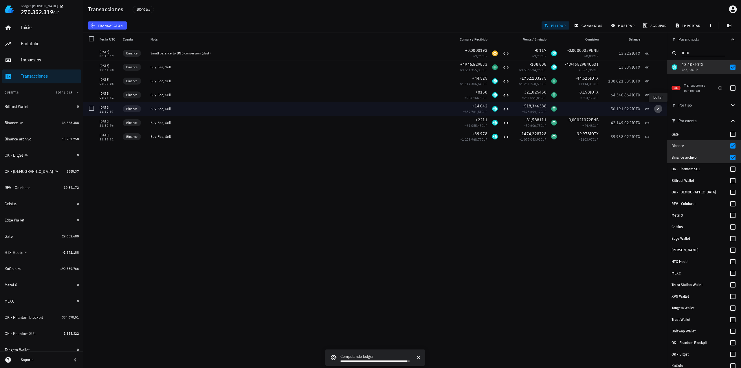
drag, startPoint x: 658, startPoint y: 109, endPoint x: 653, endPoint y: 110, distance: 5.1
click at [658, 109] on icon "button" at bounding box center [658, 108] width 3 height 3
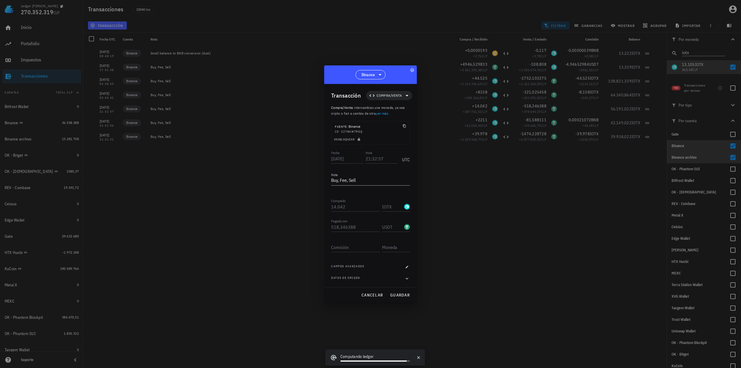
click at [358, 136] on button "Desbloquear" at bounding box center [348, 139] width 33 height 6
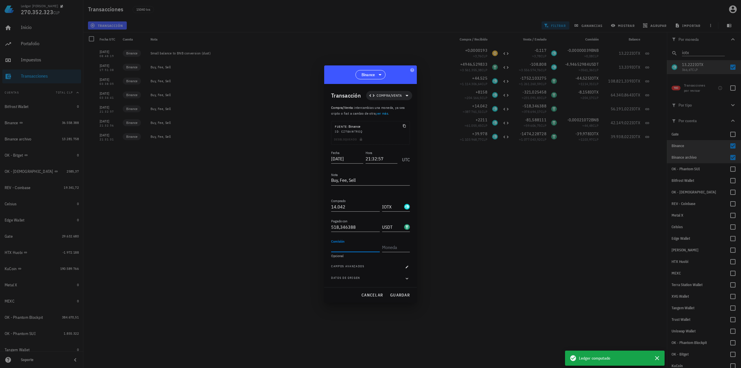
click at [347, 249] on input "Comisión" at bounding box center [355, 247] width 49 height 9
paste input "13,222"
type input "13,222"
type input "IOTX"
click at [406, 295] on span "guardar" at bounding box center [400, 295] width 20 height 5
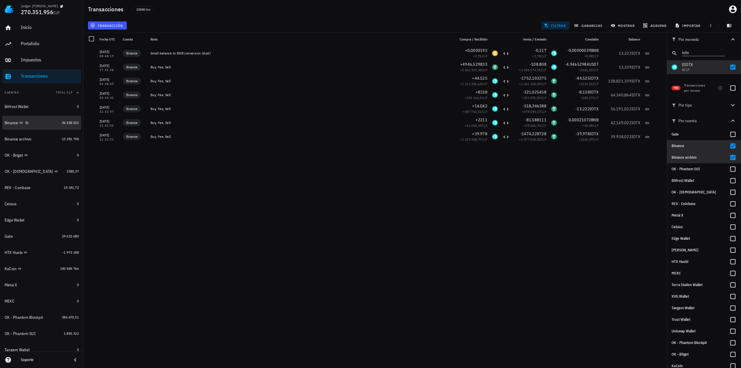
drag, startPoint x: 43, startPoint y: 122, endPoint x: 152, endPoint y: 118, distance: 108.7
click at [43, 122] on div "Binance" at bounding box center [32, 123] width 55 height 6
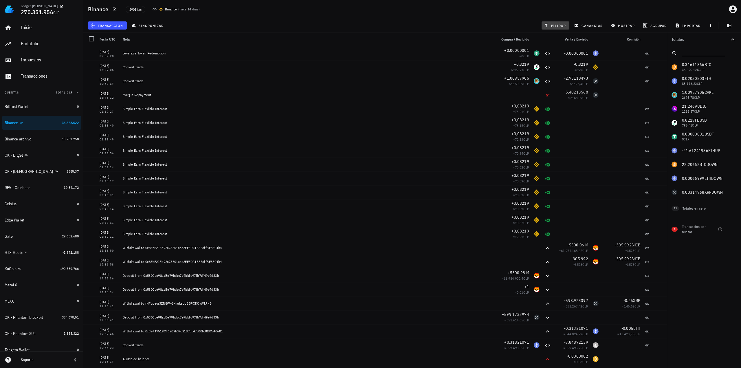
drag, startPoint x: 556, startPoint y: 26, endPoint x: 622, endPoint y: 43, distance: 67.2
click at [556, 26] on span "filtrar" at bounding box center [555, 25] width 21 height 5
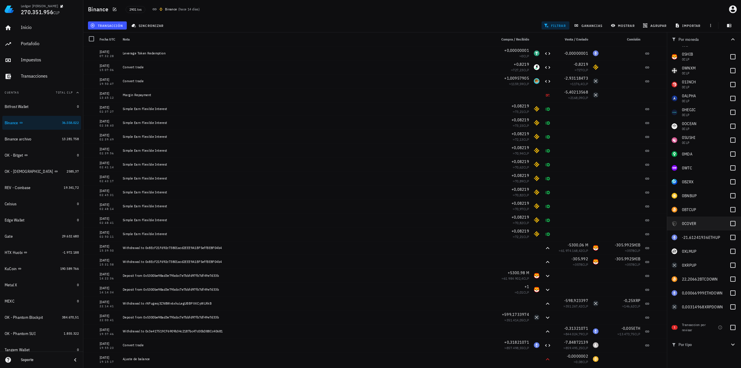
scroll to position [761, 0]
click at [733, 236] on div at bounding box center [733, 237] width 10 height 10
checkbox input "true"
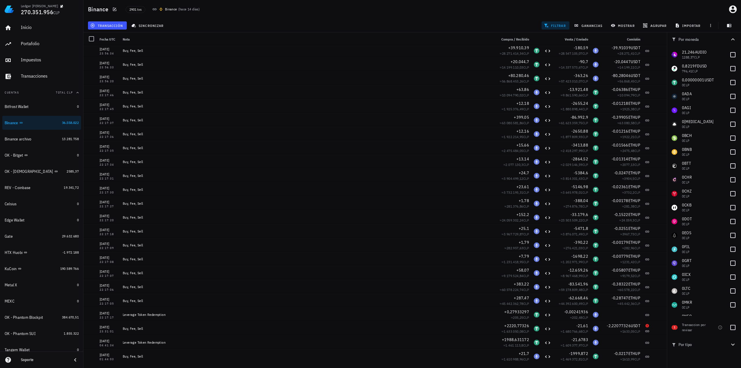
scroll to position [0, 0]
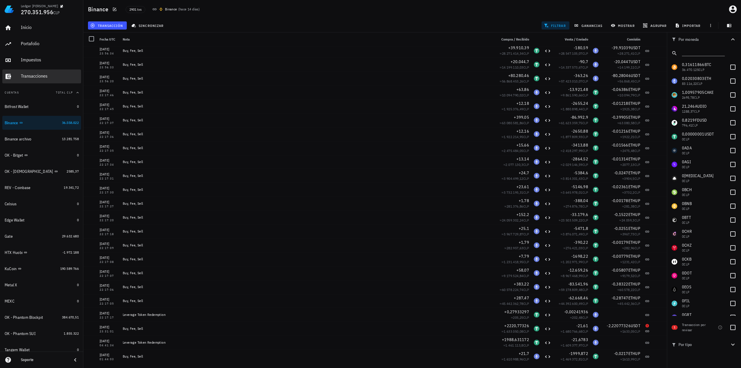
click at [36, 78] on div "Transacciones" at bounding box center [50, 76] width 58 height 6
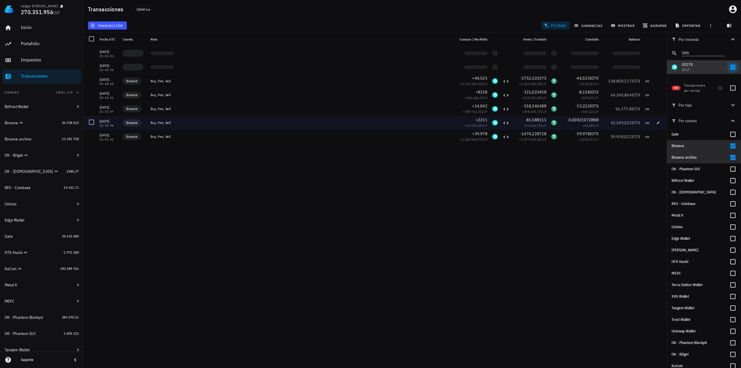
click at [728, 69] on div at bounding box center [733, 67] width 10 height 10
checkbox input "false"
click at [707, 53] on input "iotx" at bounding box center [699, 52] width 35 height 8
type input "i"
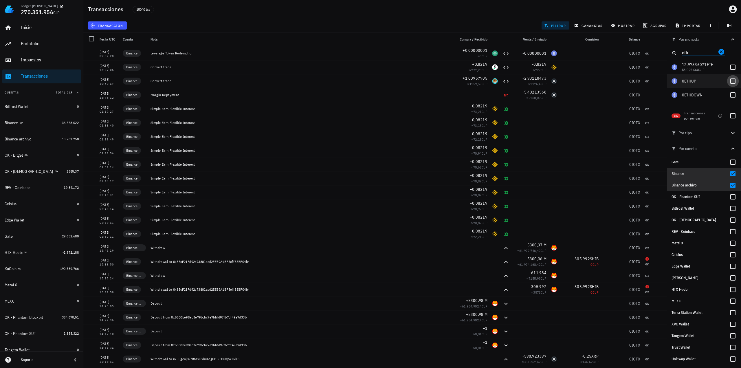
type input "eth"
click at [728, 78] on div at bounding box center [733, 81] width 10 height 10
checkbox input "true"
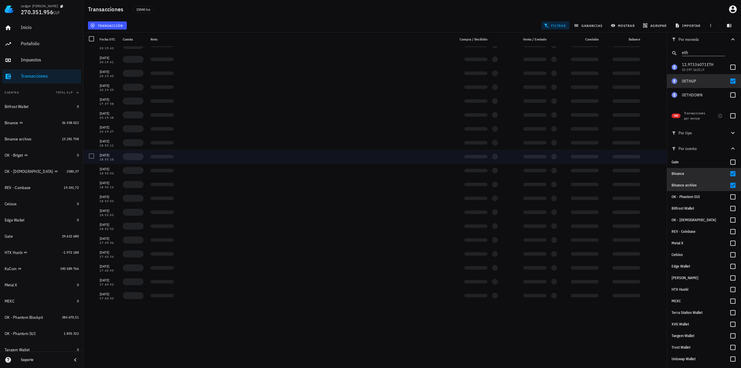
scroll to position [684, 0]
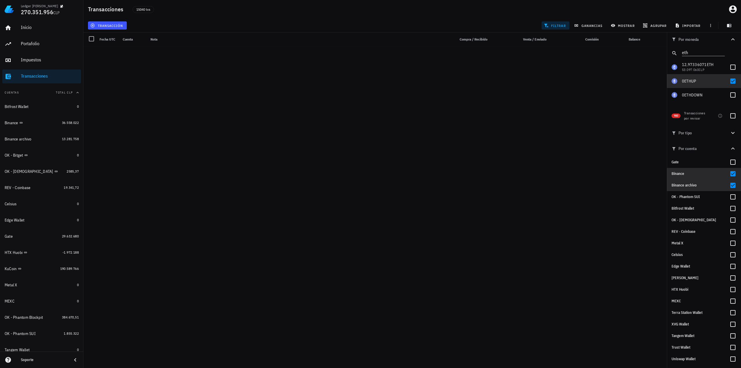
scroll to position [684, 0]
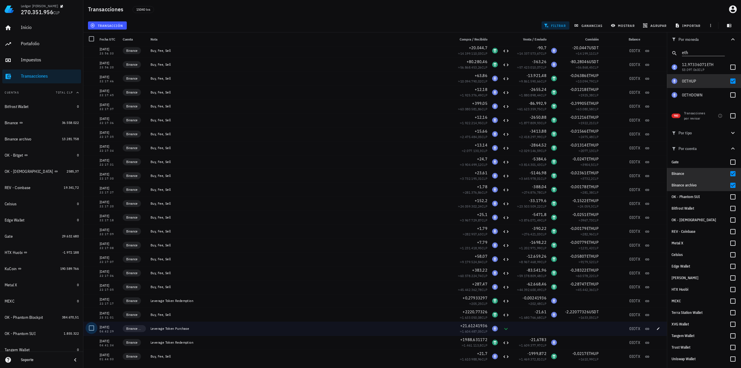
click at [90, 328] on div at bounding box center [92, 328] width 10 height 10
click at [110, 26] on span "editar (1)" at bounding box center [104, 25] width 25 height 5
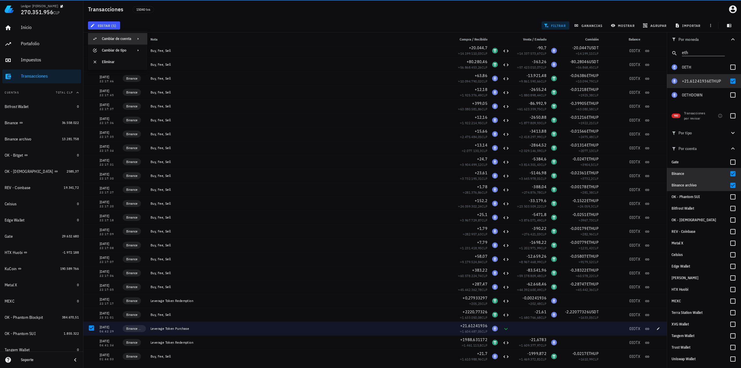
click at [127, 40] on div "Cambiar de cuenta" at bounding box center [116, 38] width 29 height 5
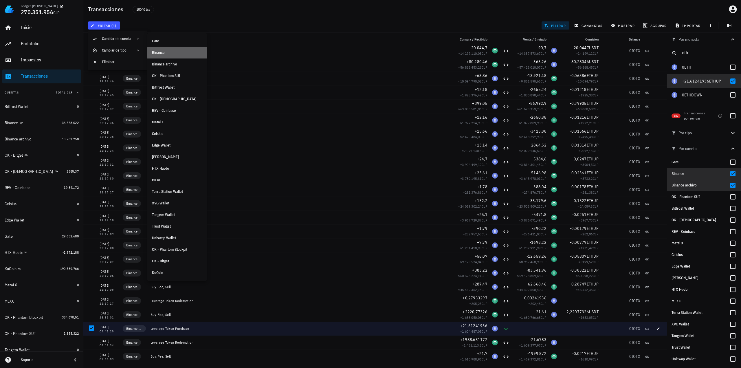
click at [167, 56] on div "Binance" at bounding box center [177, 52] width 50 height 9
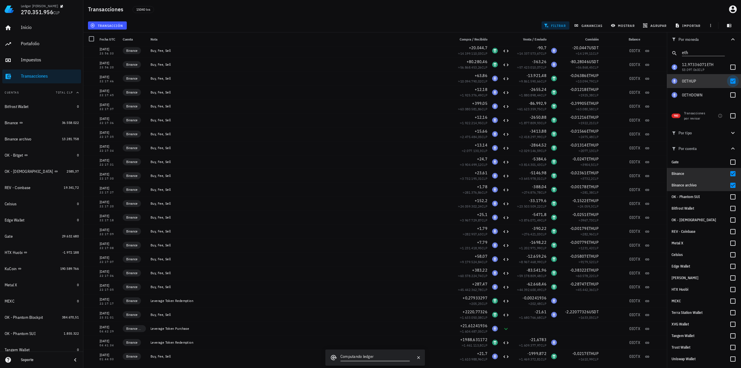
click at [730, 82] on div at bounding box center [733, 81] width 10 height 10
checkbox input "false"
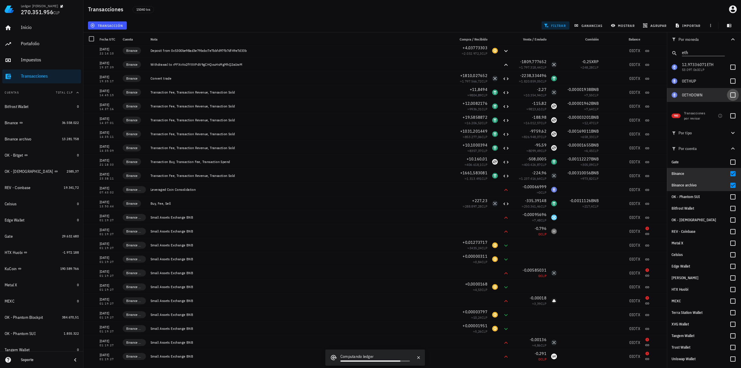
click at [731, 96] on div at bounding box center [733, 95] width 10 height 10
checkbox input "true"
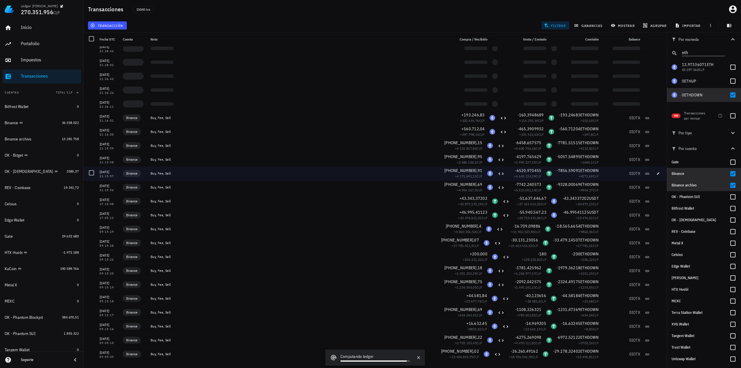
scroll to position [0, 0]
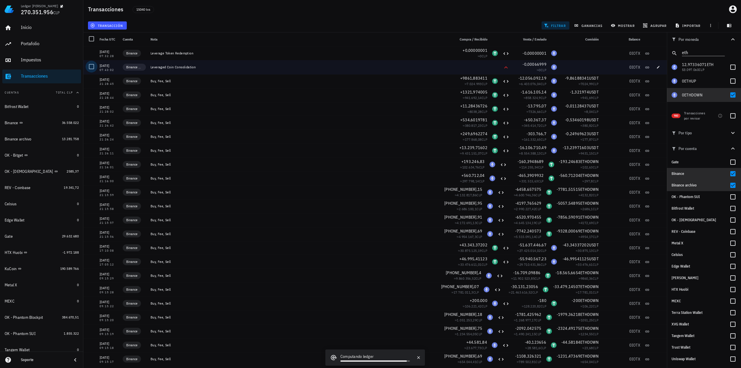
click at [91, 67] on div at bounding box center [92, 67] width 10 height 10
click at [110, 27] on span "editar (1)" at bounding box center [104, 25] width 25 height 5
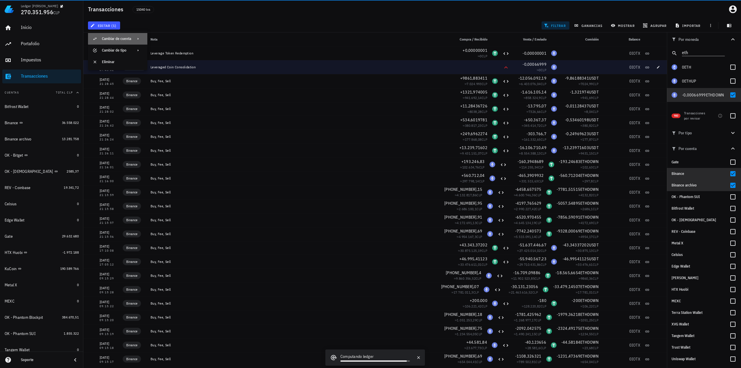
click at [141, 39] on div at bounding box center [139, 38] width 7 height 5
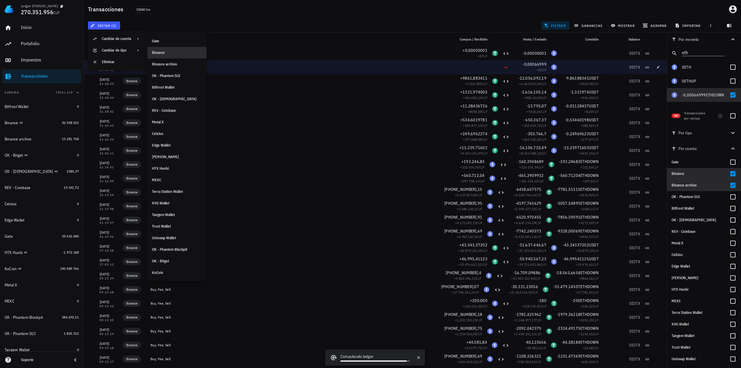
click at [164, 51] on div "Binance" at bounding box center [177, 52] width 50 height 5
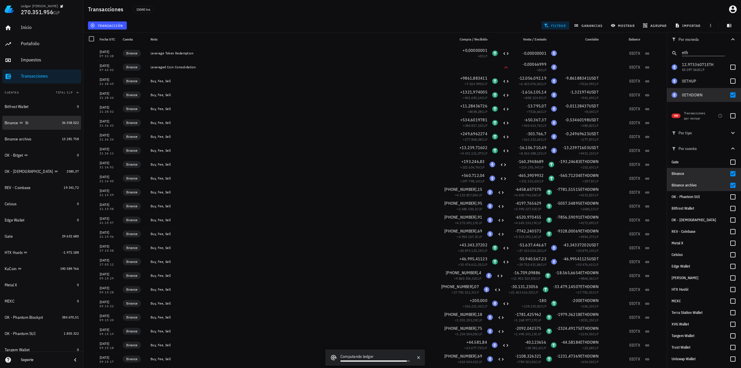
drag, startPoint x: 43, startPoint y: 126, endPoint x: 348, endPoint y: 142, distance: 305.1
click at [43, 126] on div "Binance" at bounding box center [32, 123] width 55 height 12
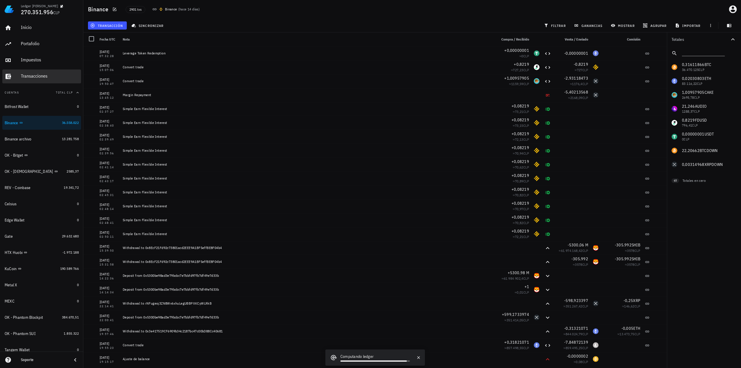
click at [48, 79] on div "Transacciones" at bounding box center [50, 76] width 58 height 13
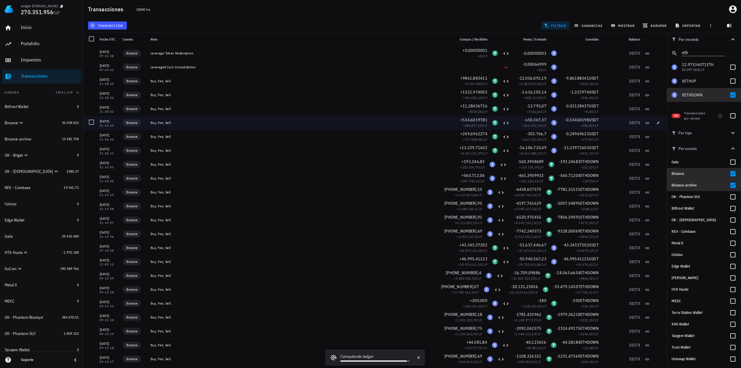
scroll to position [13, 0]
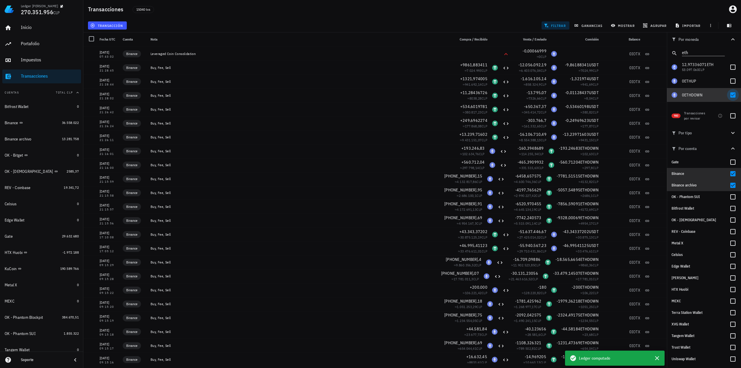
click at [731, 94] on div at bounding box center [733, 95] width 10 height 10
checkbox input "false"
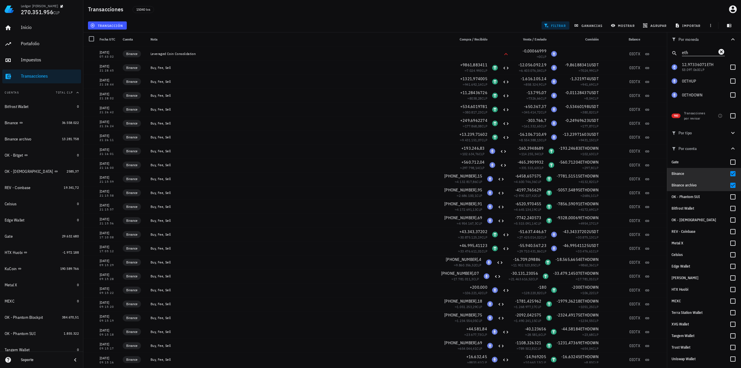
click at [718, 53] on icon "Clear" at bounding box center [721, 51] width 7 height 7
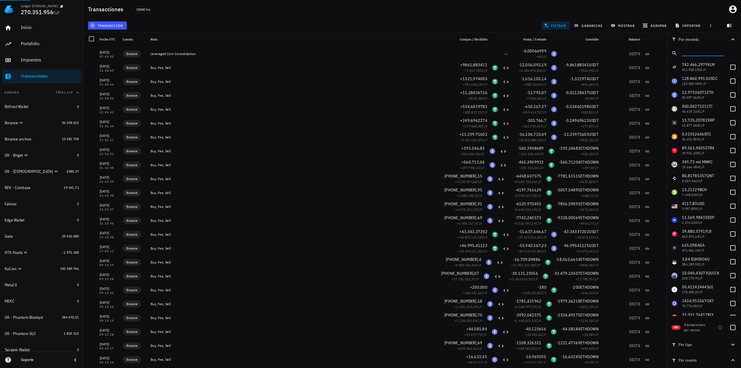
click at [704, 52] on input "text" at bounding box center [703, 52] width 42 height 8
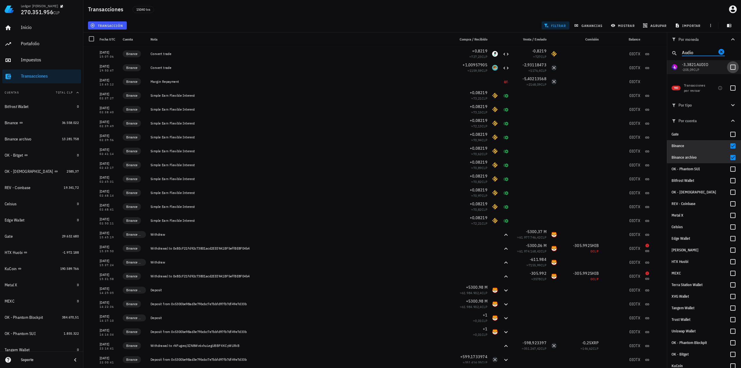
type input "Audio"
click at [732, 66] on div at bounding box center [733, 67] width 10 height 10
checkbox input "true"
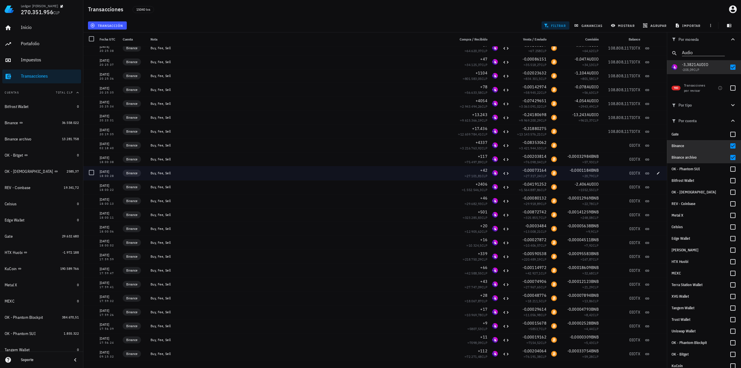
scroll to position [2448, 0]
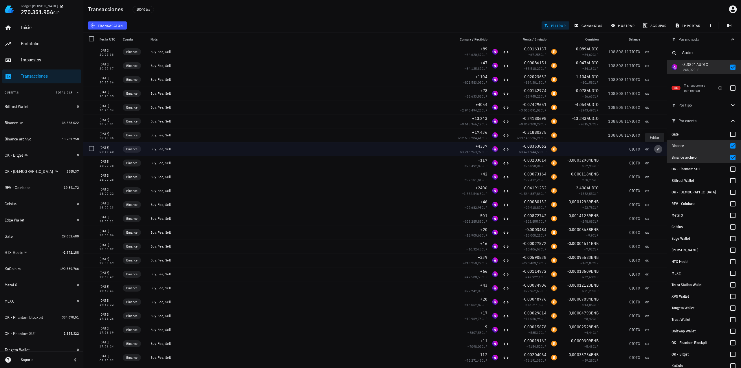
click at [655, 150] on span "button" at bounding box center [659, 148] width 8 height 3
type input "2021-03-10"
type input "02:18:40"
type input "4.337"
type input "AUDIO"
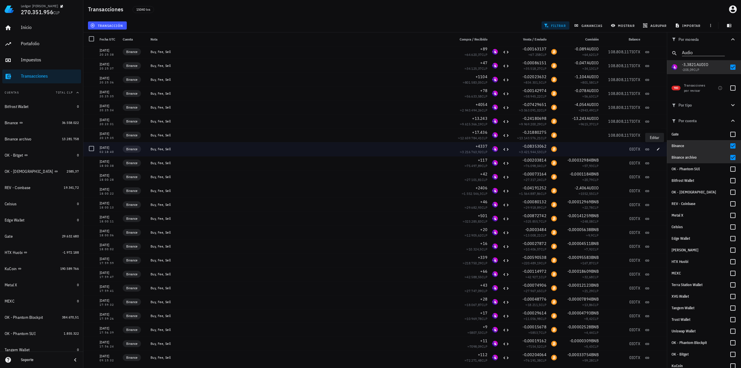
type input "0,08353062"
type input "BTC"
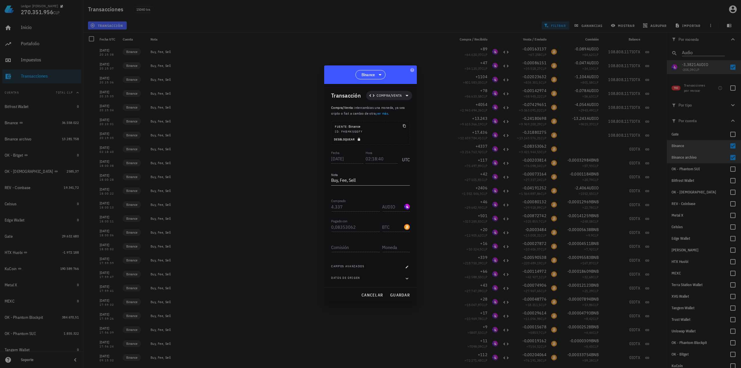
click at [359, 139] on icon "button" at bounding box center [359, 139] width 2 height 3
click at [359, 251] on input "Comisión" at bounding box center [355, 247] width 49 height 9
paste input "3,828"
type input "3,828"
click at [388, 247] on input "text" at bounding box center [395, 247] width 27 height 9
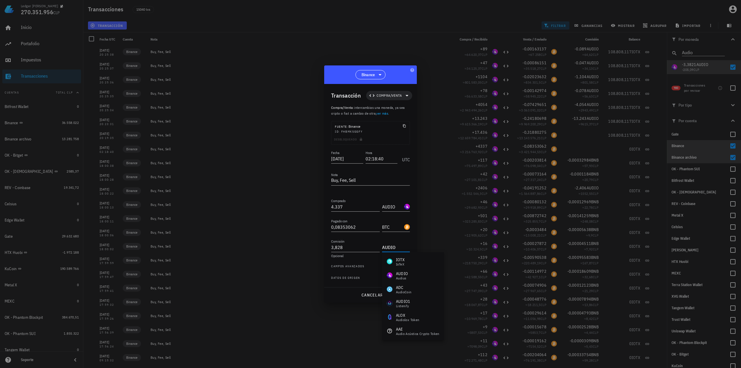
type input "AUDIO"
click at [398, 293] on span "guardar" at bounding box center [400, 295] width 20 height 5
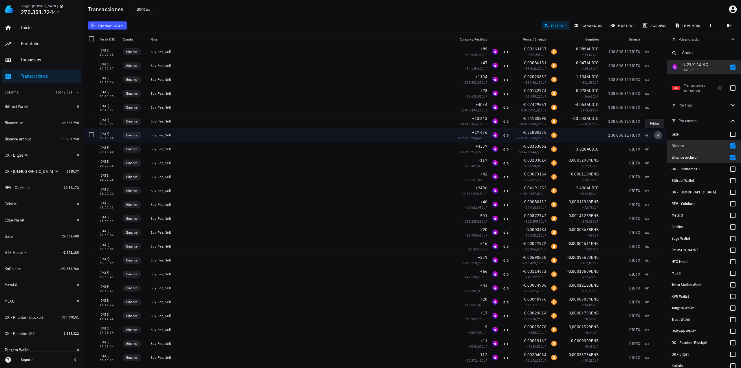
click at [657, 136] on span "button" at bounding box center [659, 135] width 8 height 3
type input "[DATE]"
type input "20:19:35"
type input "17.436"
type input "0,31880275"
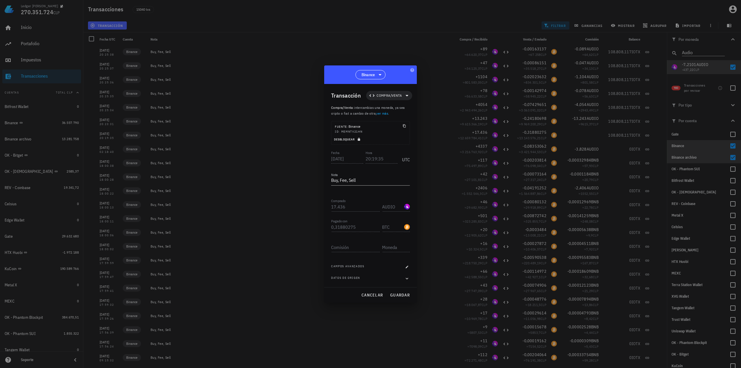
click at [359, 138] on span "Desbloquear" at bounding box center [348, 140] width 28 height 4
click at [344, 249] on input "Comisión" at bounding box center [355, 247] width 49 height 9
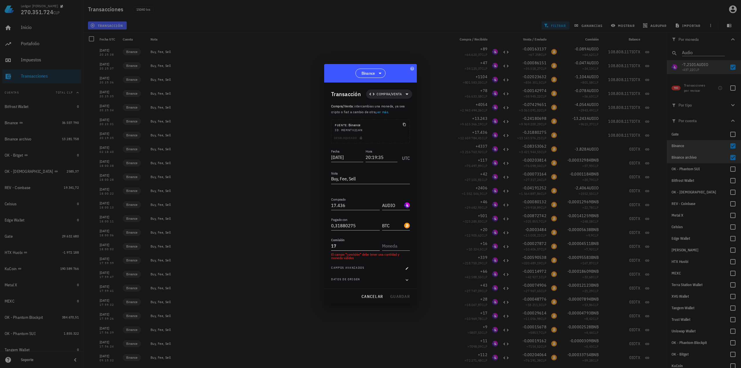
click at [354, 244] on input "17" at bounding box center [355, 245] width 49 height 9
type input "17,418"
type input "AUDIO"
click at [393, 295] on span "guardar" at bounding box center [400, 295] width 20 height 5
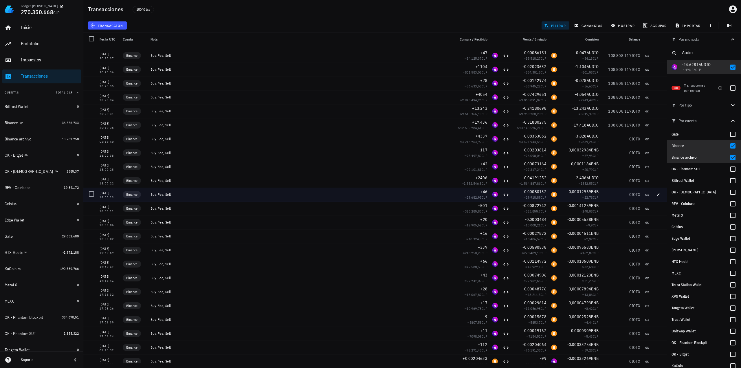
scroll to position [2477, 0]
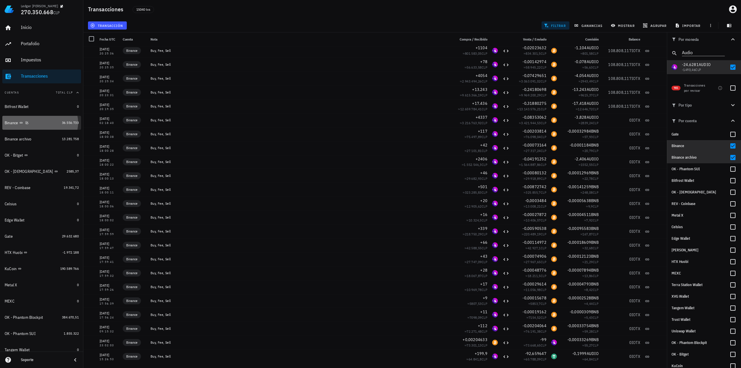
drag, startPoint x: 50, startPoint y: 123, endPoint x: 53, endPoint y: 123, distance: 3.2
click at [50, 123] on div "Binance" at bounding box center [32, 123] width 55 height 6
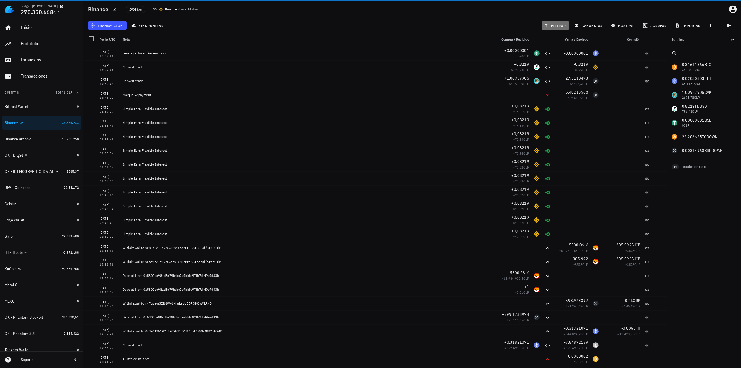
click at [555, 26] on span "filtrar" at bounding box center [555, 25] width 21 height 5
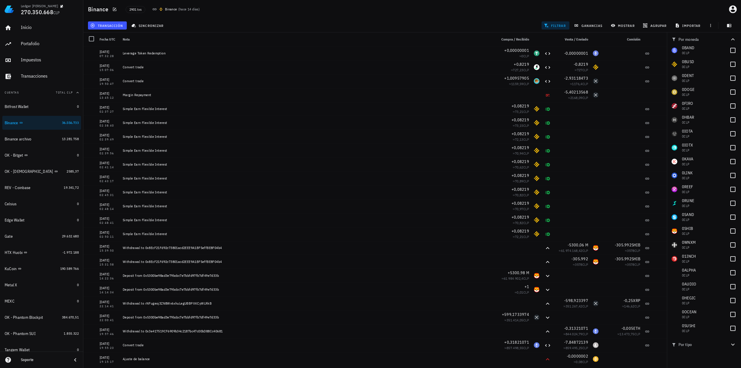
scroll to position [579, 0]
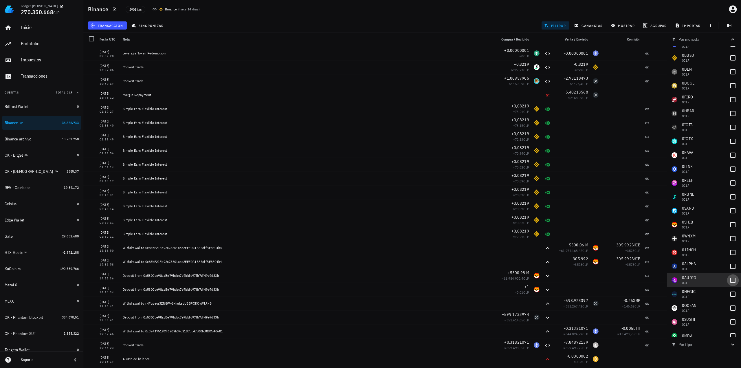
click at [733, 280] on div at bounding box center [733, 280] width 10 height 10
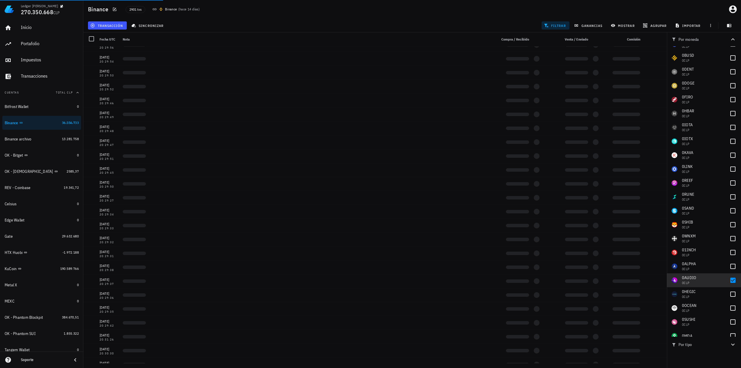
scroll to position [0, 0]
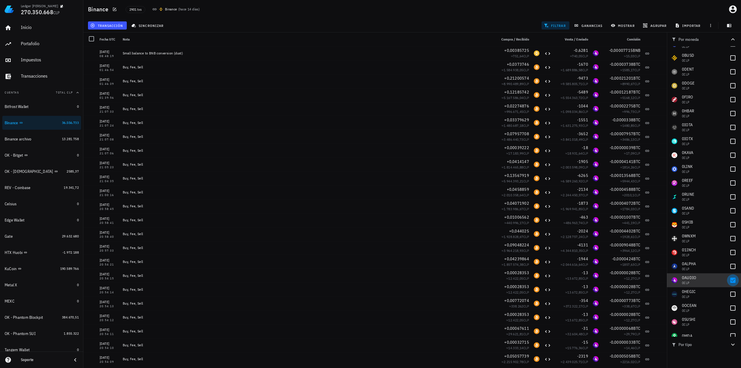
click at [731, 281] on div at bounding box center [733, 280] width 10 height 10
checkbox input "false"
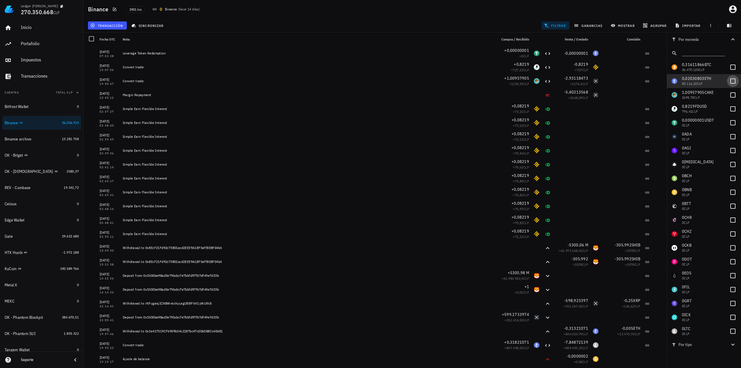
click at [728, 82] on div at bounding box center [733, 81] width 10 height 10
checkbox input "true"
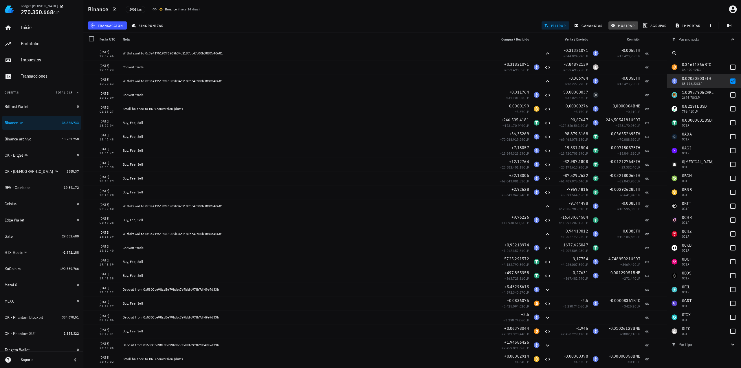
click at [616, 24] on span "mostrar" at bounding box center [623, 25] width 23 height 5
click at [627, 94] on input "text" at bounding box center [641, 89] width 49 height 9
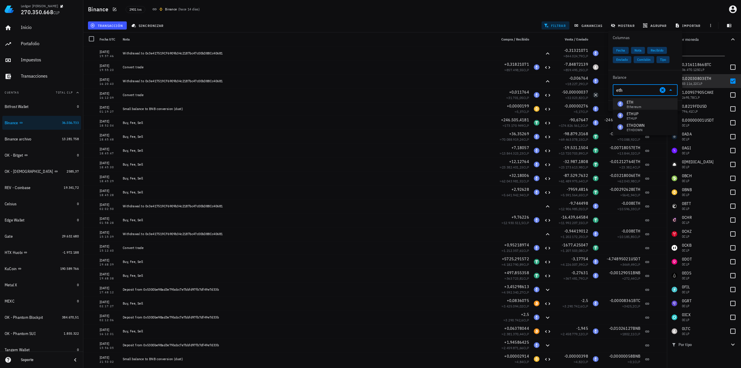
click at [642, 101] on div "ETH Ethereum" at bounding box center [645, 104] width 65 height 12
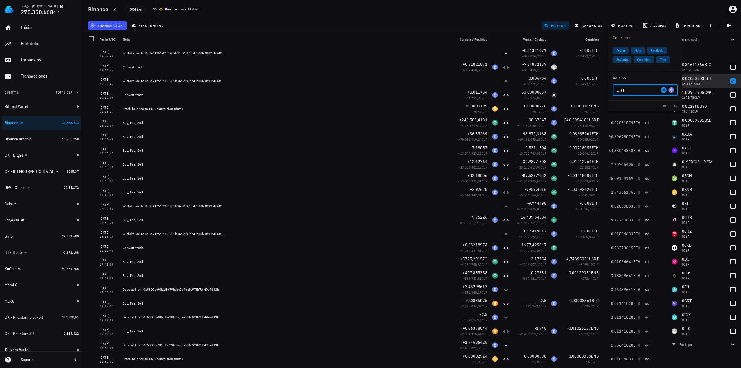
type input "ETH"
click at [502, 27] on div "transacción sincronizar filtrar ganancias mostrar agrupar importar" at bounding box center [412, 26] width 651 height 14
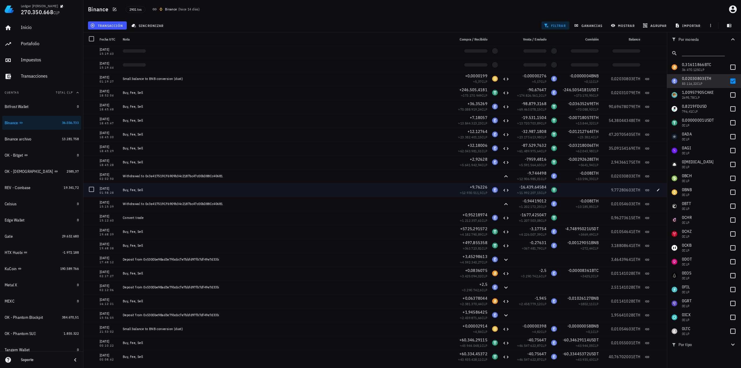
scroll to position [29, 0]
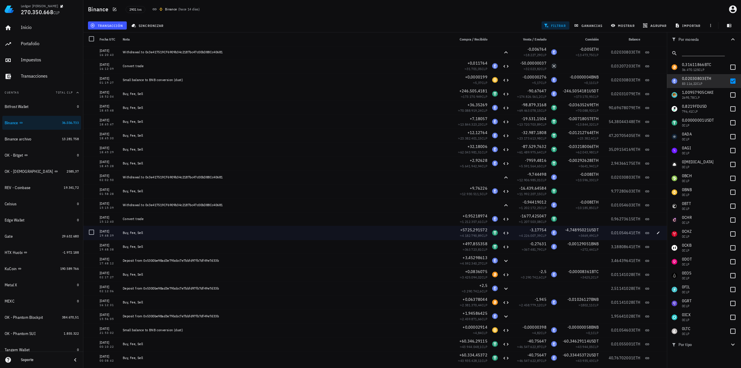
click at [635, 235] on span "ETH" at bounding box center [637, 232] width 7 height 5
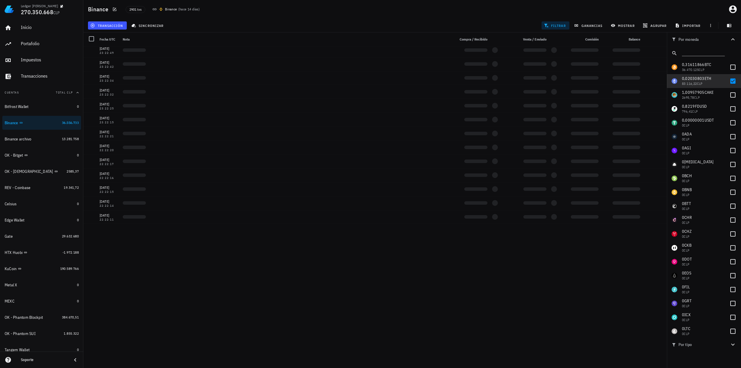
scroll to position [3284, 0]
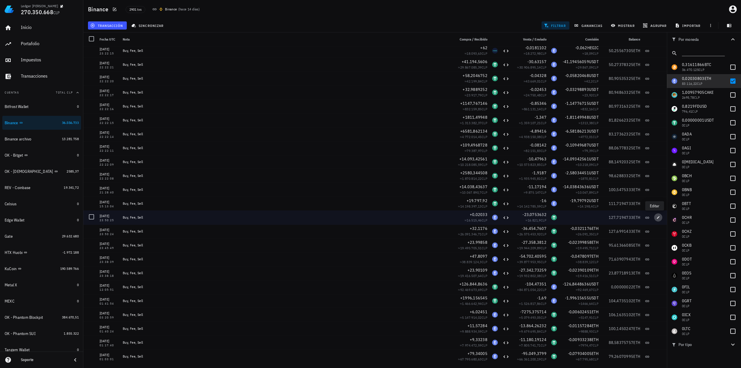
click at [657, 217] on icon "button" at bounding box center [658, 217] width 3 height 3
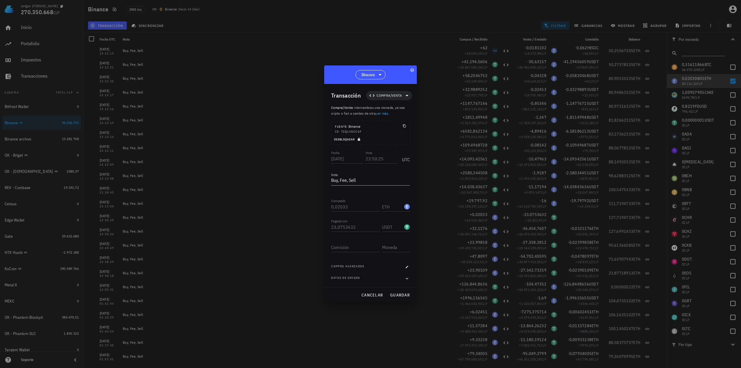
click at [359, 139] on icon "button" at bounding box center [359, 139] width 2 height 3
click at [357, 250] on input "Comisión" at bounding box center [355, 247] width 49 height 9
paste input "0,00001765"
type input "0,00001765"
type input "ETH"
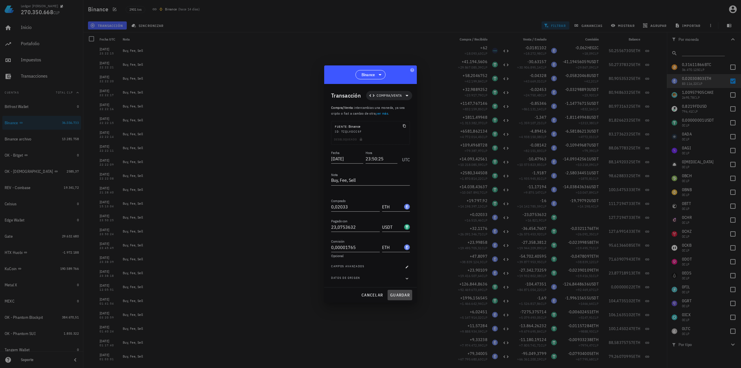
click at [399, 295] on span "guardar" at bounding box center [400, 295] width 20 height 5
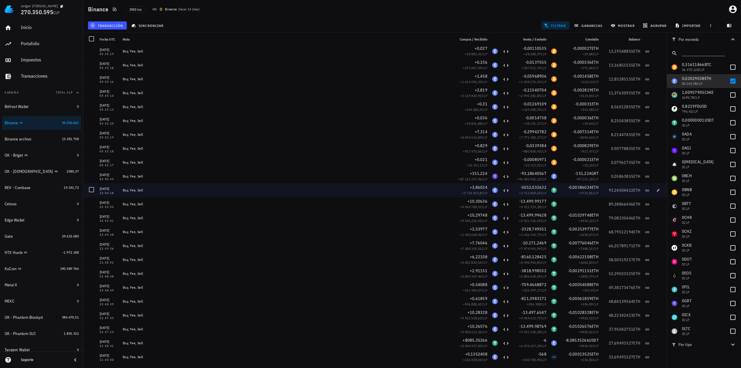
scroll to position [2560, 0]
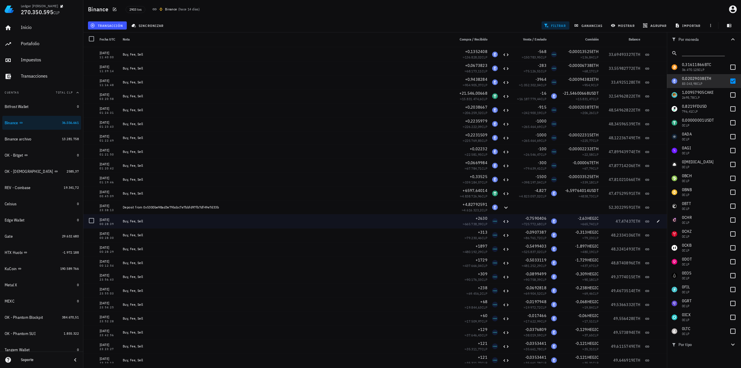
scroll to position [2849, 0]
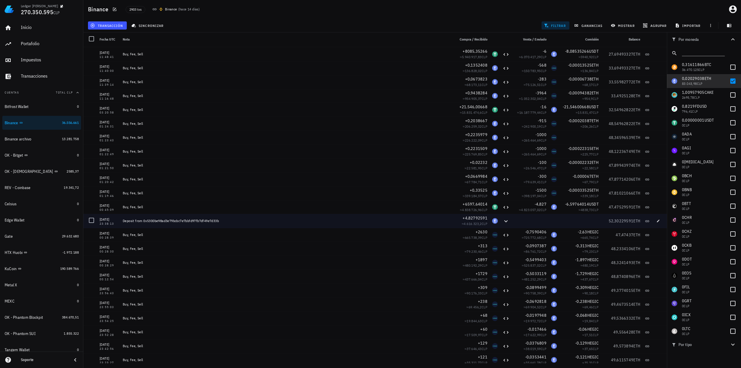
click at [608, 218] on div "52,30229591 ETH" at bounding box center [622, 221] width 42 height 14
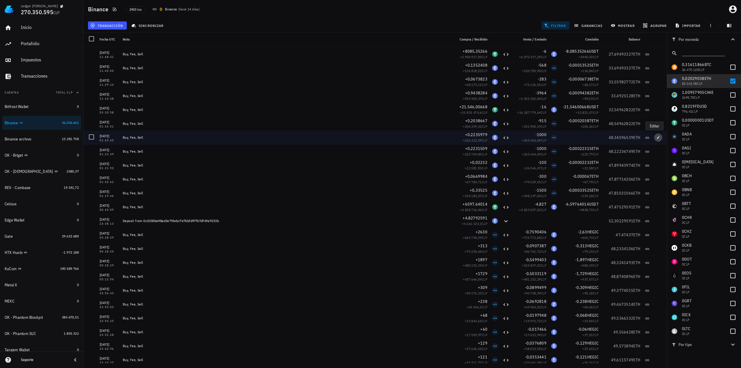
click at [655, 138] on span "button" at bounding box center [659, 137] width 8 height 3
type input "[DATE]"
type input "01:23:43"
type input "0,2235979"
type input "1.000"
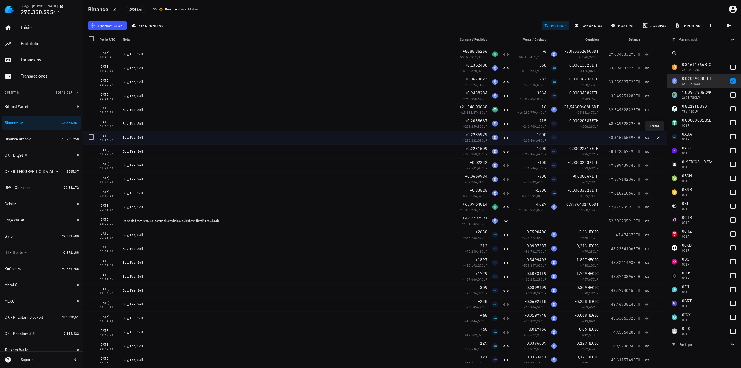
type input "HEGIC"
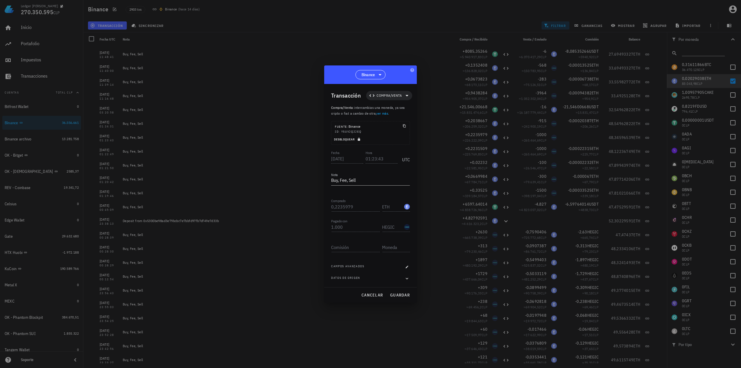
click at [360, 139] on icon "button" at bounding box center [359, 139] width 2 height 3
click at [357, 249] on input "Comisión" at bounding box center [355, 247] width 49 height 9
paste input "0,00022293"
type input "0,00022293"
type input "ETH"
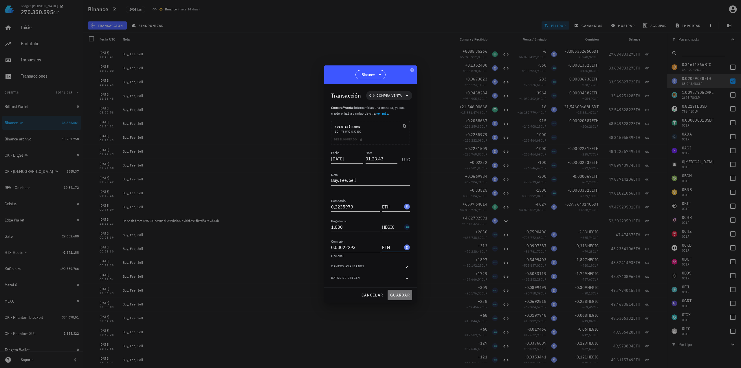
click at [398, 293] on span "guardar" at bounding box center [400, 295] width 20 height 5
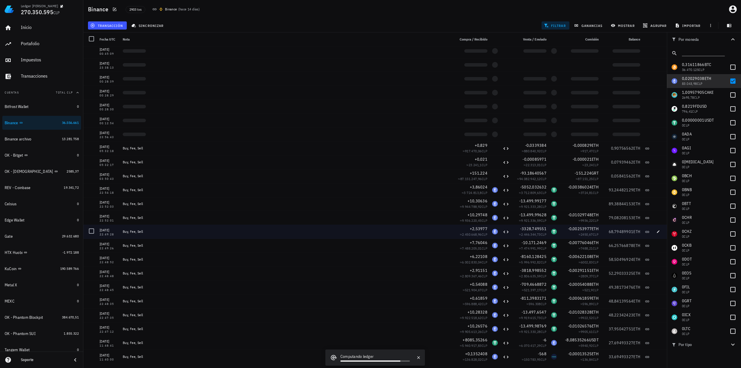
scroll to position [2560, 0]
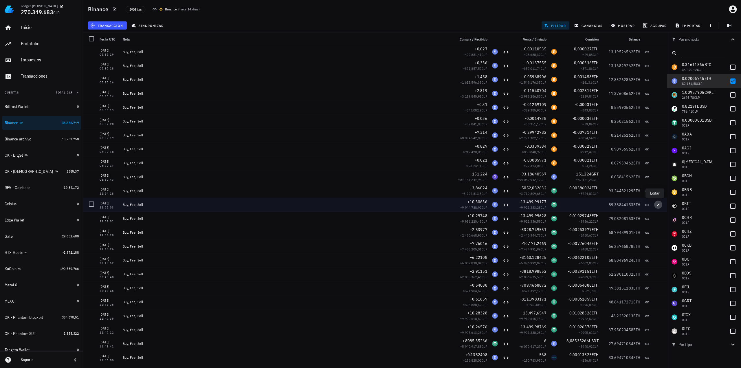
click at [657, 204] on icon "button" at bounding box center [658, 204] width 3 height 3
type input "[DATE]"
type input "22:52:03"
type input "10,30636"
type input "13.499,9917732"
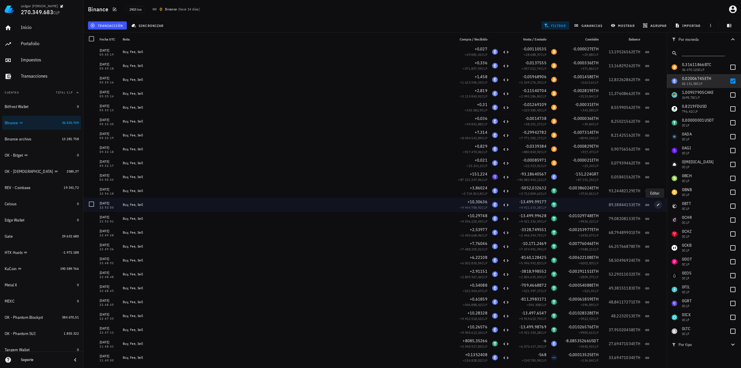
type input "USDT"
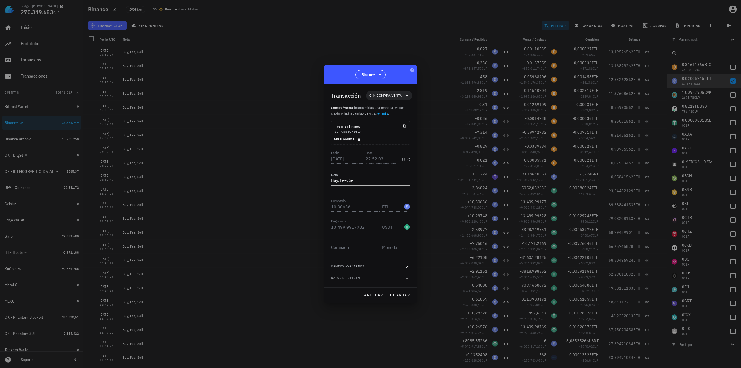
click at [359, 139] on icon "button" at bounding box center [359, 139] width 2 height 3
click at [341, 252] on div "Comisión" at bounding box center [355, 247] width 49 height 9
type input "0,01030545"
type input "ETH"
click at [406, 297] on span "guardar" at bounding box center [400, 295] width 20 height 5
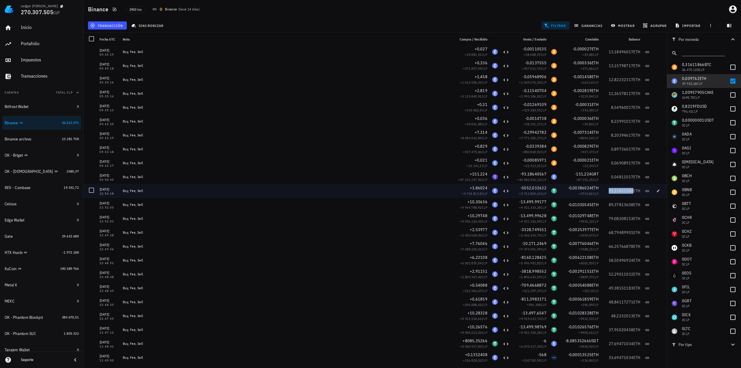
click at [620, 192] on span "93,23451584" at bounding box center [621, 190] width 25 height 5
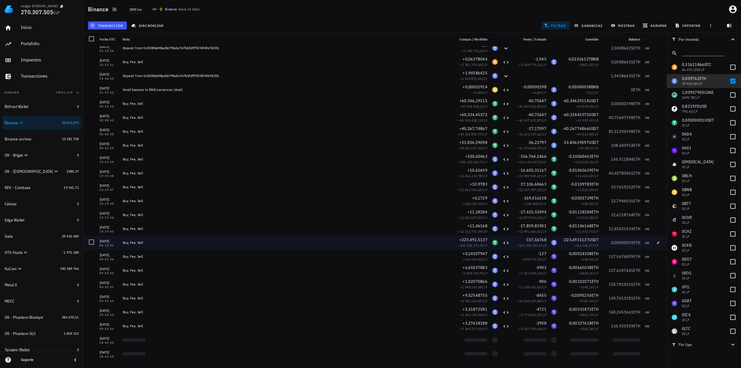
scroll to position [271, 0]
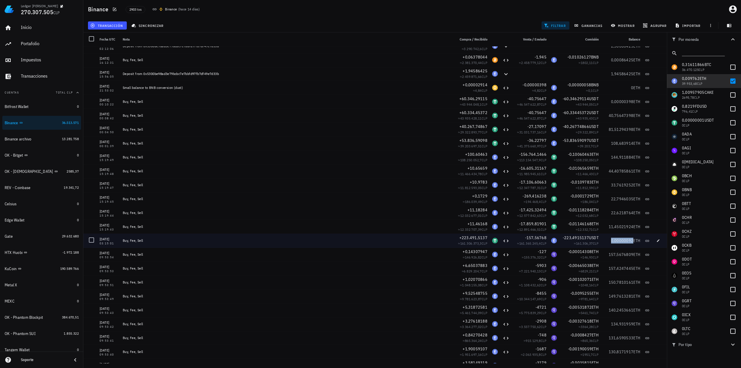
click at [613, 242] on span "0,00000092" at bounding box center [622, 240] width 23 height 5
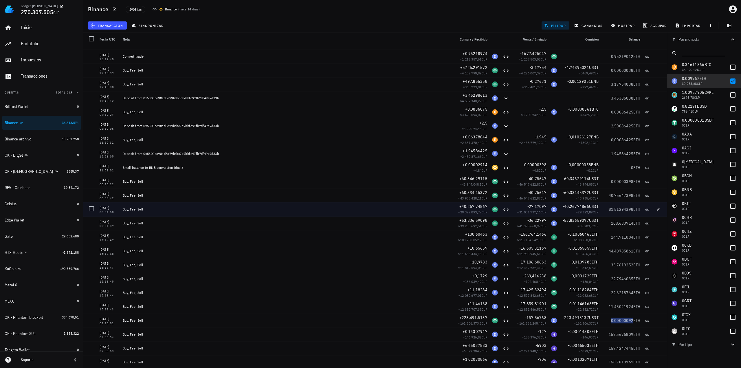
scroll to position [185, 0]
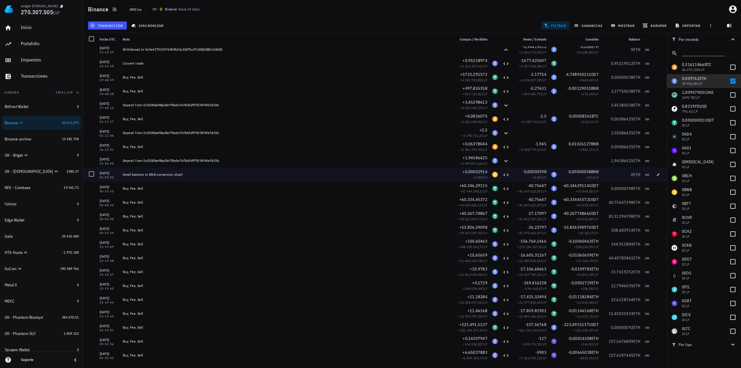
click at [634, 174] on span "ETH" at bounding box center [637, 174] width 7 height 5
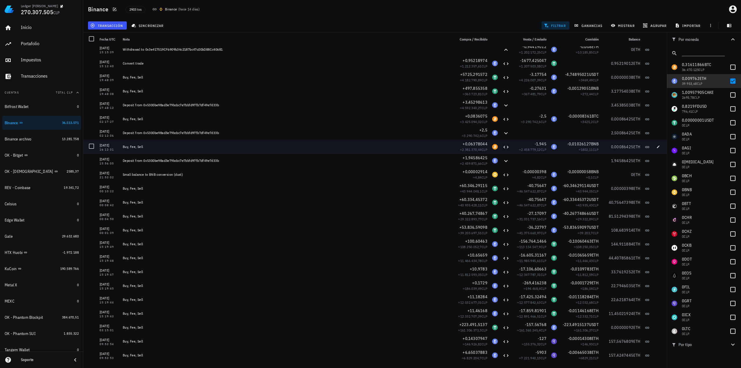
click at [627, 156] on div "1,94586425 ETH" at bounding box center [622, 161] width 42 height 14
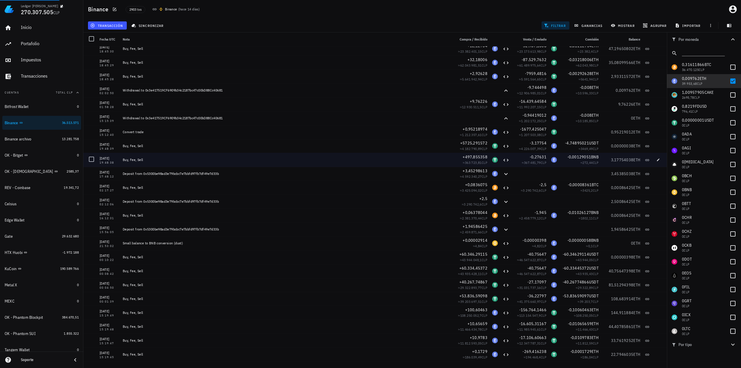
scroll to position [98, 0]
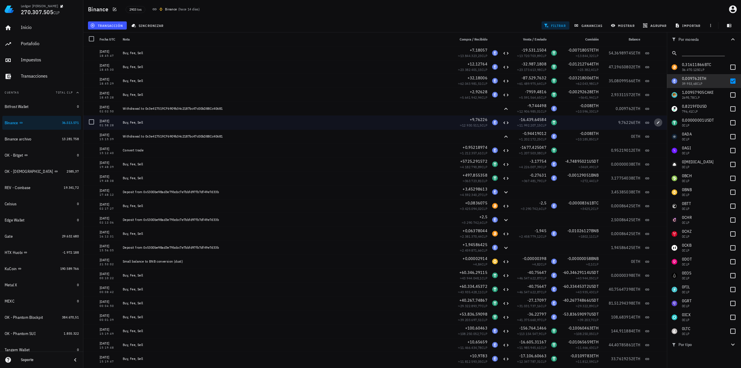
click at [657, 123] on icon "button" at bounding box center [658, 122] width 3 height 3
type input "[DATE]"
type input "01:58:28"
type input "9,76226"
type input "16.439,64584"
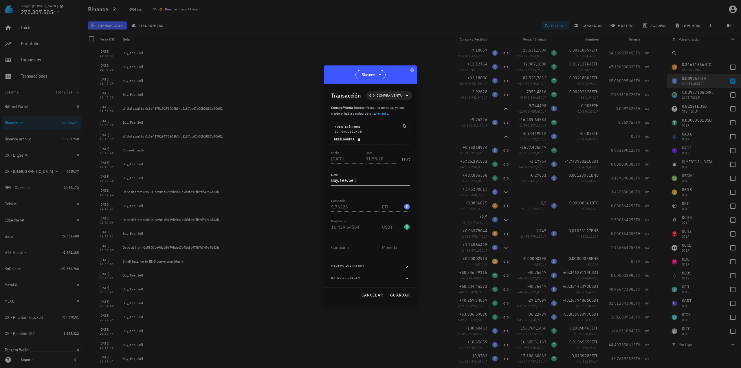
click at [359, 140] on icon "button" at bounding box center [359, 139] width 2 height 3
click at [360, 141] on div "Desbloqueado" at bounding box center [371, 140] width 78 height 8
click at [347, 139] on div "Desbloqueado" at bounding box center [371, 140] width 78 height 8
click at [343, 247] on div "Comisión" at bounding box center [355, 247] width 49 height 9
paste input "0,009762"
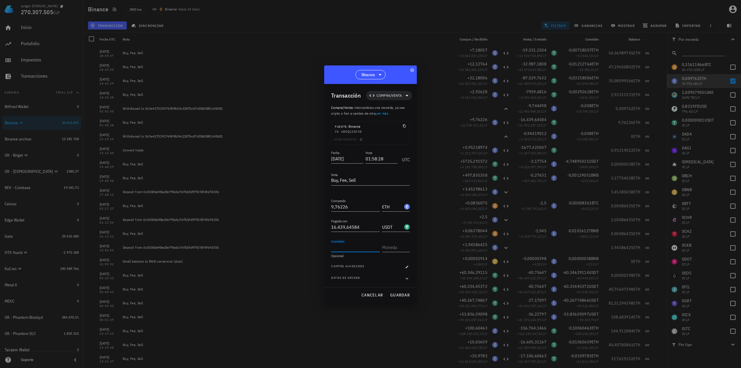
type input "0,009762"
click at [391, 246] on input "text" at bounding box center [395, 247] width 27 height 9
type input "ETH"
click at [407, 294] on span "guardar" at bounding box center [400, 295] width 20 height 5
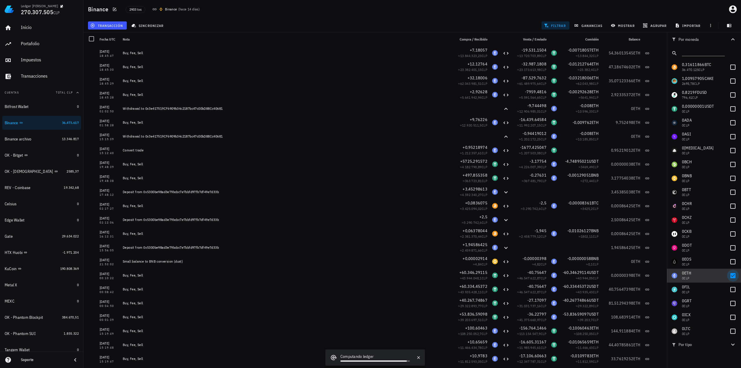
click at [730, 273] on div at bounding box center [733, 276] width 10 height 10
checkbox input "false"
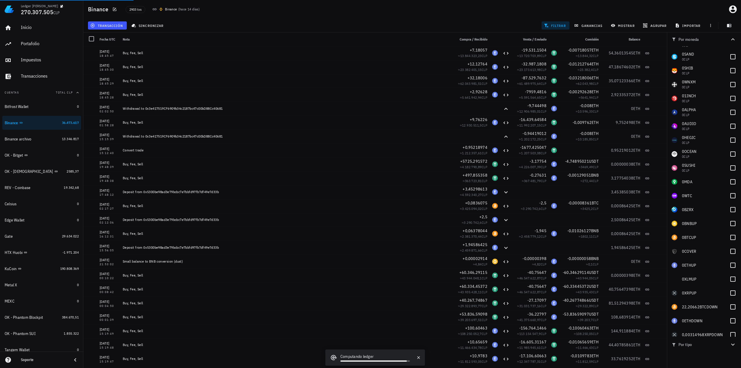
scroll to position [741, 0]
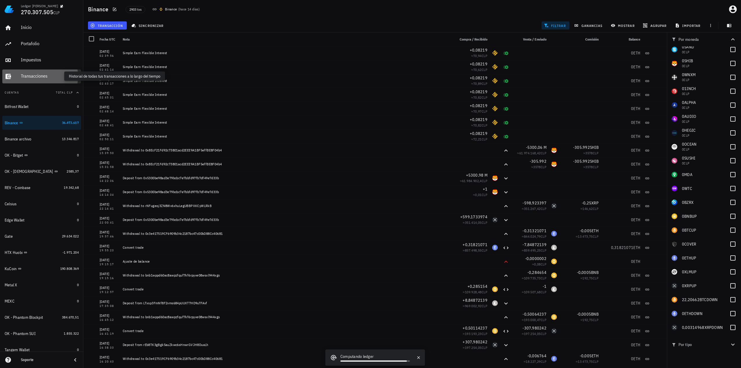
drag, startPoint x: 42, startPoint y: 78, endPoint x: 117, endPoint y: 92, distance: 76.3
click at [42, 78] on div "Transacciones" at bounding box center [50, 76] width 58 height 6
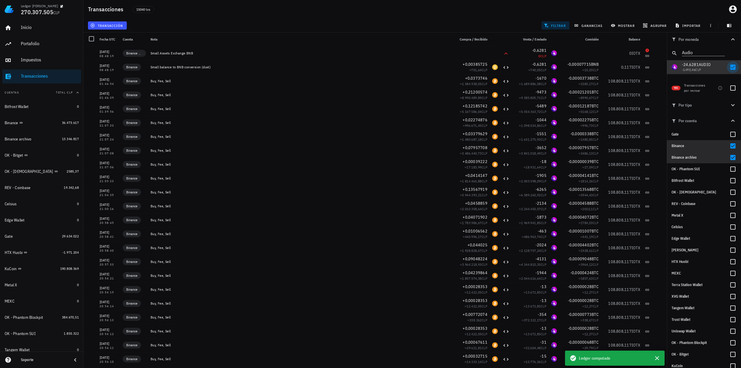
click at [729, 68] on div at bounding box center [733, 67] width 10 height 10
checkbox input "false"
click at [719, 52] on icon "Clear" at bounding box center [722, 52] width 6 height 6
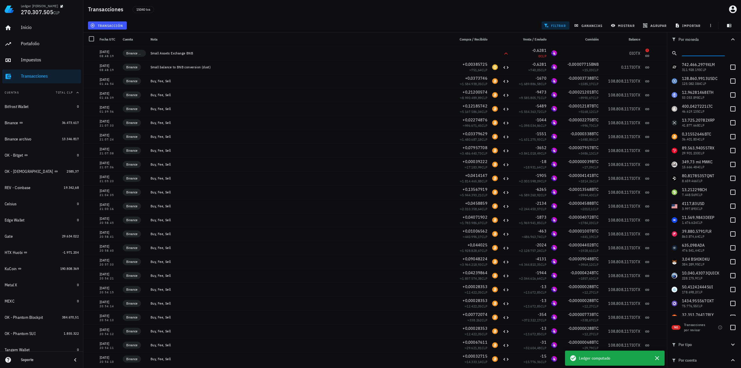
click at [709, 53] on input "text" at bounding box center [703, 52] width 42 height 8
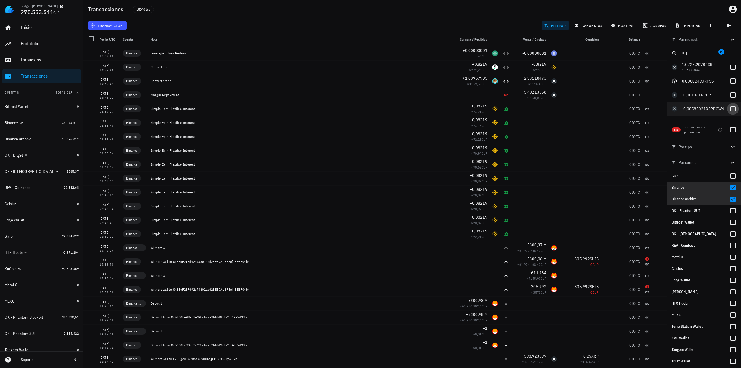
type input "xrp"
click at [731, 107] on div at bounding box center [733, 109] width 10 height 10
checkbox input "true"
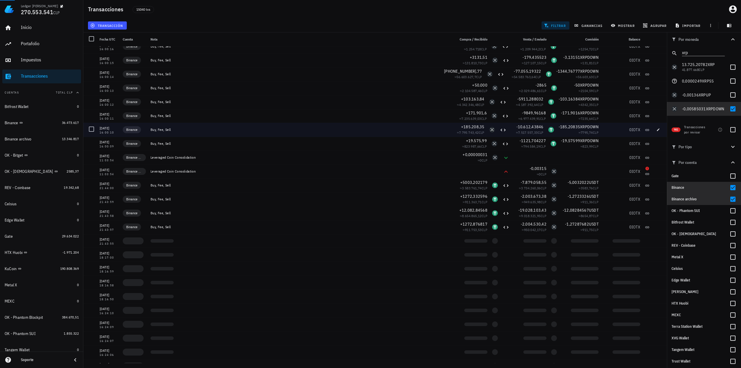
scroll to position [1332, 0]
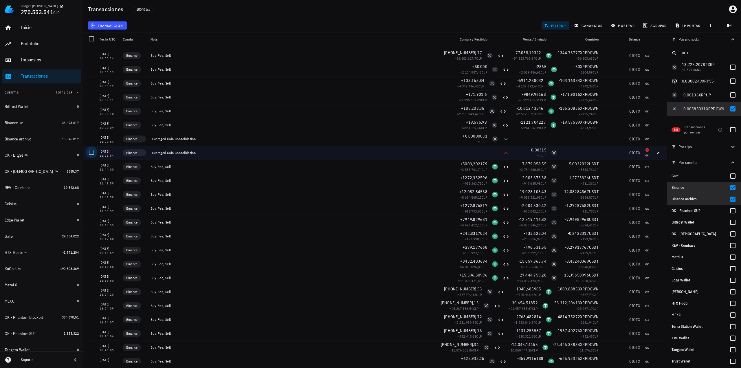
click at [92, 151] on div at bounding box center [92, 152] width 10 height 10
click at [92, 139] on div at bounding box center [92, 139] width 10 height 10
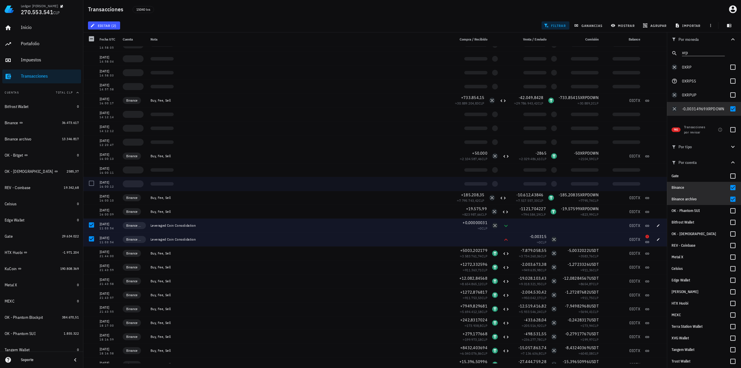
scroll to position [1245, 0]
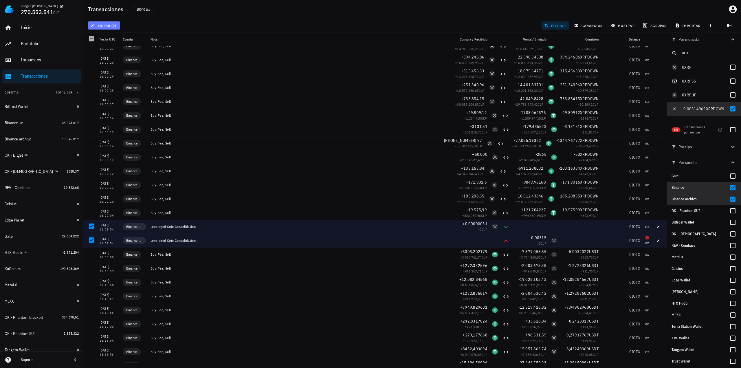
click at [117, 26] on button "editar (2)" at bounding box center [104, 25] width 32 height 8
click at [134, 36] on div "Cambiar de cuenta" at bounding box center [117, 39] width 59 height 12
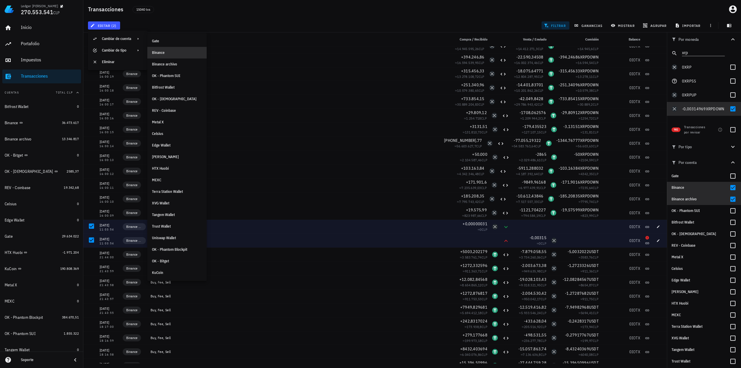
click at [173, 55] on div "Binance" at bounding box center [177, 52] width 50 height 9
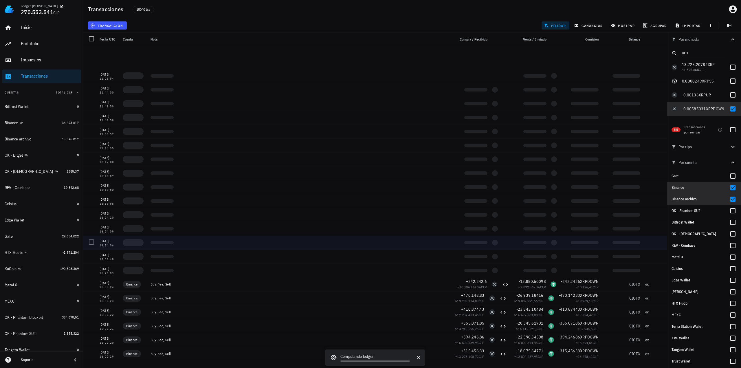
scroll to position [955, 0]
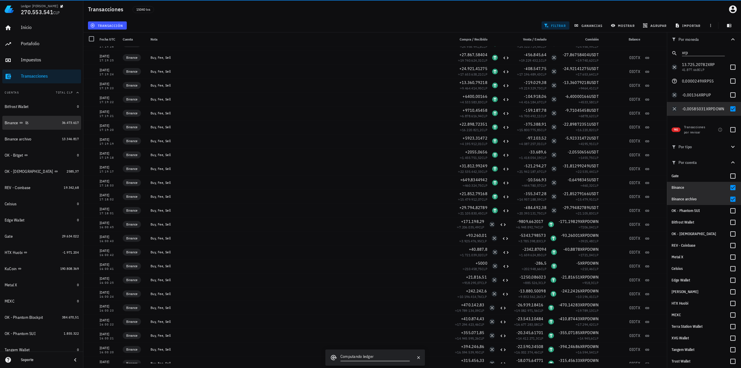
click at [14, 121] on div "Binance" at bounding box center [12, 122] width 14 height 5
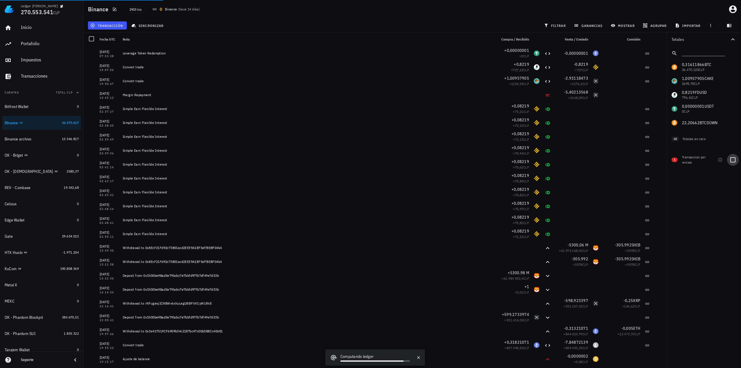
click at [731, 160] on div at bounding box center [733, 160] width 10 height 10
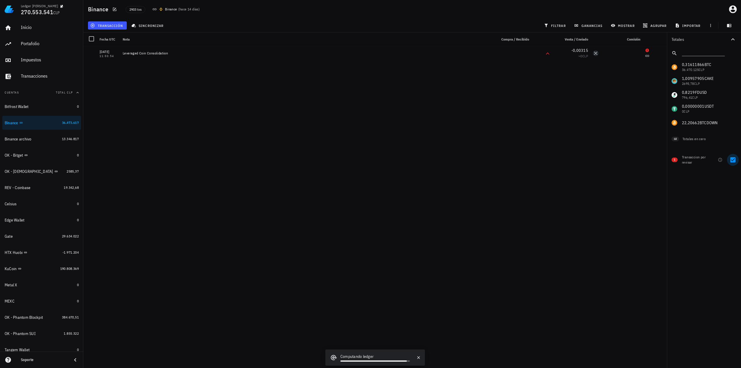
click at [733, 161] on div at bounding box center [733, 160] width 10 height 10
checkbox input "false"
click at [555, 24] on span "filtrar" at bounding box center [555, 25] width 21 height 5
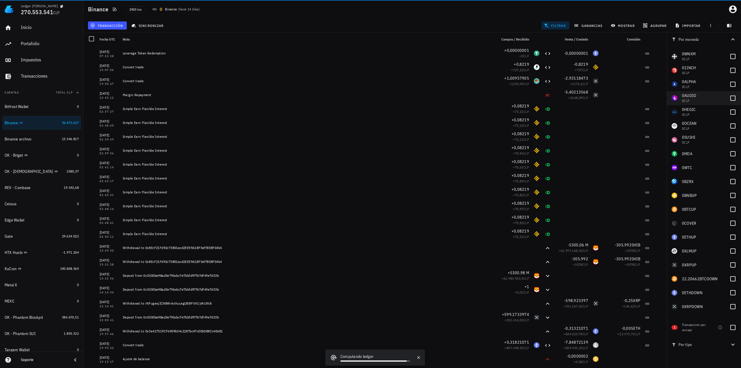
scroll to position [761, 0]
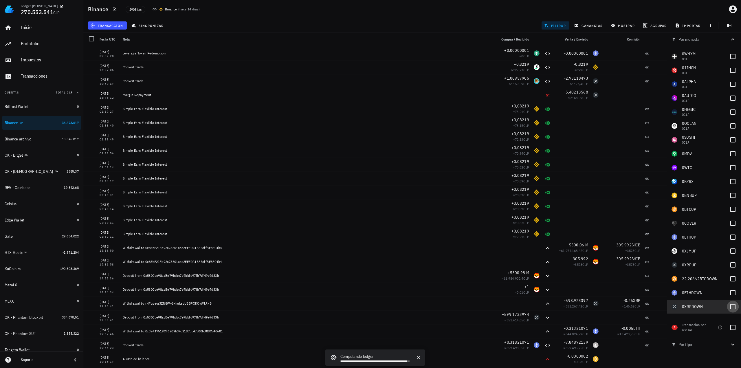
click at [730, 308] on div at bounding box center [733, 307] width 10 height 10
checkbox input "true"
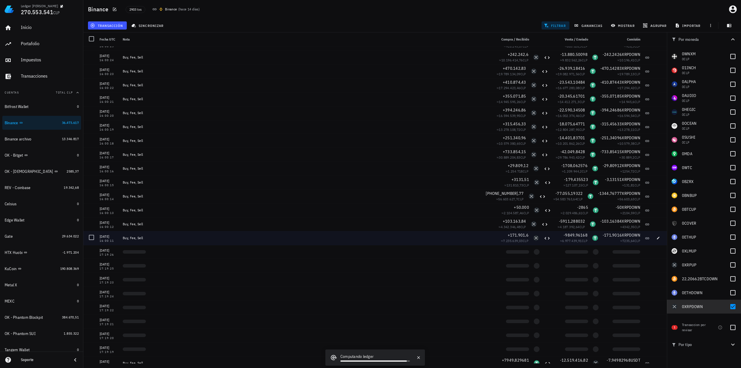
scroll to position [1245, 0]
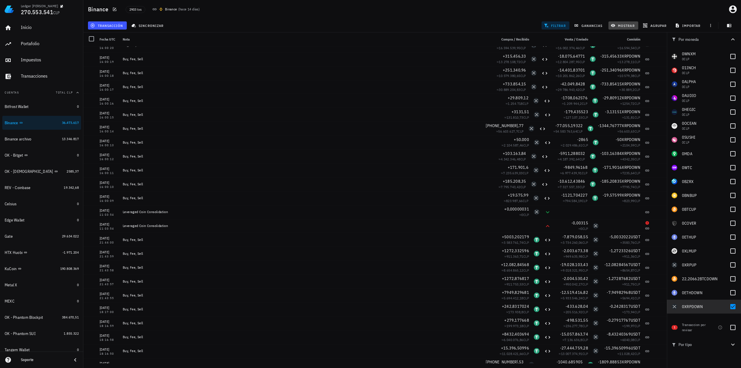
click at [627, 25] on span "mostrar" at bounding box center [623, 25] width 23 height 5
click at [640, 92] on input "text" at bounding box center [641, 89] width 49 height 9
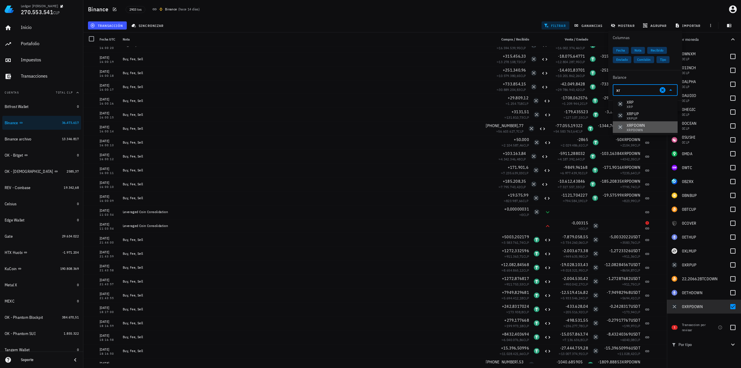
click at [638, 124] on div "XRPDOWN" at bounding box center [636, 126] width 19 height 6
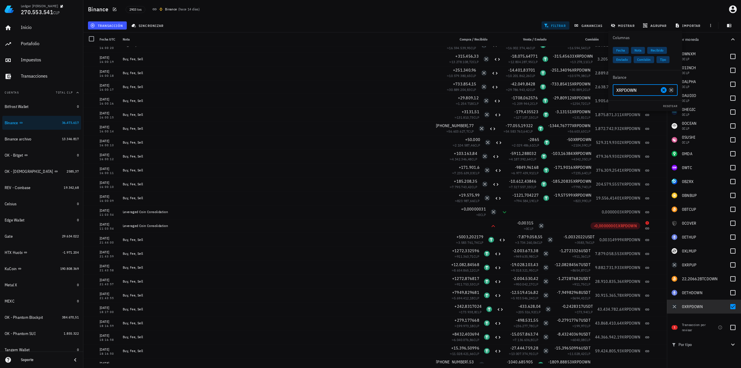
type input "XRPDOWN"
click at [484, 14] on div "Binance 2903 txs Binance ( hace 14 [PERSON_NAME] )" at bounding box center [412, 9] width 658 height 19
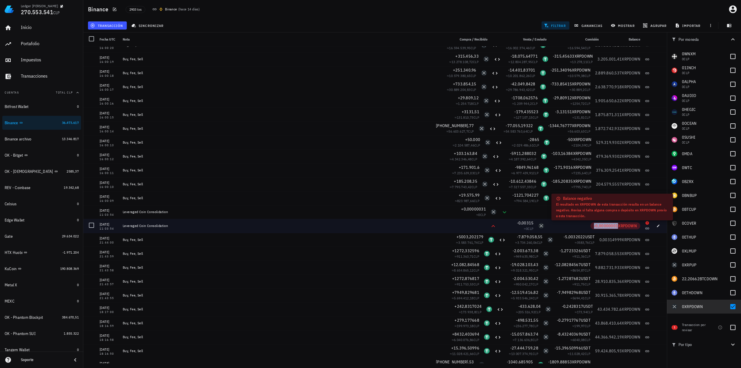
copy span "-0,00000001"
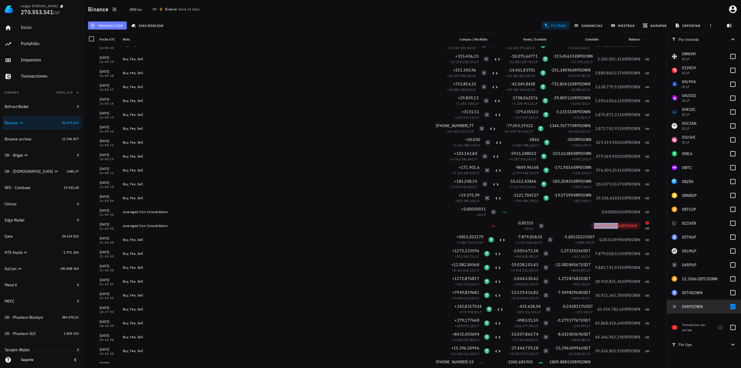
click at [119, 25] on span "transacción" at bounding box center [108, 25] width 32 height 5
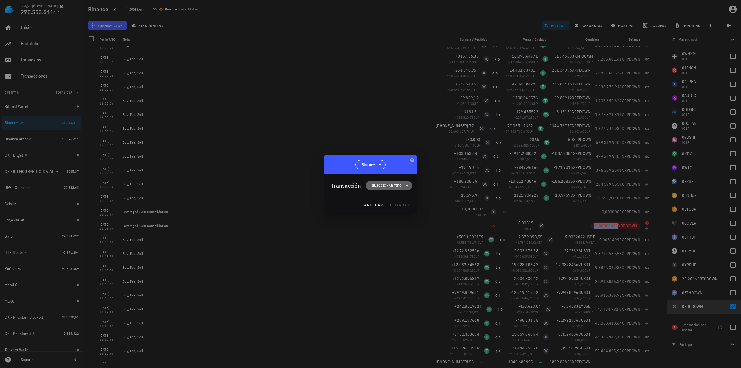
click at [396, 186] on span "Seleccionar tipo" at bounding box center [387, 186] width 30 height 6
click at [394, 211] on div "Ingreso" at bounding box center [392, 211] width 23 height 5
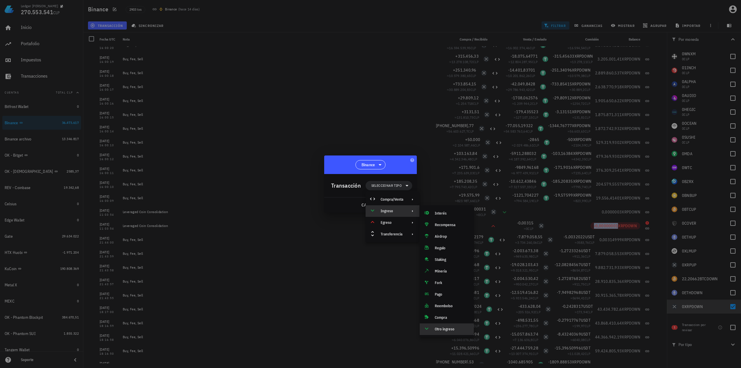
click at [446, 331] on div "Otro ingreso" at bounding box center [447, 330] width 54 height 12
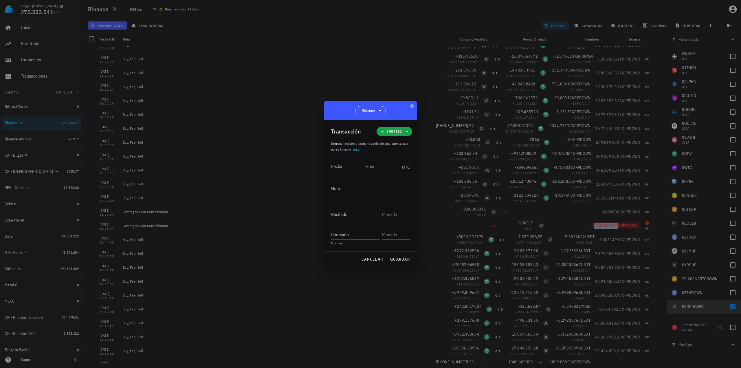
click at [350, 191] on textarea "Nota" at bounding box center [370, 188] width 79 height 9
type textarea "Ajuste de balance"
paste input "0"
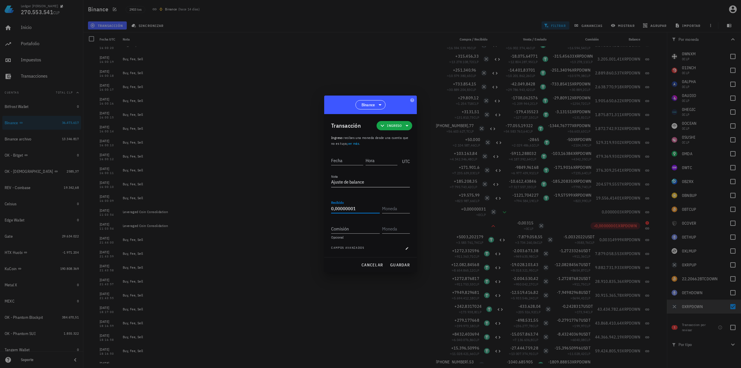
type input "0,00000001"
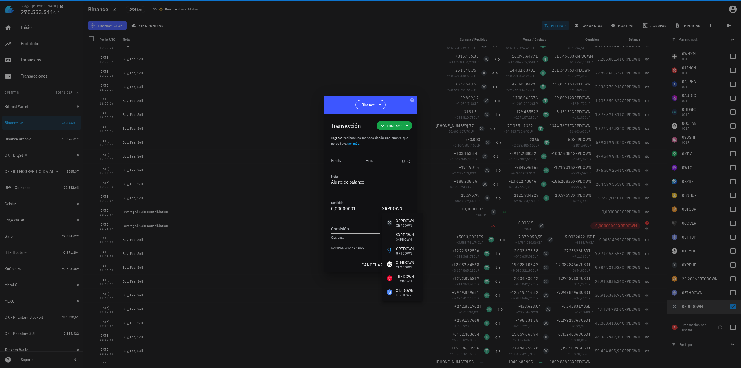
type input "XRPDOWN"
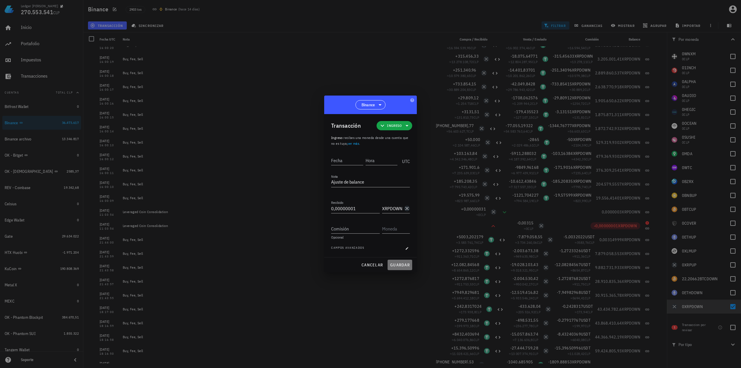
click at [403, 266] on span "guardar" at bounding box center [400, 264] width 20 height 5
click at [352, 161] on input "Fecha" at bounding box center [347, 160] width 32 height 9
type input "[DATE]"
type input "11:03:53"
drag, startPoint x: 360, startPoint y: 211, endPoint x: 317, endPoint y: 207, distance: 43.6
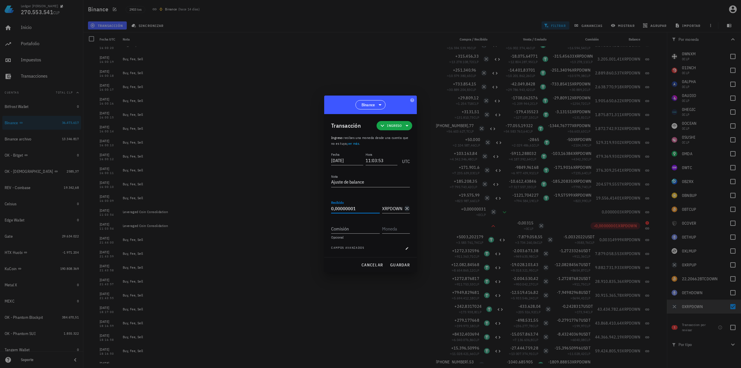
click at [317, 207] on div "Ledger [PERSON_NAME] 270.553.541 CLP Inicio [GEOGRAPHIC_DATA] Impuestos [GEOGRA…" at bounding box center [370, 184] width 741 height 368
click at [399, 262] on button "guardar" at bounding box center [400, 265] width 25 height 10
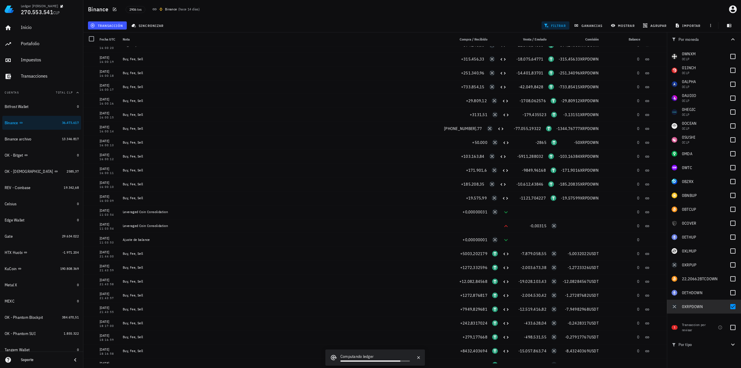
click at [110, 30] on div "transacción" at bounding box center [107, 25] width 41 height 10
click at [113, 25] on span "transacción" at bounding box center [108, 25] width 32 height 5
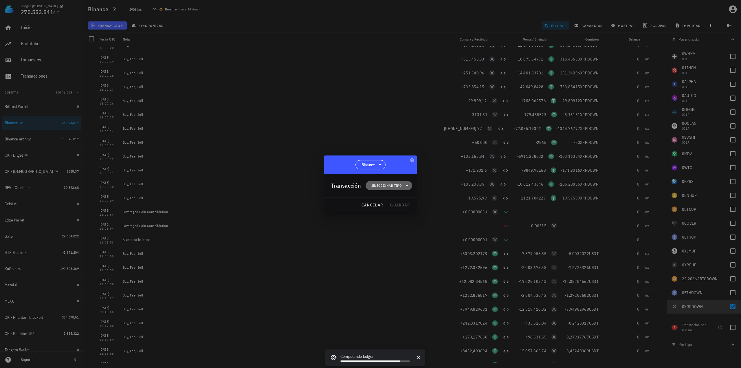
click at [396, 187] on span "Seleccionar tipo" at bounding box center [387, 186] width 30 height 6
click at [404, 212] on div "Ingreso" at bounding box center [393, 211] width 54 height 12
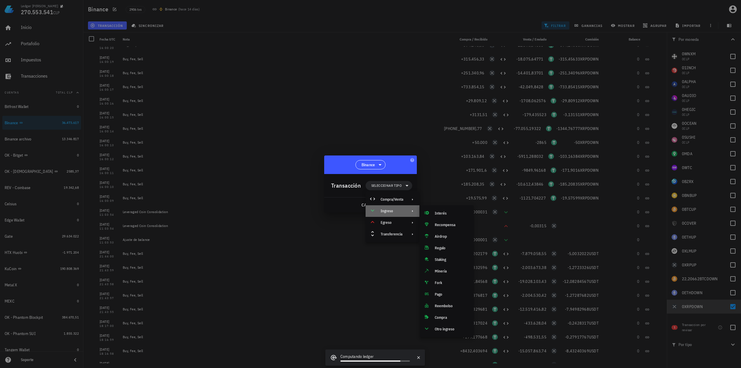
scroll to position [741, 0]
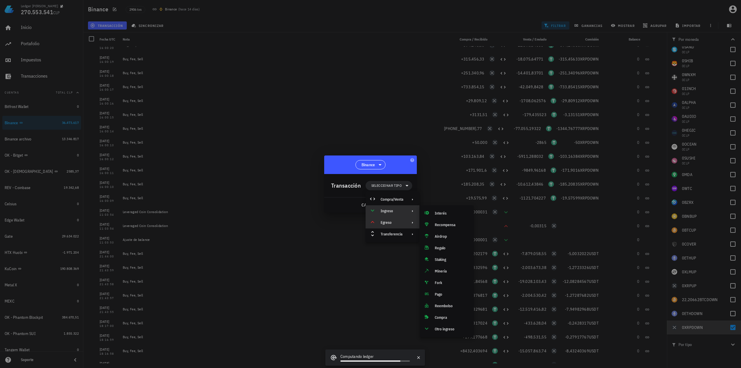
click at [400, 222] on div "Egreso" at bounding box center [392, 222] width 23 height 5
click at [448, 308] on div "Otro egreso" at bounding box center [447, 306] width 54 height 12
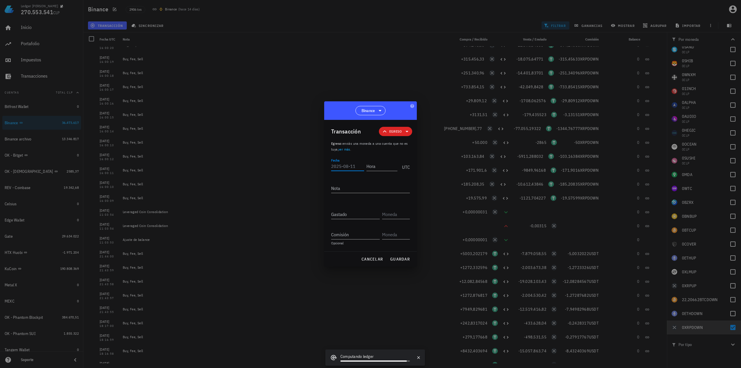
click at [353, 168] on input "Fecha" at bounding box center [347, 166] width 33 height 9
type input "[DATE]"
type input "11:03:55"
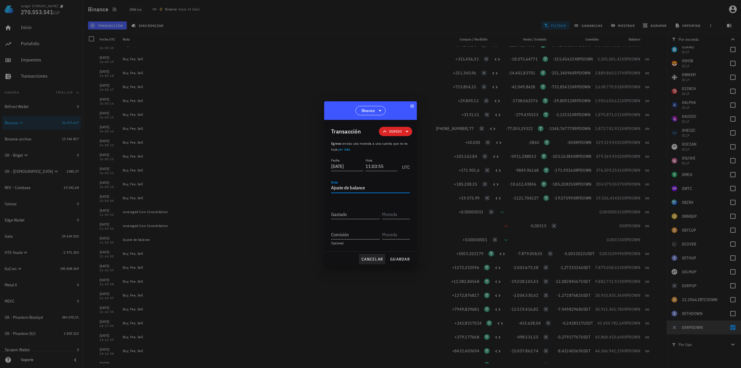
type textarea "Ajuste de balance"
click at [377, 261] on span "cancelar" at bounding box center [372, 259] width 22 height 5
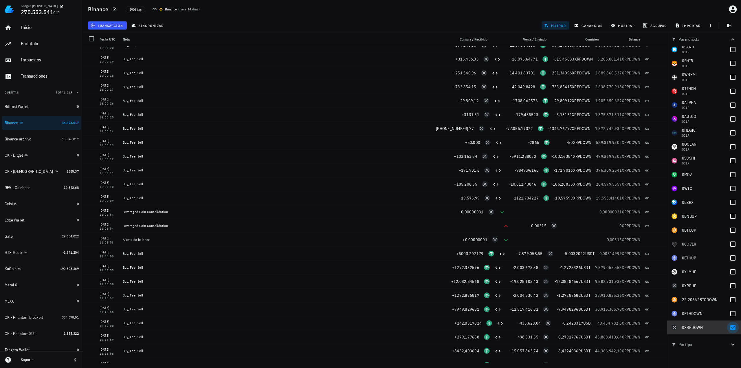
click at [730, 328] on div at bounding box center [733, 328] width 10 height 10
checkbox input "false"
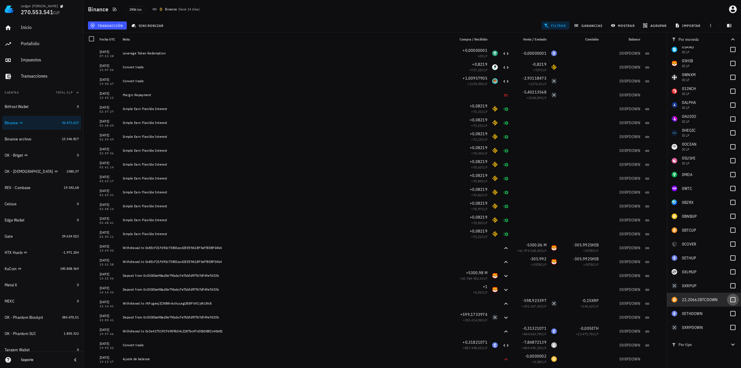
click at [728, 301] on div at bounding box center [733, 300] width 10 height 10
checkbox input "true"
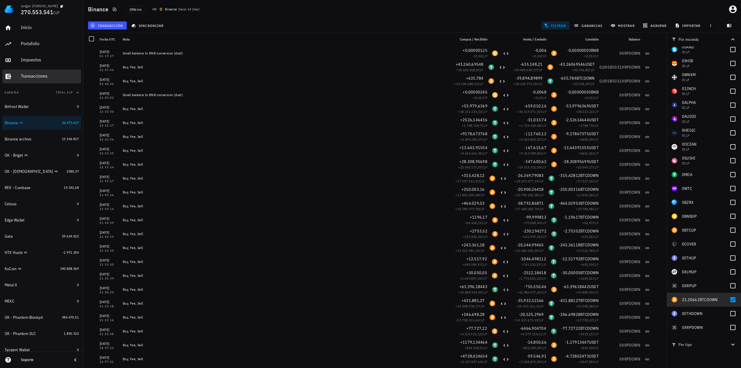
click at [40, 77] on div "Transacciones" at bounding box center [50, 76] width 58 height 6
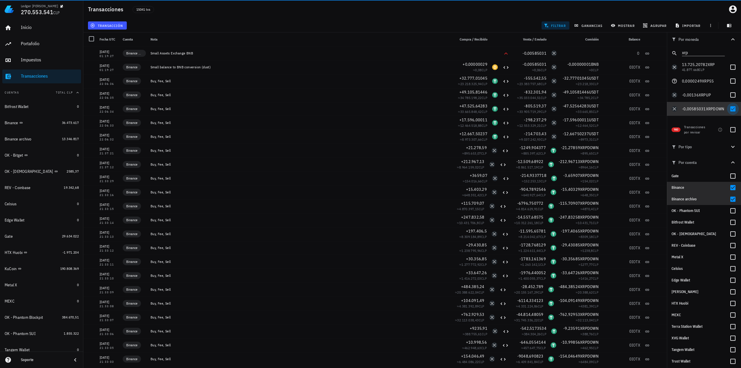
click at [729, 108] on div at bounding box center [733, 109] width 10 height 10
checkbox input "false"
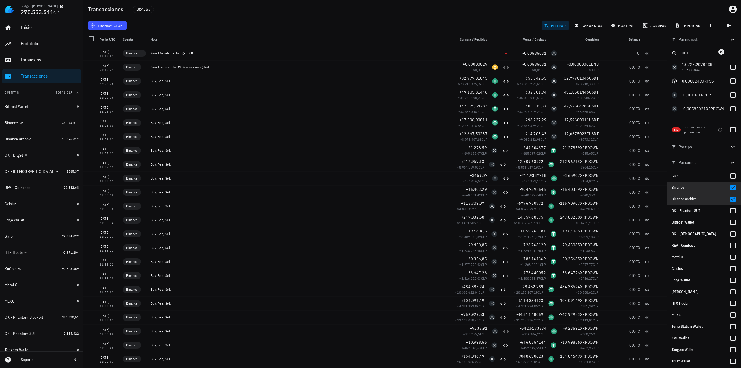
click at [706, 53] on input "xrp" at bounding box center [699, 52] width 35 height 8
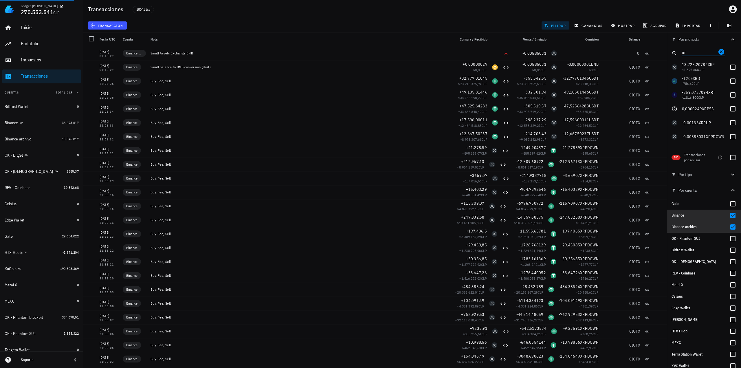
type input "x"
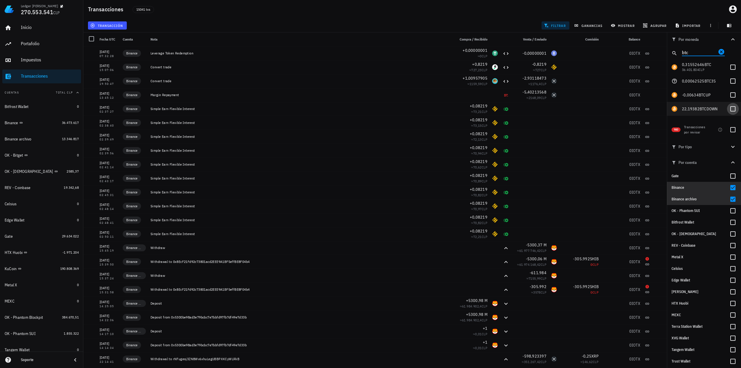
type input "btc"
click at [731, 108] on div at bounding box center [733, 109] width 10 height 10
checkbox input "true"
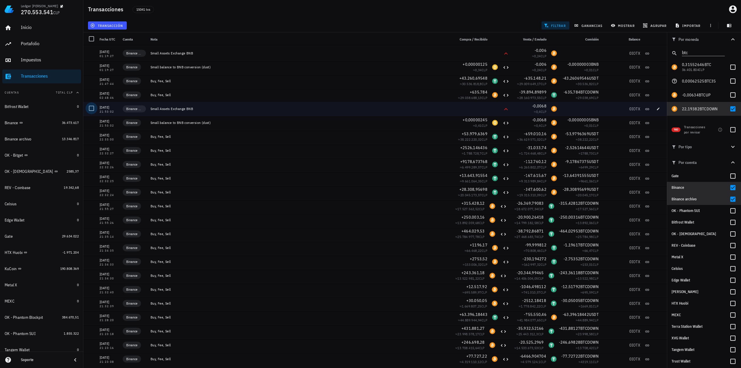
click at [92, 111] on div at bounding box center [92, 108] width 10 height 10
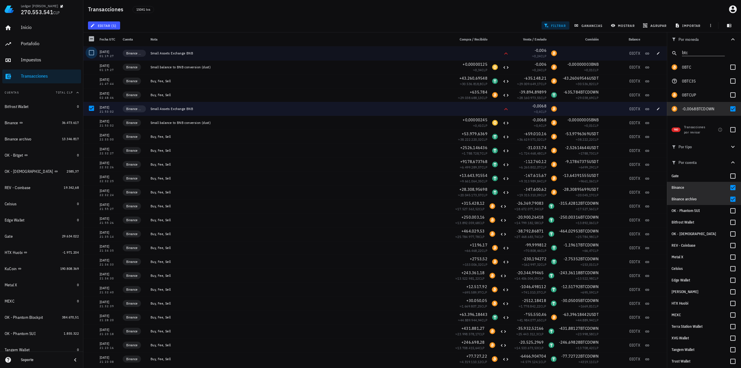
click at [92, 55] on div at bounding box center [92, 53] width 10 height 10
click at [109, 25] on span "editar (2)" at bounding box center [104, 25] width 25 height 5
click at [124, 64] on div "Eliminar" at bounding box center [122, 61] width 41 height 9
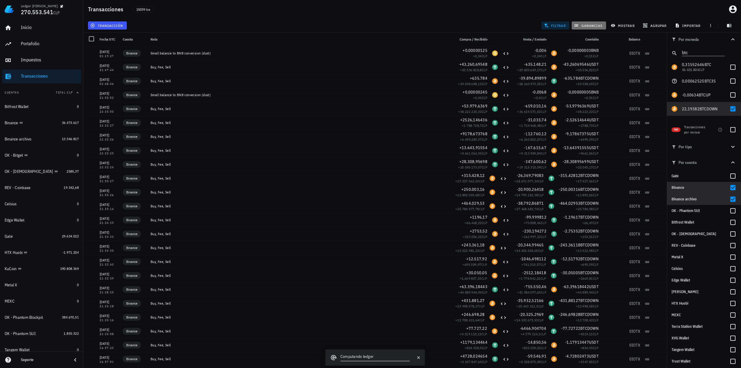
click at [589, 25] on span "ganancias" at bounding box center [589, 25] width 27 height 5
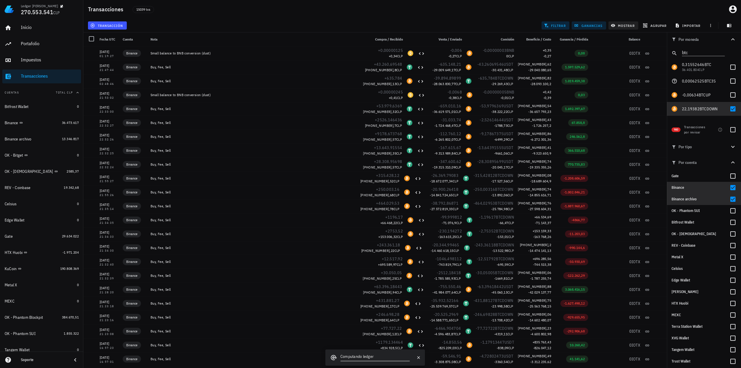
click at [593, 25] on span "ganancias" at bounding box center [589, 25] width 27 height 5
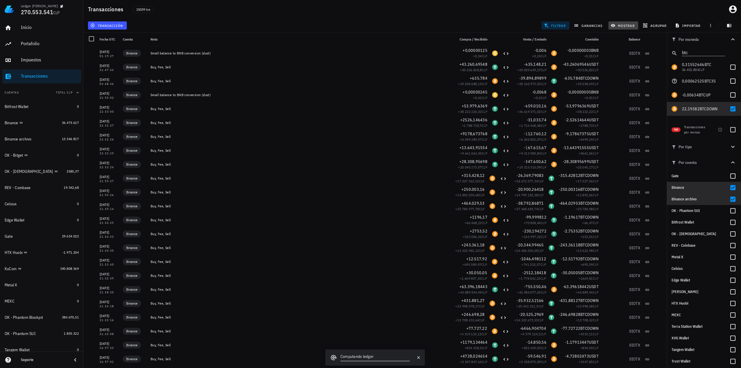
click at [625, 25] on span "mostrar" at bounding box center [623, 25] width 23 height 5
click at [637, 99] on input "IOTX" at bounding box center [638, 99] width 43 height 9
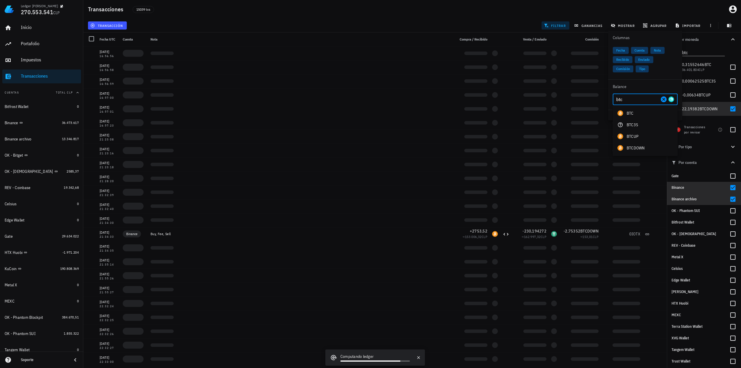
click at [640, 148] on div "BTCDOWN" at bounding box center [636, 148] width 18 height 6
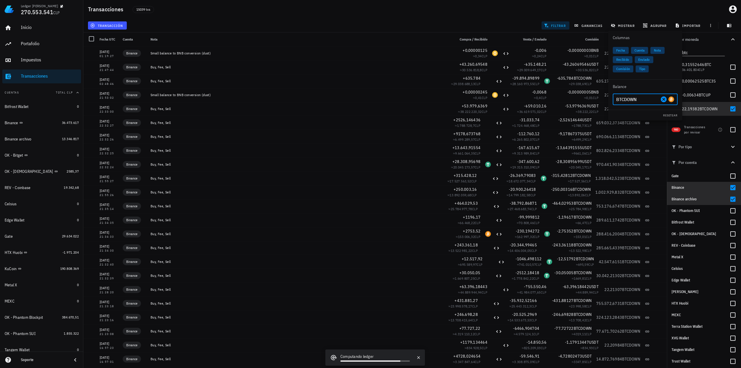
type input "BTCDOWN"
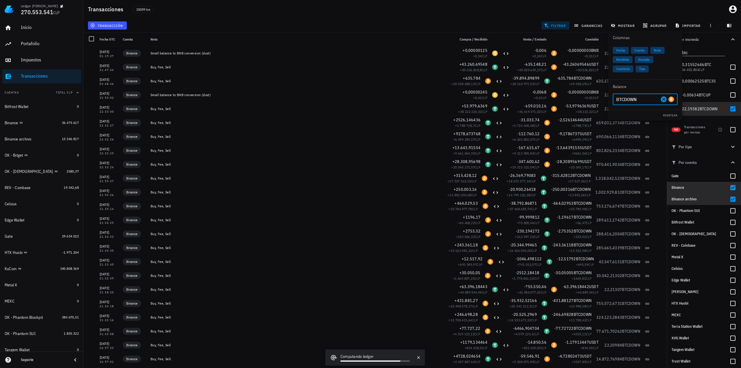
click at [483, 26] on div "transacción filtrar ganancias mostrar agrupar importar" at bounding box center [412, 26] width 651 height 14
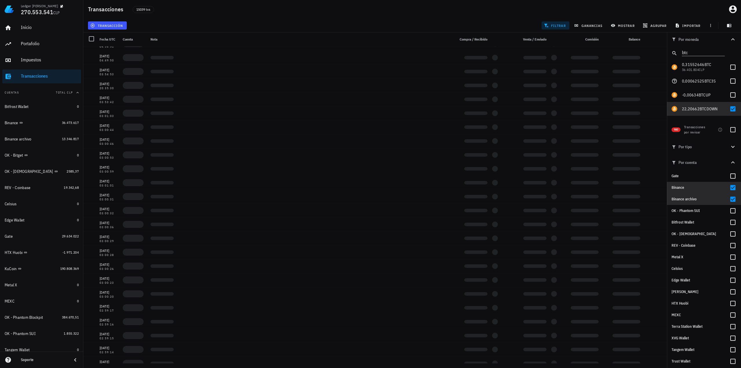
scroll to position [1532, 0]
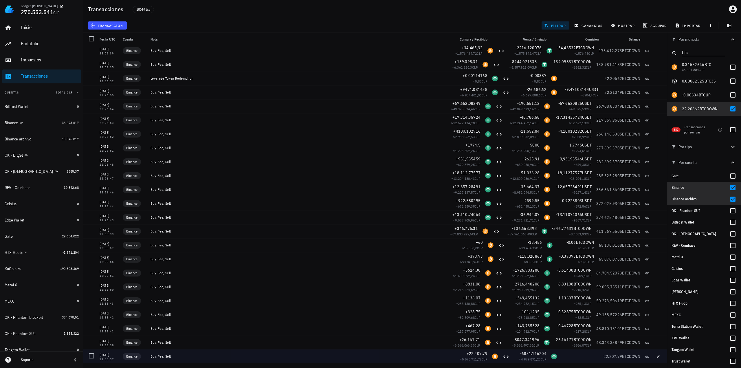
drag, startPoint x: 580, startPoint y: 356, endPoint x: 602, endPoint y: 357, distance: 21.7
click at [580, 356] on div at bounding box center [581, 357] width 42 height 14
drag, startPoint x: 655, startPoint y: 356, endPoint x: 636, endPoint y: 334, distance: 29.2
click at [657, 356] on icon "button" at bounding box center [658, 356] width 3 height 3
type input "[DATE]"
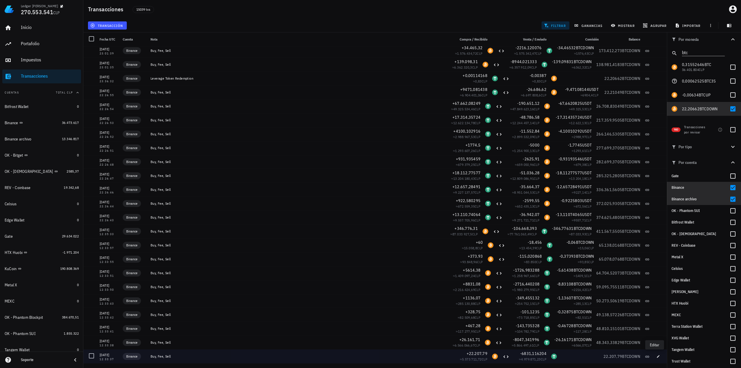
type input "12:33:37"
type input "22.207,79"
type input "BTCDOWN"
type input "6.831,116204"
type input "USDT"
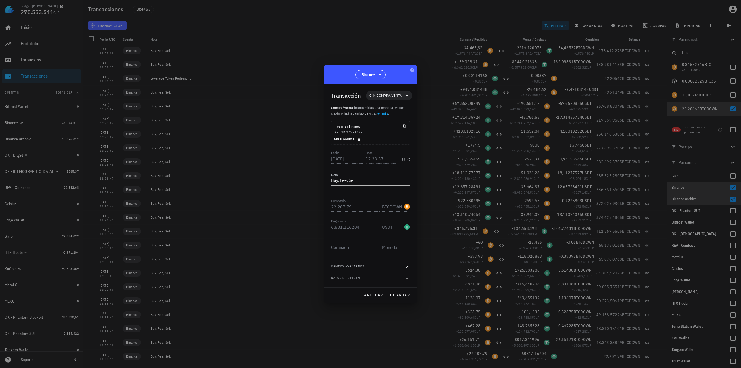
click at [358, 142] on button "Desbloquear" at bounding box center [348, 139] width 33 height 6
click at [353, 248] on input "Comisión" at bounding box center [355, 247] width 49 height 9
paste input "22,20662"
type input "22,20662"
click at [393, 245] on input "text" at bounding box center [395, 247] width 27 height 9
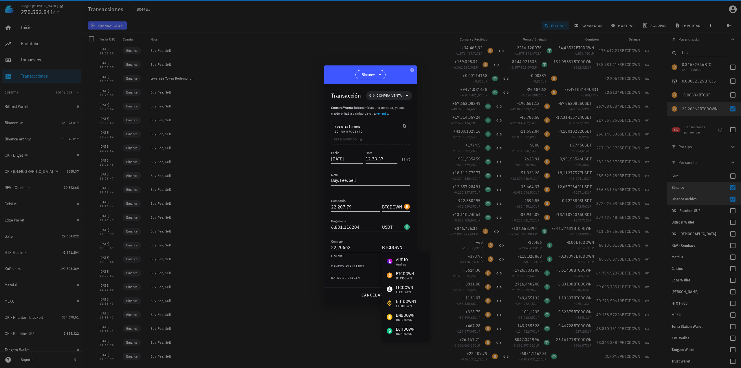
type input "BTCDOWN"
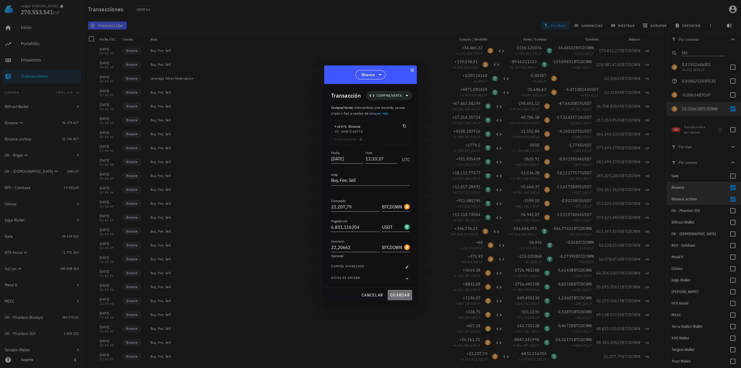
click at [402, 297] on span "guardar" at bounding box center [400, 295] width 20 height 5
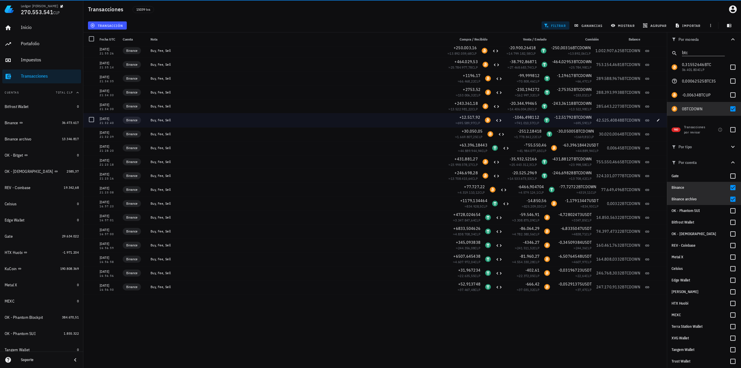
scroll to position [0, 0]
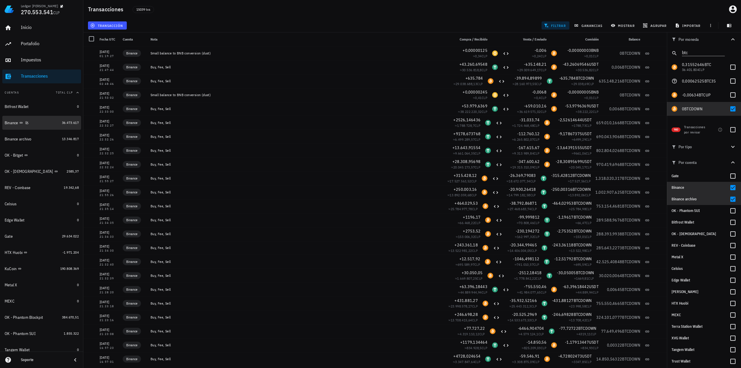
click at [54, 121] on div "Binance" at bounding box center [32, 123] width 55 height 6
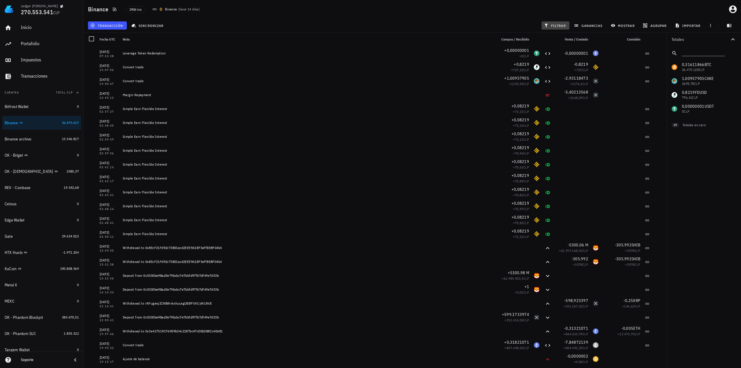
click at [555, 25] on span "filtrar" at bounding box center [555, 25] width 21 height 5
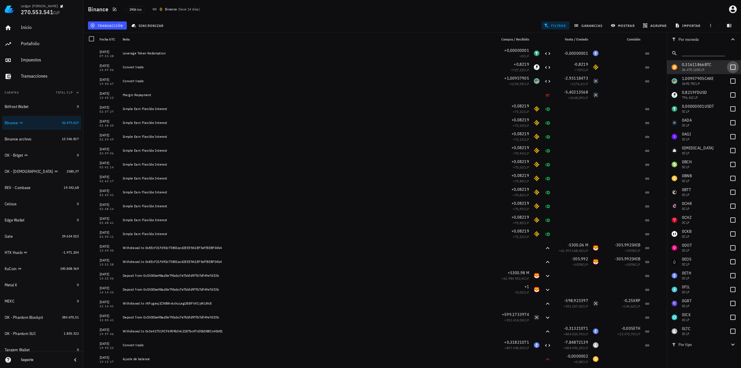
click at [731, 66] on div at bounding box center [733, 67] width 10 height 10
checkbox input "true"
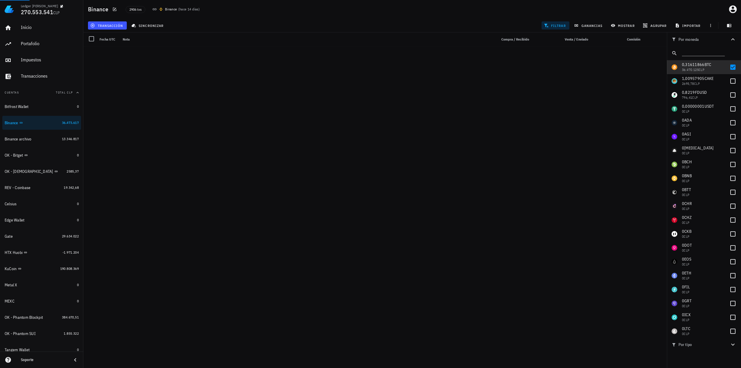
scroll to position [6801, 0]
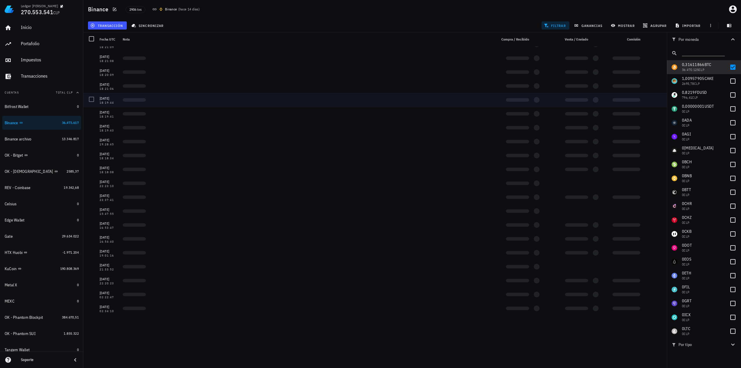
drag, startPoint x: 297, startPoint y: 256, endPoint x: 291, endPoint y: 210, distance: 47.1
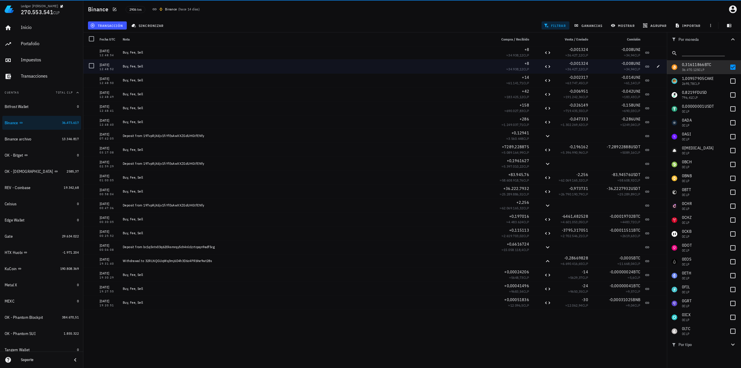
drag, startPoint x: 313, startPoint y: 224, endPoint x: 311, endPoint y: 185, distance: 39.1
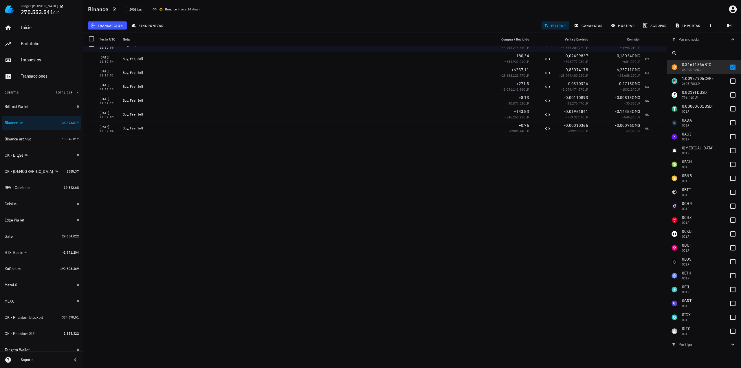
scroll to position [4293, 0]
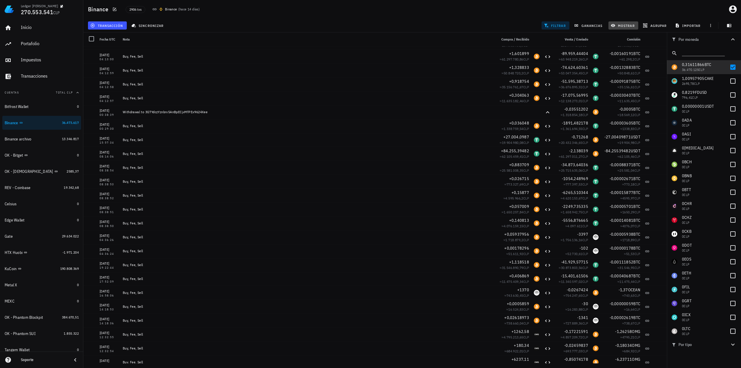
click at [618, 25] on span "mostrar" at bounding box center [623, 25] width 23 height 5
click at [631, 91] on input "text" at bounding box center [641, 89] width 49 height 9
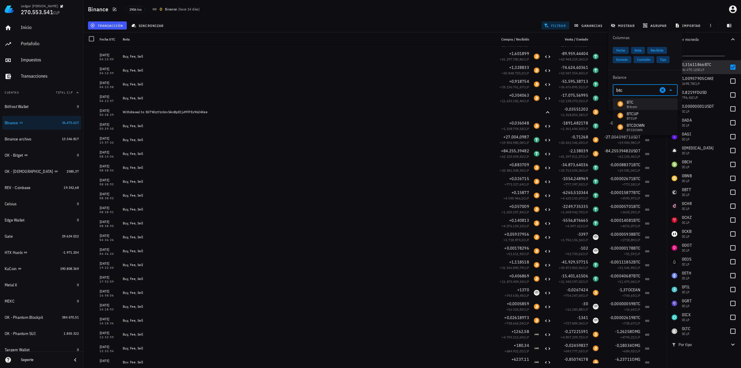
click at [636, 105] on div "Bitcoin" at bounding box center [632, 106] width 11 height 3
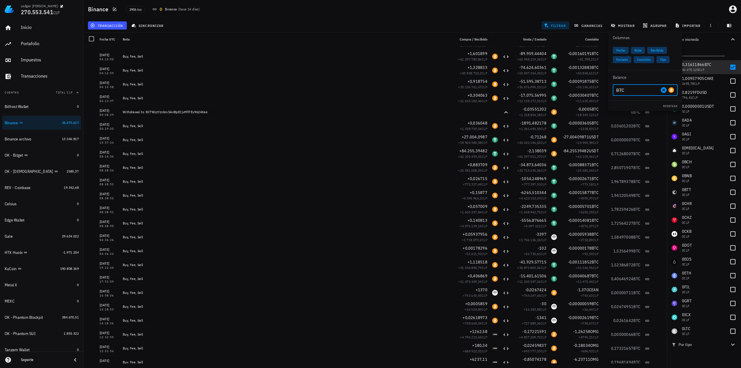
type input "BTC"
click at [500, 25] on div "transacción sincronizar filtrar ganancias mostrar agrupar importar" at bounding box center [412, 26] width 651 height 14
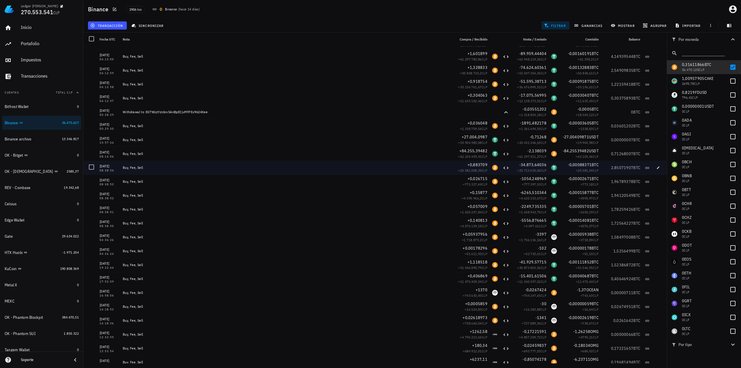
scroll to position [4119, 0]
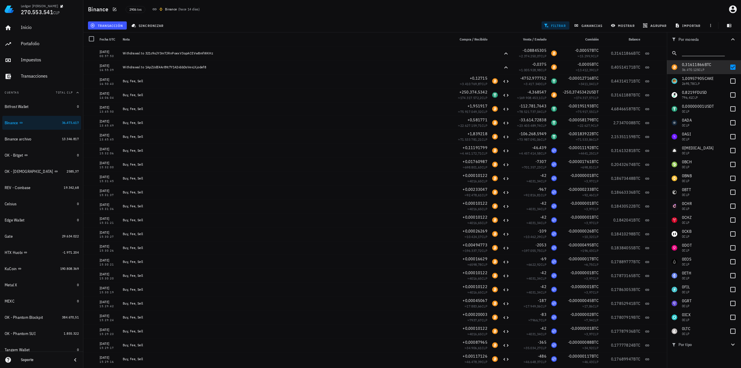
click at [698, 56] on input "text" at bounding box center [703, 52] width 42 height 8
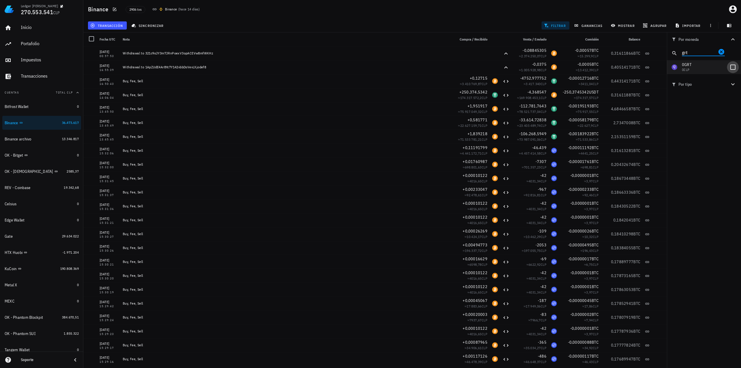
type input "grt"
click at [731, 66] on div at bounding box center [733, 67] width 10 height 10
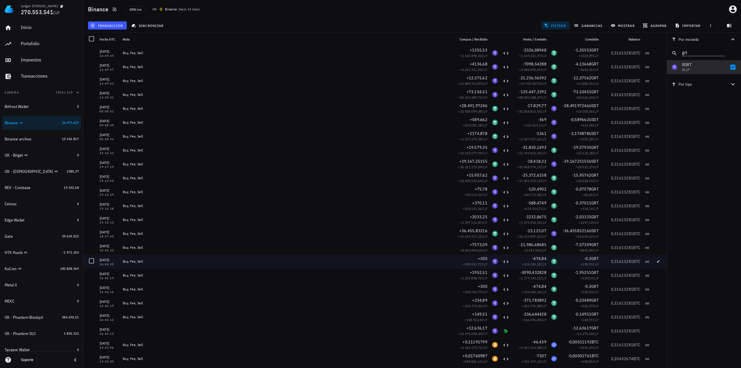
scroll to position [290, 0]
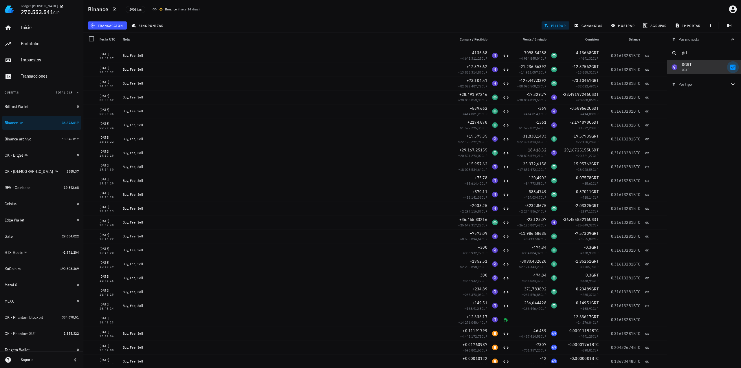
click at [733, 69] on div at bounding box center [733, 67] width 10 height 10
checkbox input "false"
click at [721, 51] on icon "Clear" at bounding box center [721, 51] width 7 height 7
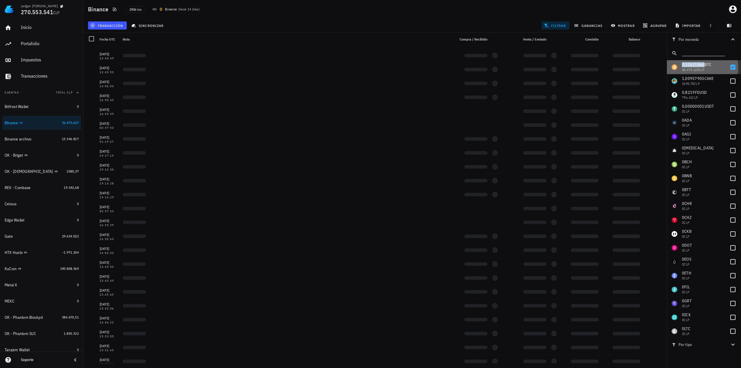
click at [693, 63] on span "0,31611866" at bounding box center [693, 64] width 23 height 5
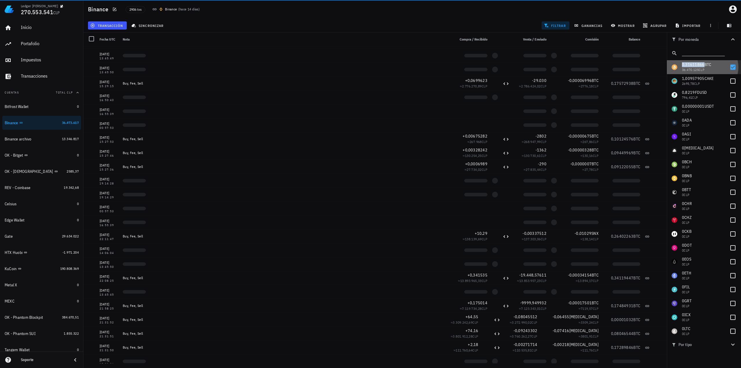
checkbox input "true"
copy span "0,31611866"
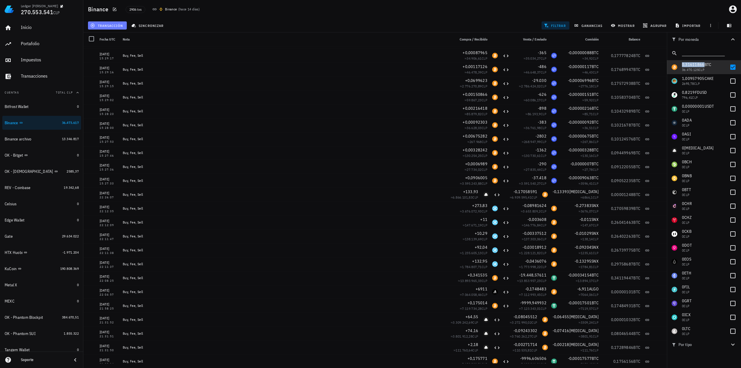
click at [105, 25] on span "transacción" at bounding box center [108, 25] width 32 height 5
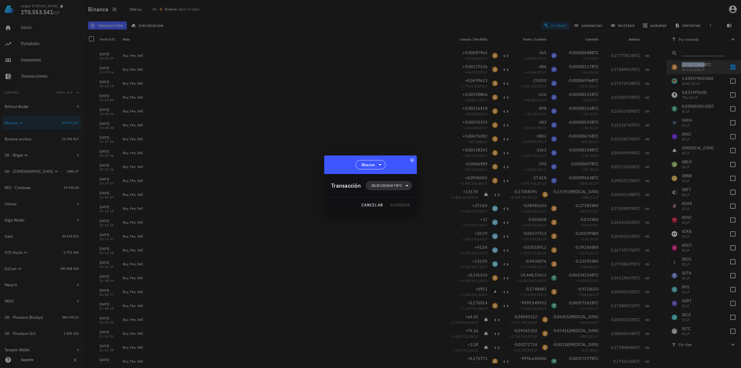
click at [394, 187] on span "Seleccionar tipo" at bounding box center [387, 186] width 30 height 6
click at [394, 223] on div "Egreso" at bounding box center [392, 222] width 23 height 5
click at [441, 297] on div "Venta" at bounding box center [452, 294] width 34 height 5
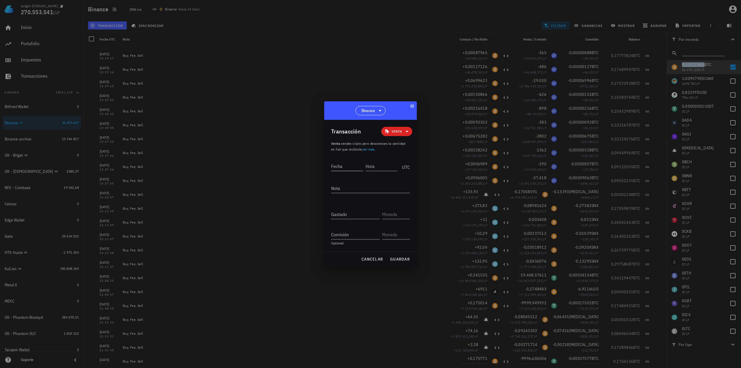
click at [348, 167] on input "Fecha" at bounding box center [347, 166] width 32 height 9
type input "[DATE]"
type input "16:46:13"
paste input "0,31611866"
type input "0,31611866"
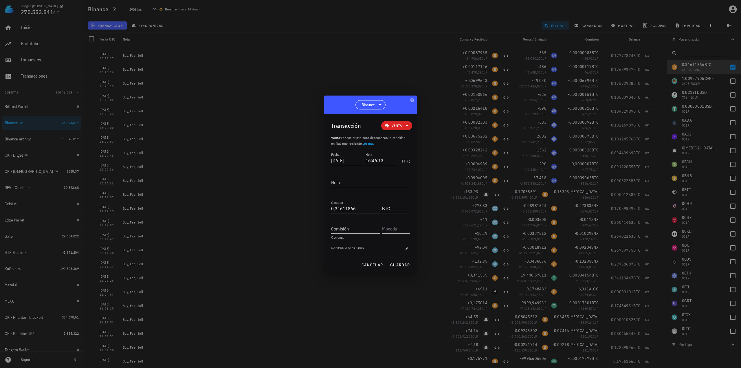
type input "BTC"
click at [402, 264] on span "guardar" at bounding box center [400, 264] width 20 height 5
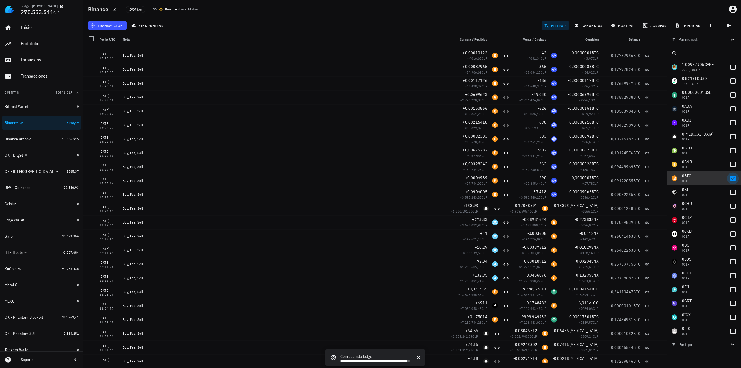
click at [728, 176] on div at bounding box center [733, 178] width 10 height 10
checkbox input "false"
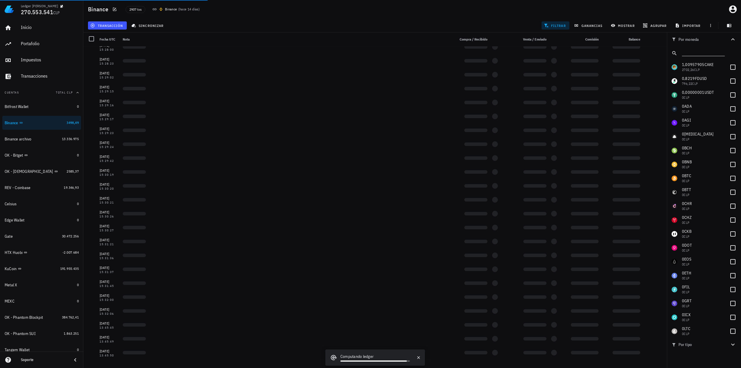
scroll to position [0, 0]
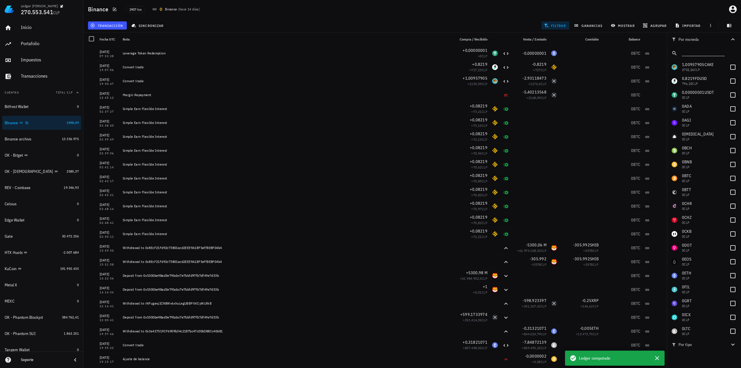
drag, startPoint x: 48, startPoint y: 123, endPoint x: 30, endPoint y: 124, distance: 17.7
click at [48, 123] on div "Binance" at bounding box center [35, 123] width 60 height 6
click at [28, 123] on icon "button" at bounding box center [26, 122] width 3 height 3
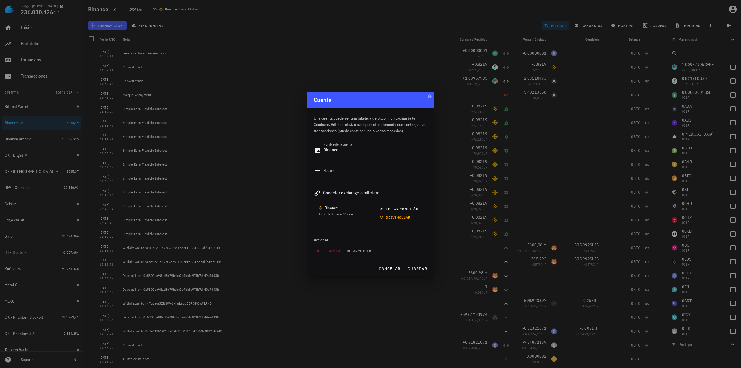
click at [324, 150] on textarea "Binance" at bounding box center [369, 150] width 90 height 9
click at [417, 263] on div "cancelar guardar" at bounding box center [370, 268] width 127 height 15
click at [418, 269] on span "guardar" at bounding box center [418, 268] width 20 height 5
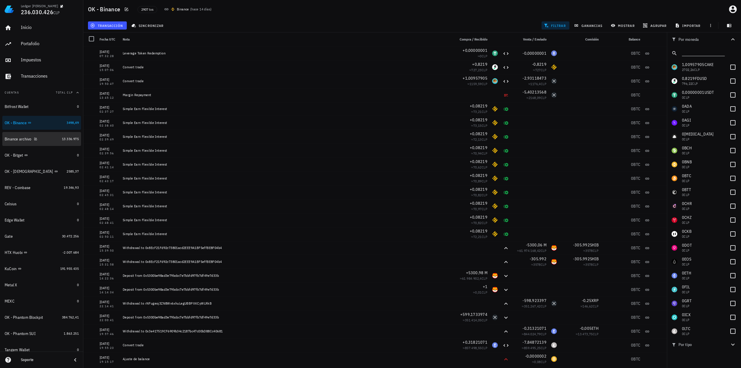
click at [43, 140] on div "Binance archivo" at bounding box center [32, 139] width 55 height 6
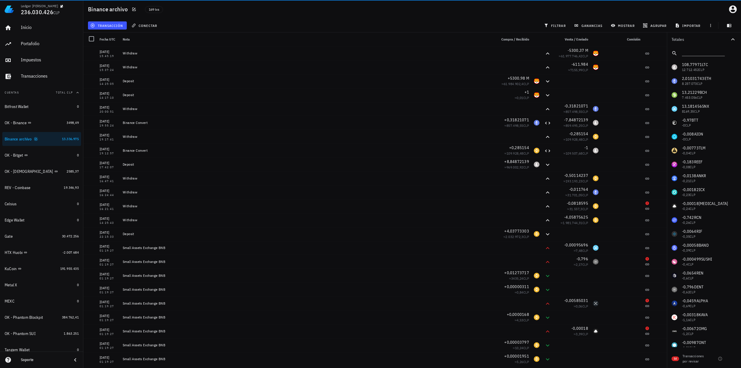
click at [37, 139] on icon "button" at bounding box center [35, 139] width 3 height 3
type textarea "Binance archivo"
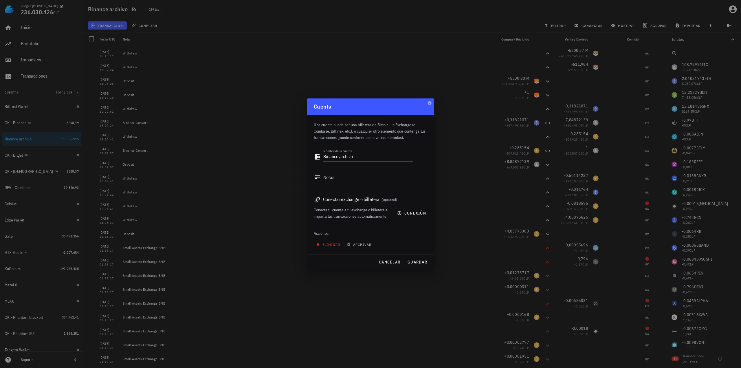
click at [323, 244] on span "eliminar" at bounding box center [328, 244] width 23 height 4
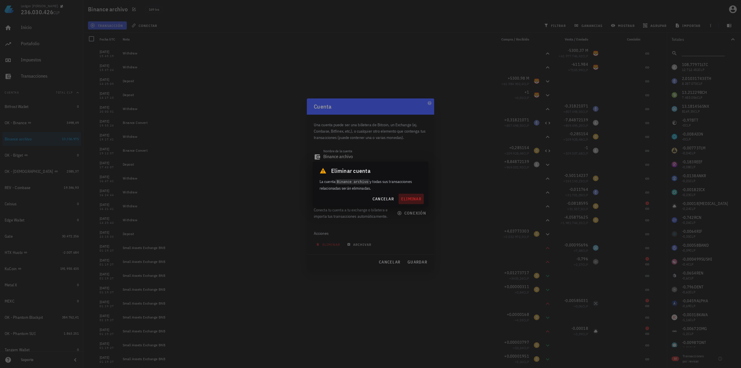
click at [413, 198] on span "eliminar" at bounding box center [411, 198] width 21 height 5
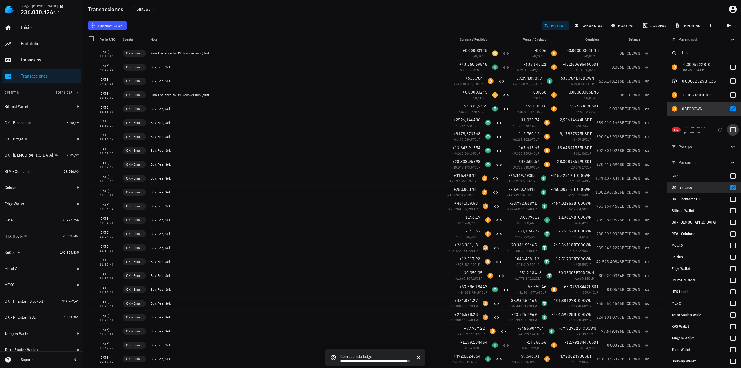
drag, startPoint x: 732, startPoint y: 110, endPoint x: 728, endPoint y: 128, distance: 18.2
click at [732, 110] on div at bounding box center [733, 109] width 10 height 10
checkbox input "false"
click at [729, 187] on div at bounding box center [733, 188] width 10 height 10
checkbox input "false"
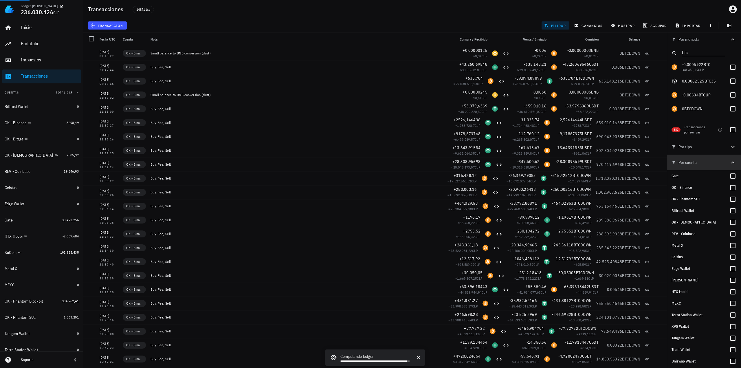
click at [732, 165] on icon "button" at bounding box center [733, 162] width 7 height 7
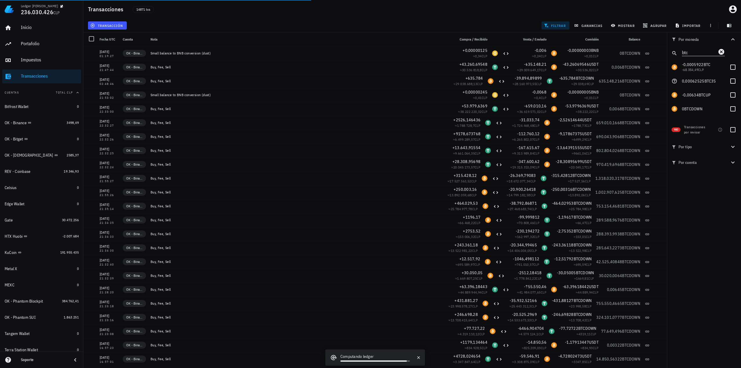
click at [721, 52] on icon "Clear" at bounding box center [721, 51] width 7 height 7
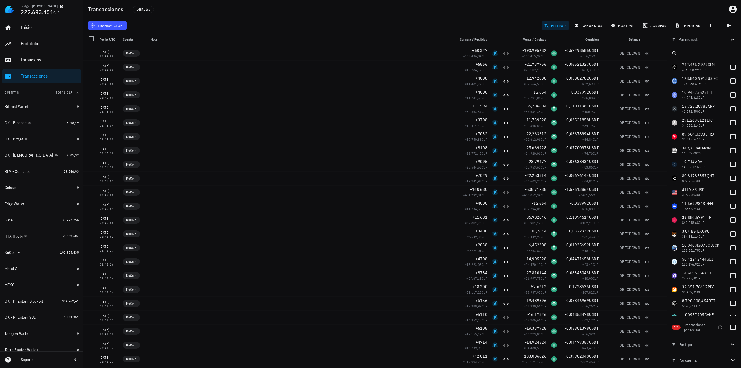
click at [557, 26] on span "filtrar" at bounding box center [555, 25] width 21 height 5
